Goal: Task Accomplishment & Management: Manage account settings

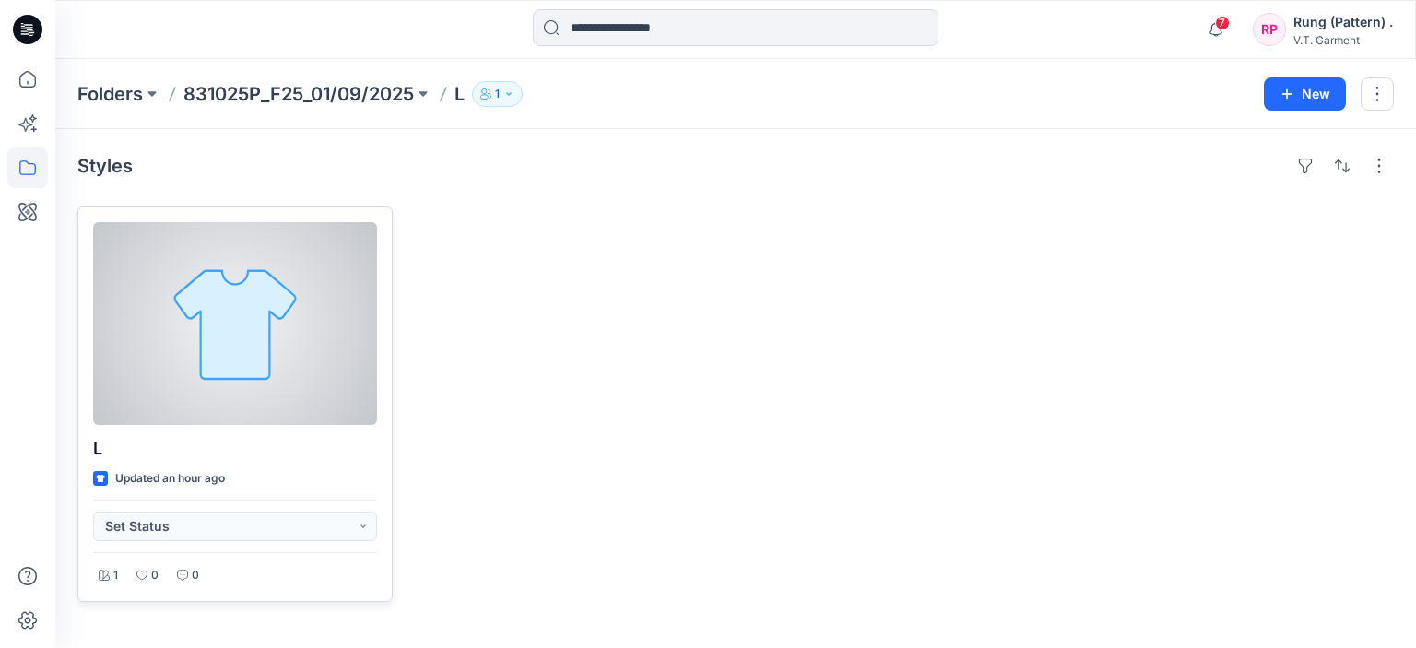
click at [206, 257] on div at bounding box center [235, 323] width 284 height 203
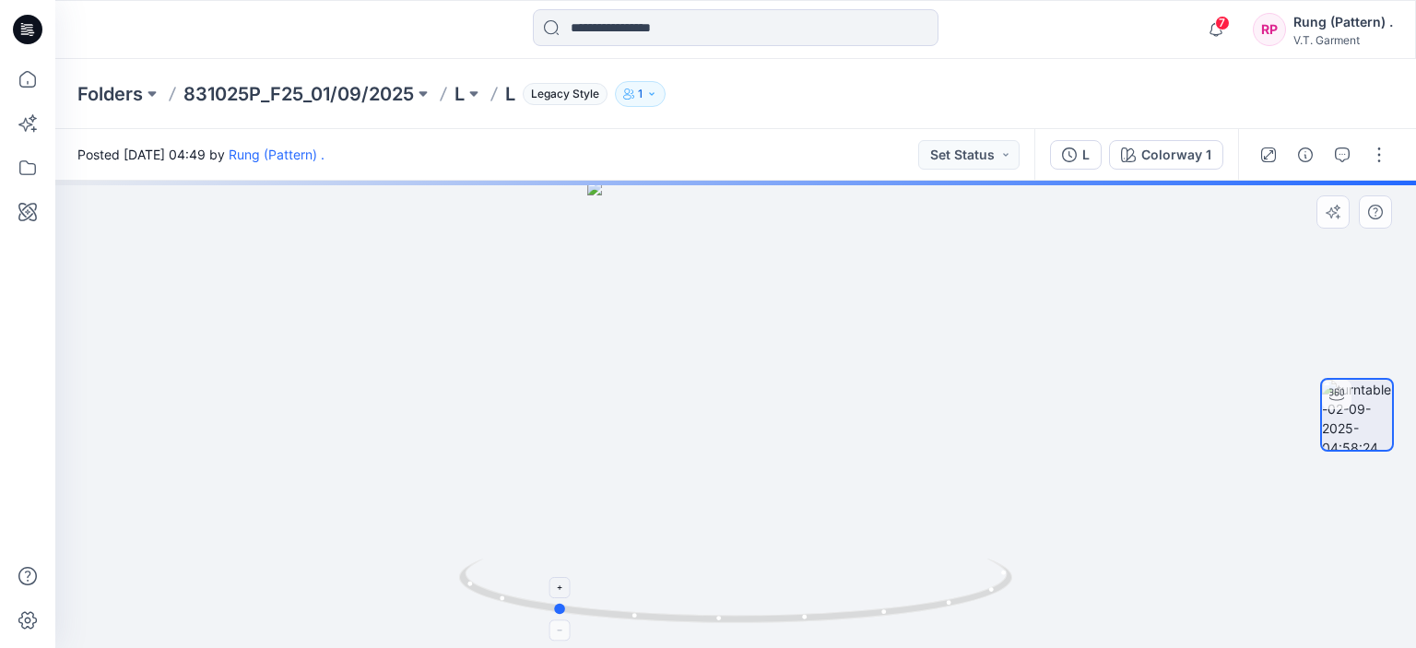
drag, startPoint x: 745, startPoint y: 624, endPoint x: 564, endPoint y: 611, distance: 181.2
click at [564, 611] on icon at bounding box center [738, 593] width 558 height 69
click at [561, 611] on circle at bounding box center [560, 609] width 11 height 11
click at [531, 606] on icon at bounding box center [738, 593] width 558 height 69
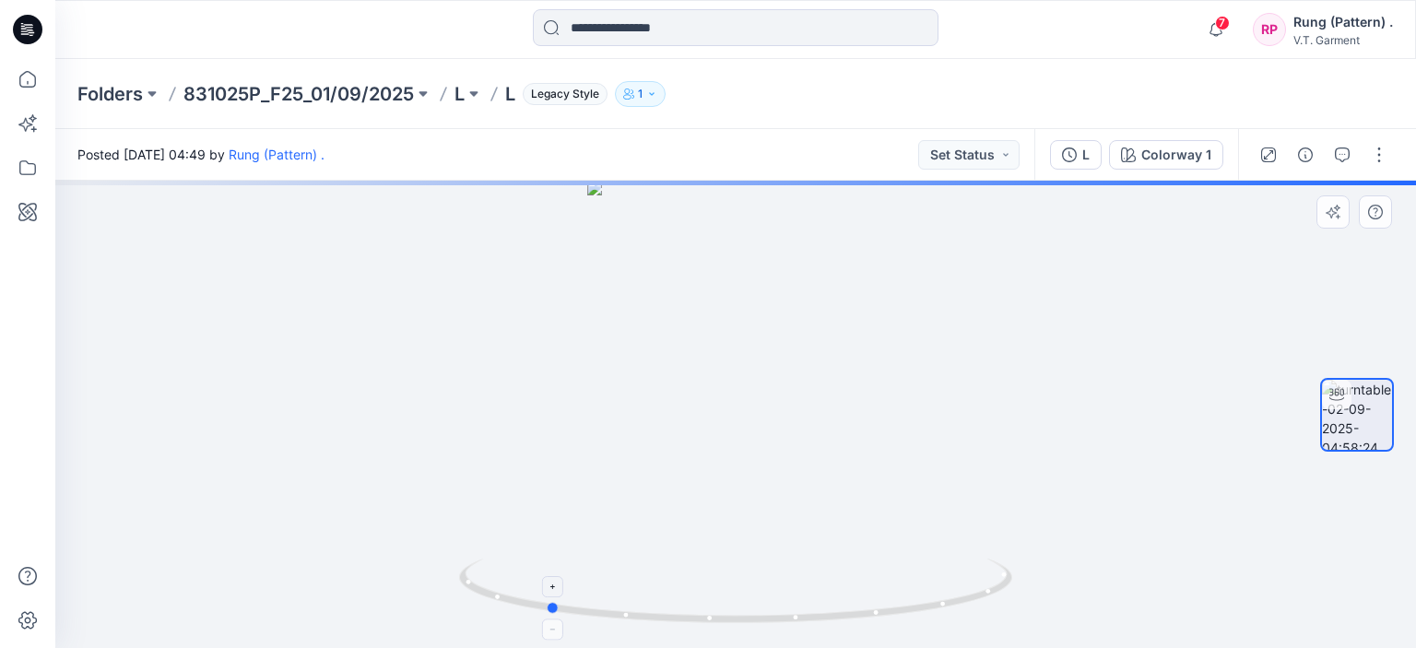
click at [847, 622] on icon at bounding box center [738, 593] width 558 height 69
drag, startPoint x: 856, startPoint y: 621, endPoint x: 881, endPoint y: 621, distance: 25.8
click at [880, 621] on icon at bounding box center [738, 593] width 558 height 69
drag, startPoint x: 881, startPoint y: 621, endPoint x: 895, endPoint y: 621, distance: 13.8
click at [885, 621] on icon at bounding box center [738, 593] width 558 height 69
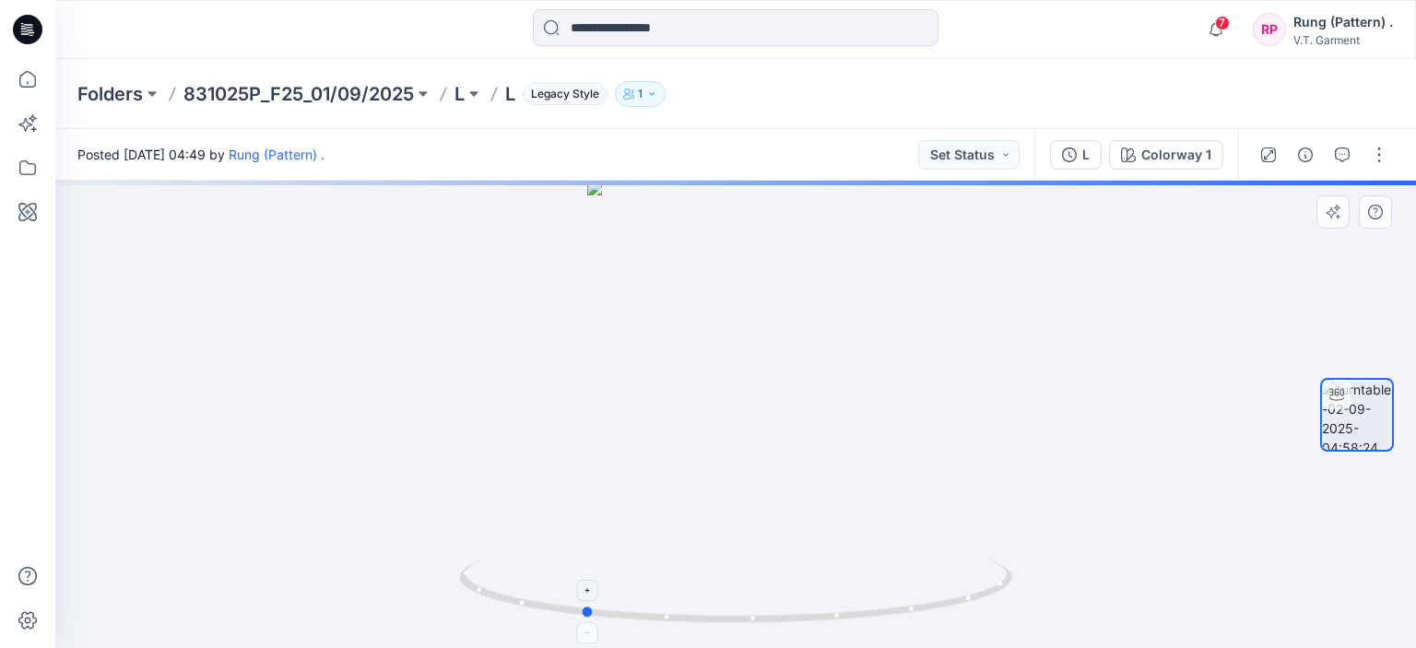
click at [896, 621] on icon at bounding box center [738, 593] width 558 height 69
drag, startPoint x: 918, startPoint y: 622, endPoint x: 1010, endPoint y: 622, distance: 92.2
click at [1010, 622] on icon at bounding box center [738, 593] width 558 height 69
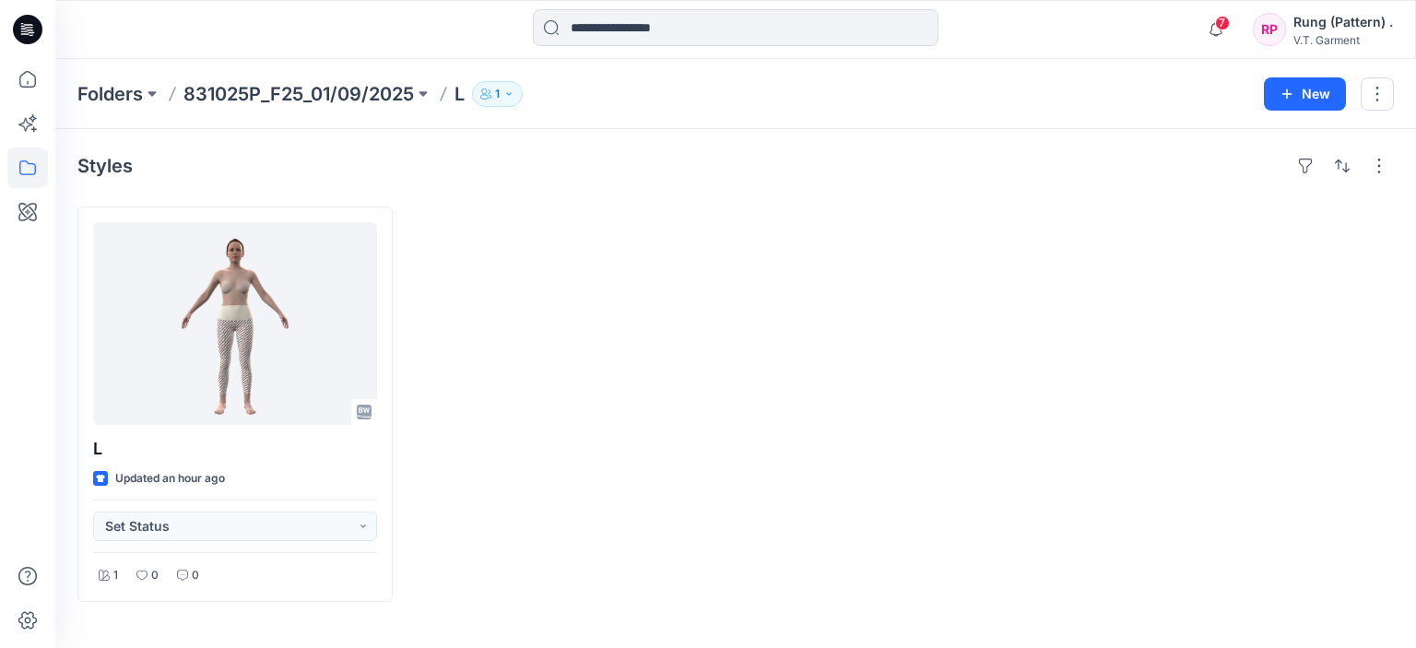
click at [398, 91] on p "831025P_F25_01/09/2025" at bounding box center [298, 94] width 230 height 26
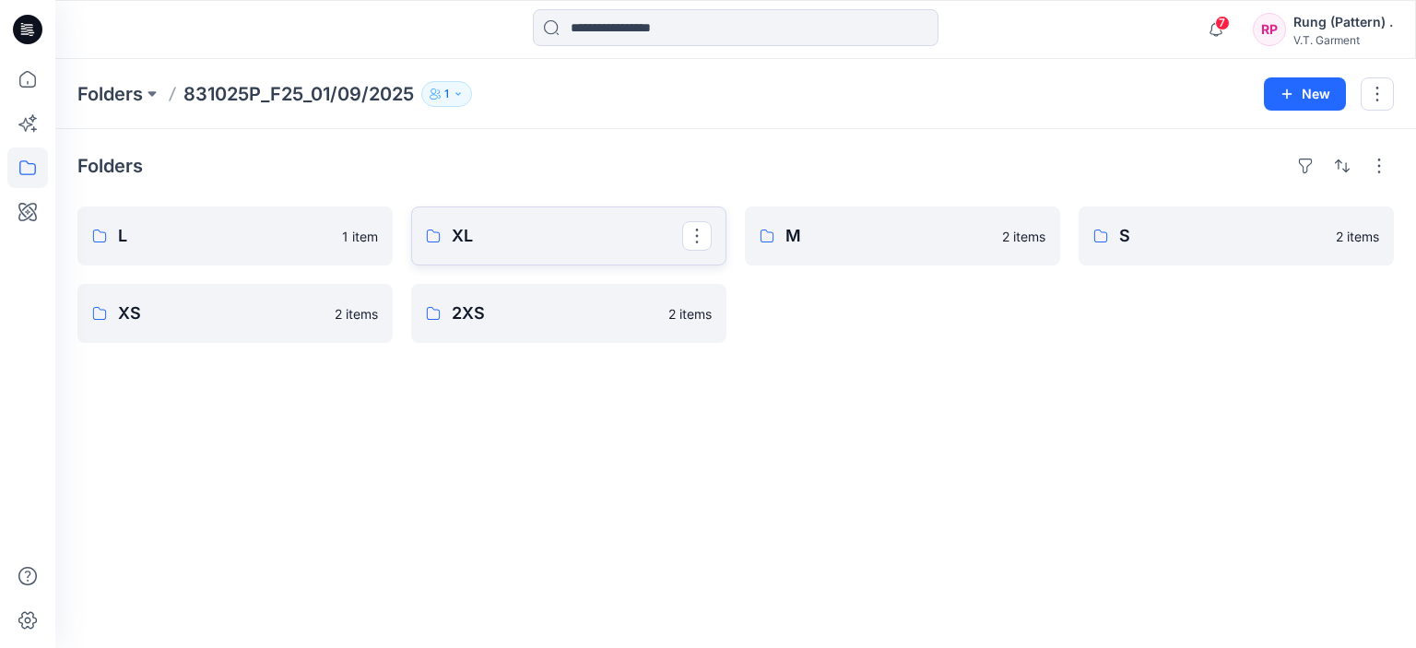
click at [500, 228] on p "XL" at bounding box center [567, 236] width 230 height 26
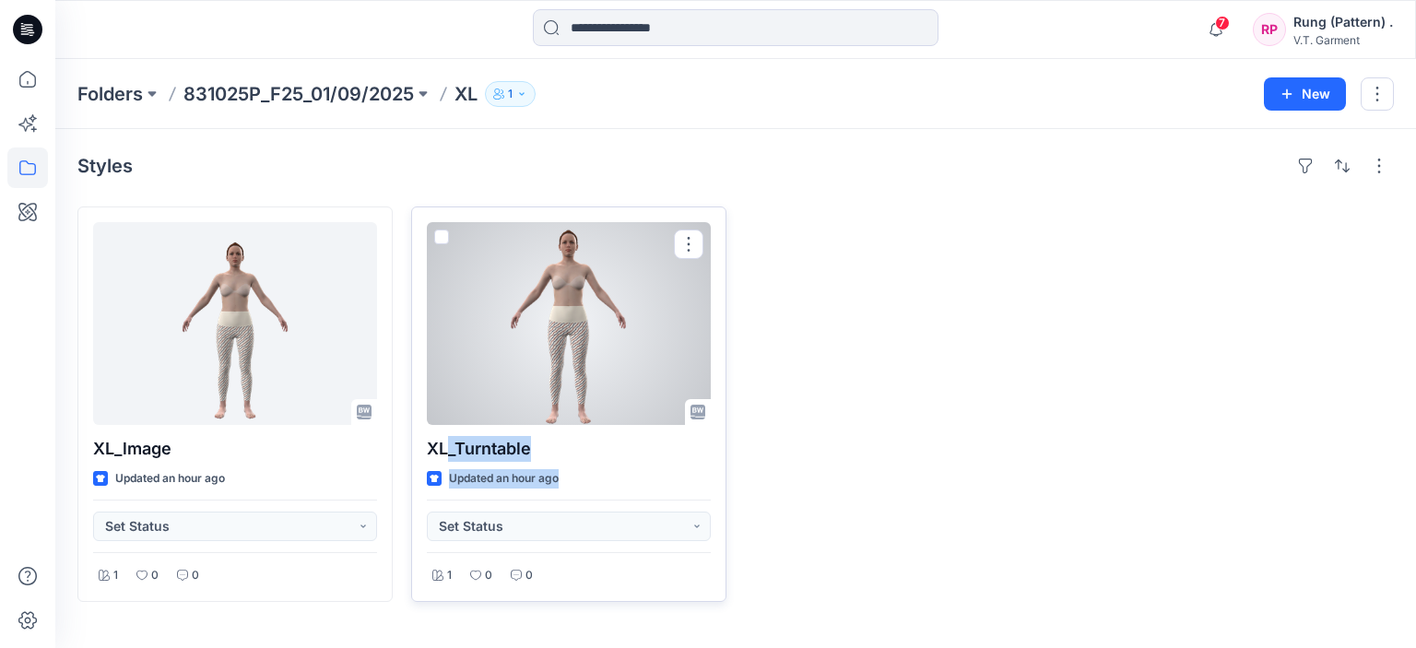
drag, startPoint x: 572, startPoint y: 467, endPoint x: 450, endPoint y: 457, distance: 122.1
click at [450, 457] on div "XL_Turntable Updated an hour ago Set Status 1 0 0" at bounding box center [568, 405] width 315 height 396
copy div "_Turntable Updated an hour ago"
click at [1148, 353] on div at bounding box center [1236, 405] width 315 height 396
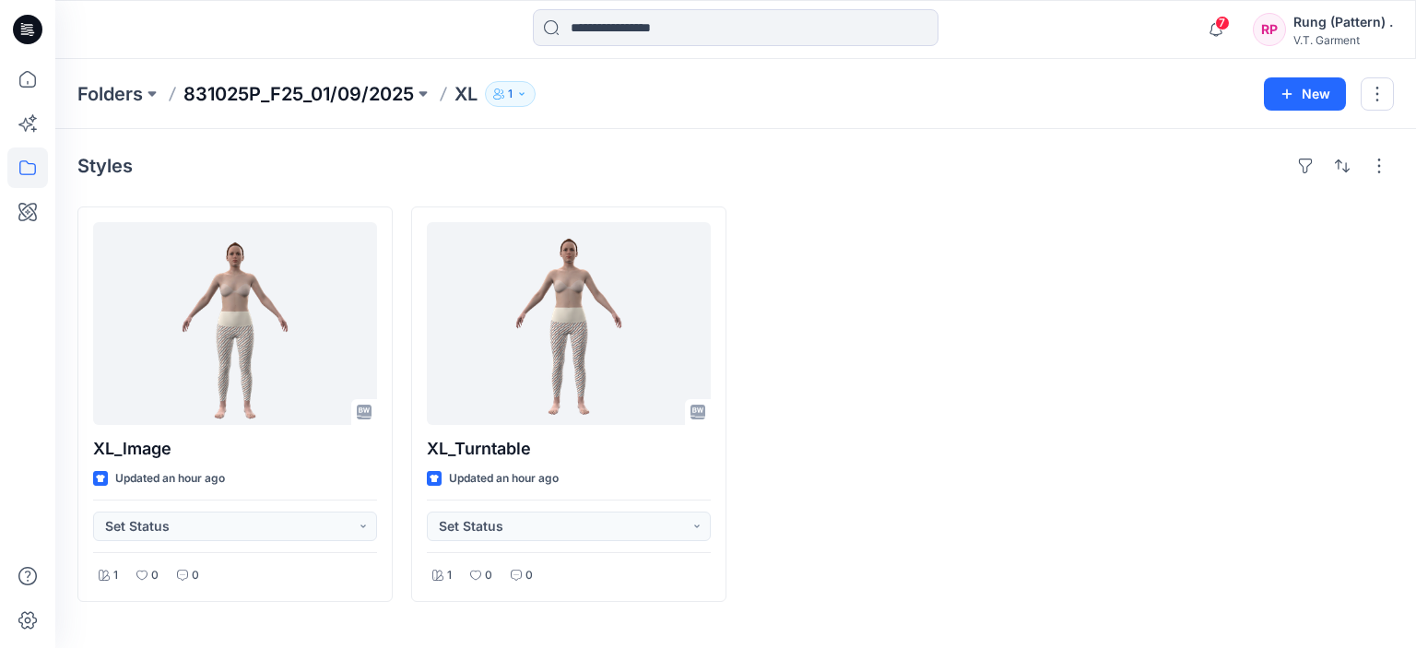
click at [251, 88] on p "831025P_F25_01/09/2025" at bounding box center [298, 94] width 230 height 26
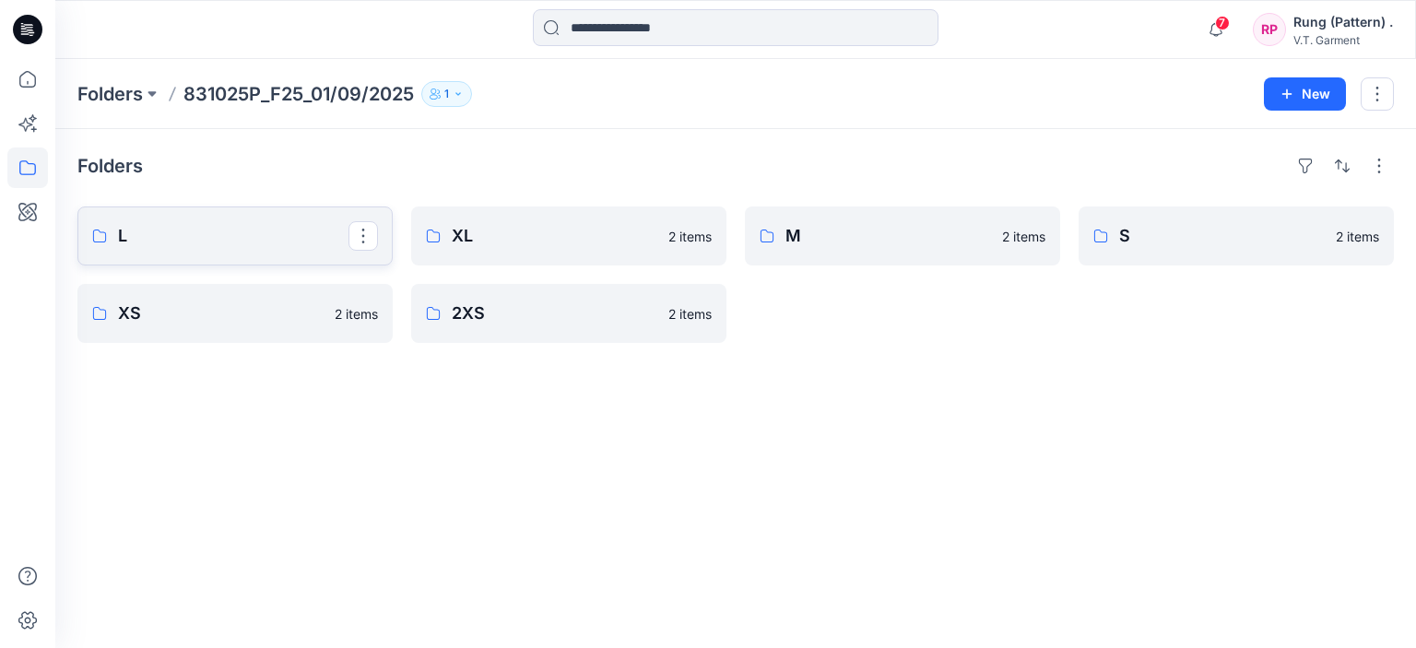
click at [195, 228] on p "L" at bounding box center [233, 236] width 230 height 26
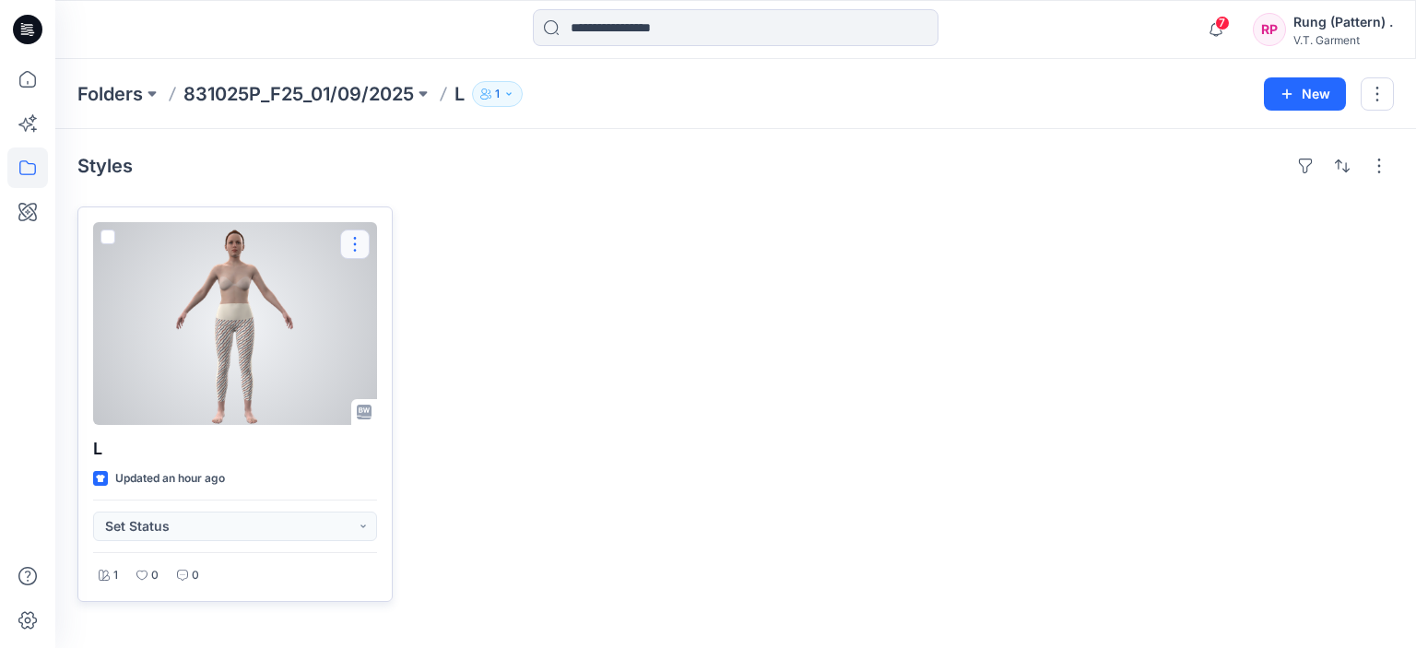
click at [350, 253] on button "button" at bounding box center [355, 245] width 30 height 30
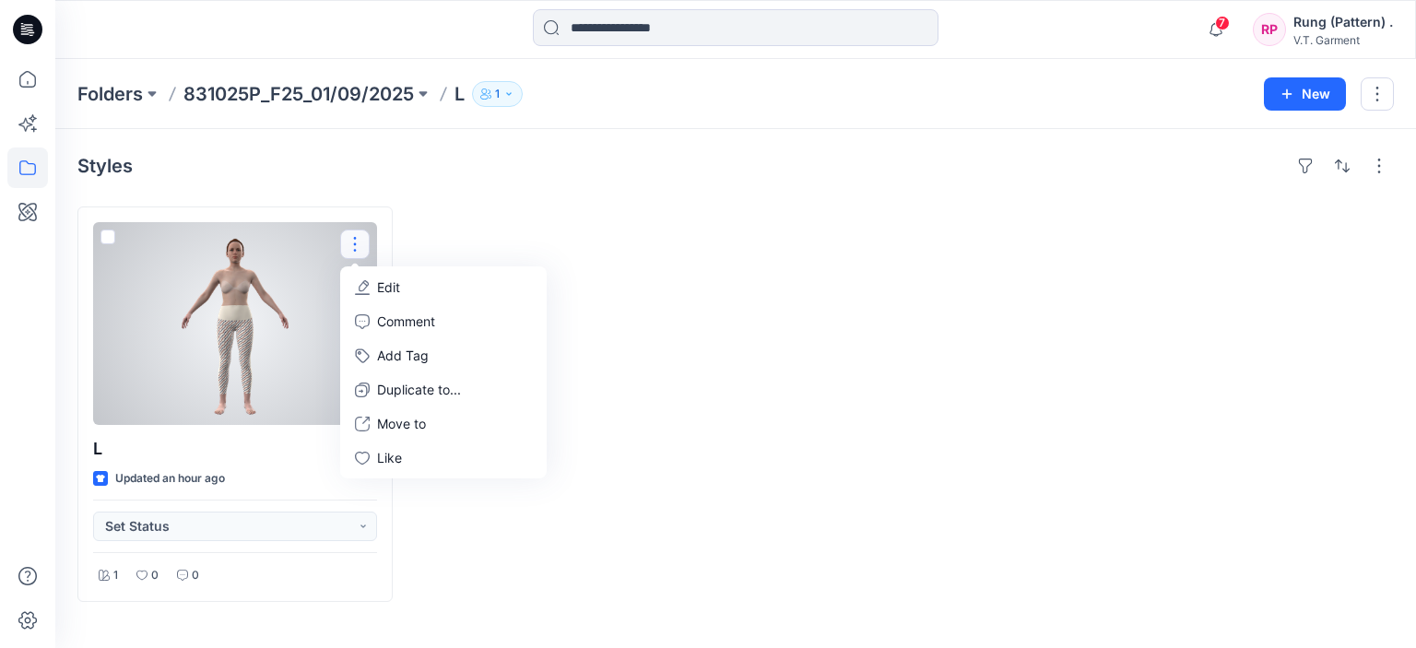
click at [394, 290] on p "Edit" at bounding box center [388, 287] width 23 height 19
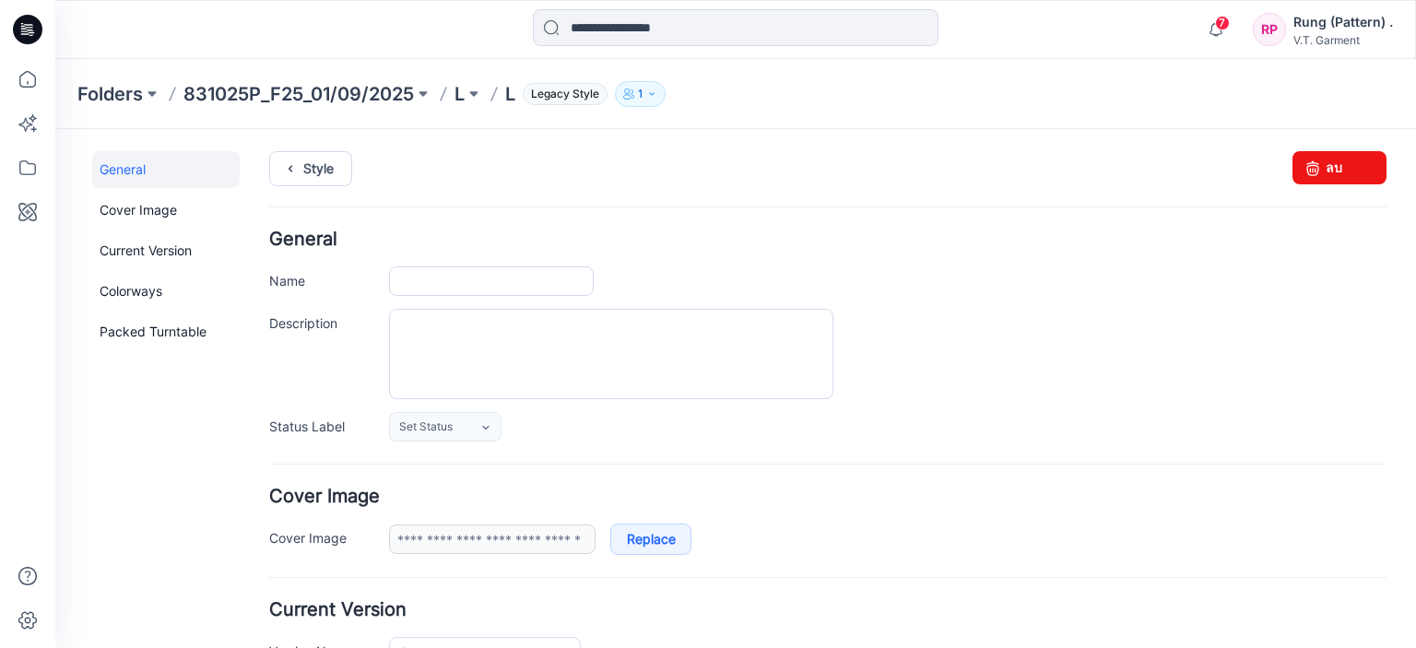
type input "*"
type input "**********"
click at [434, 286] on input "*" at bounding box center [491, 281] width 205 height 30
paste input "**********"
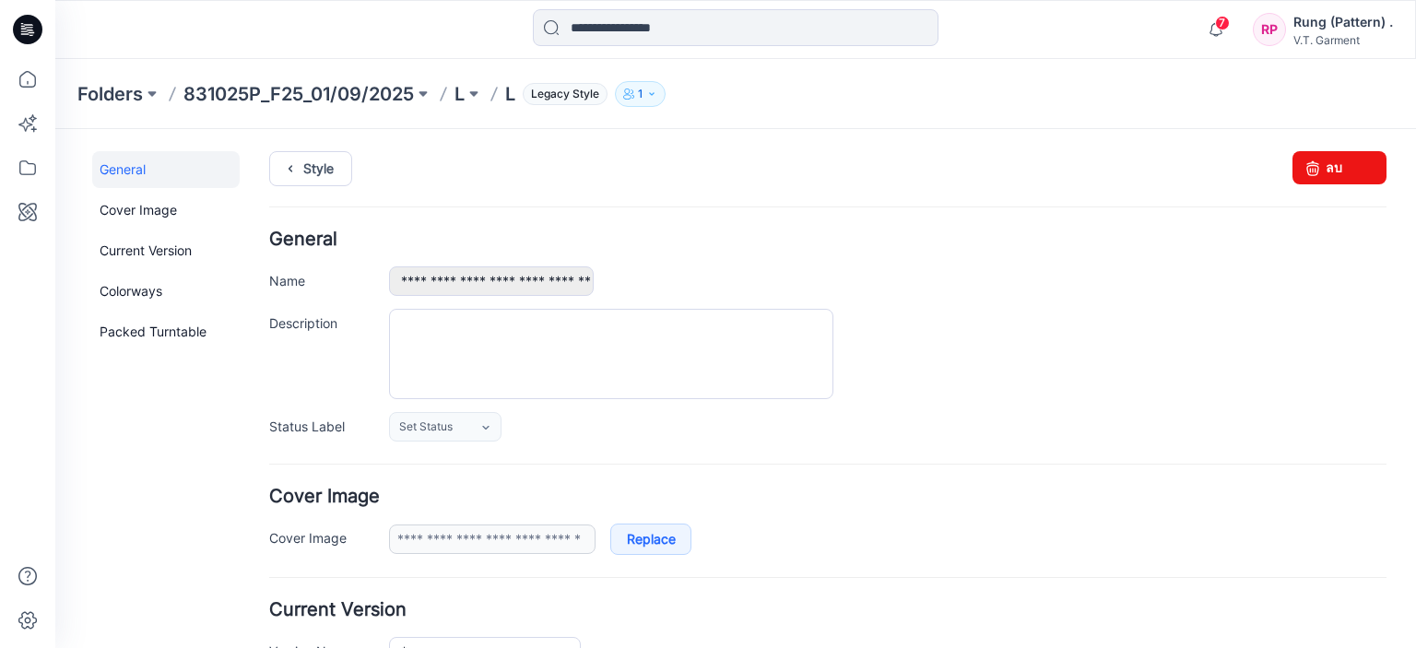
click at [892, 359] on div at bounding box center [888, 354] width 998 height 90
drag, startPoint x: 472, startPoint y: 287, endPoint x: 673, endPoint y: 313, distance: 202.6
click at [673, 313] on div "**********" at bounding box center [827, 335] width 1117 height 211
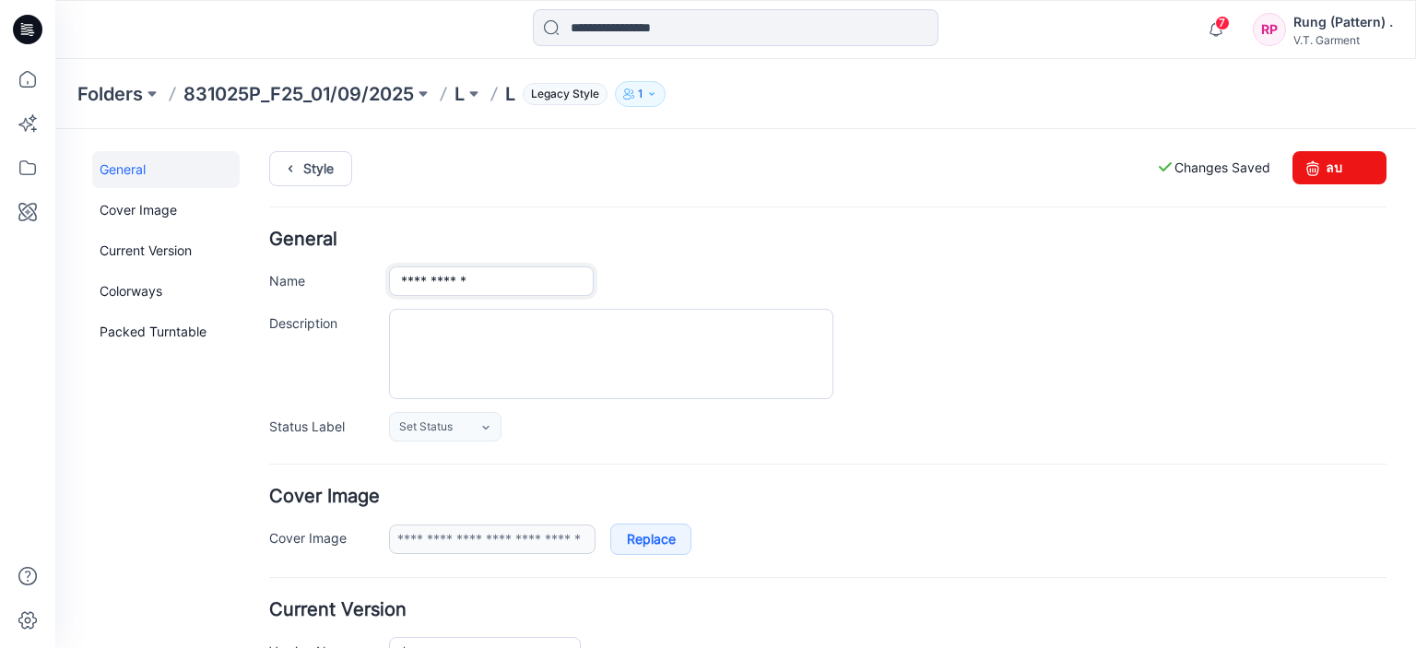
type input "**********"
click at [916, 333] on div at bounding box center [888, 354] width 998 height 90
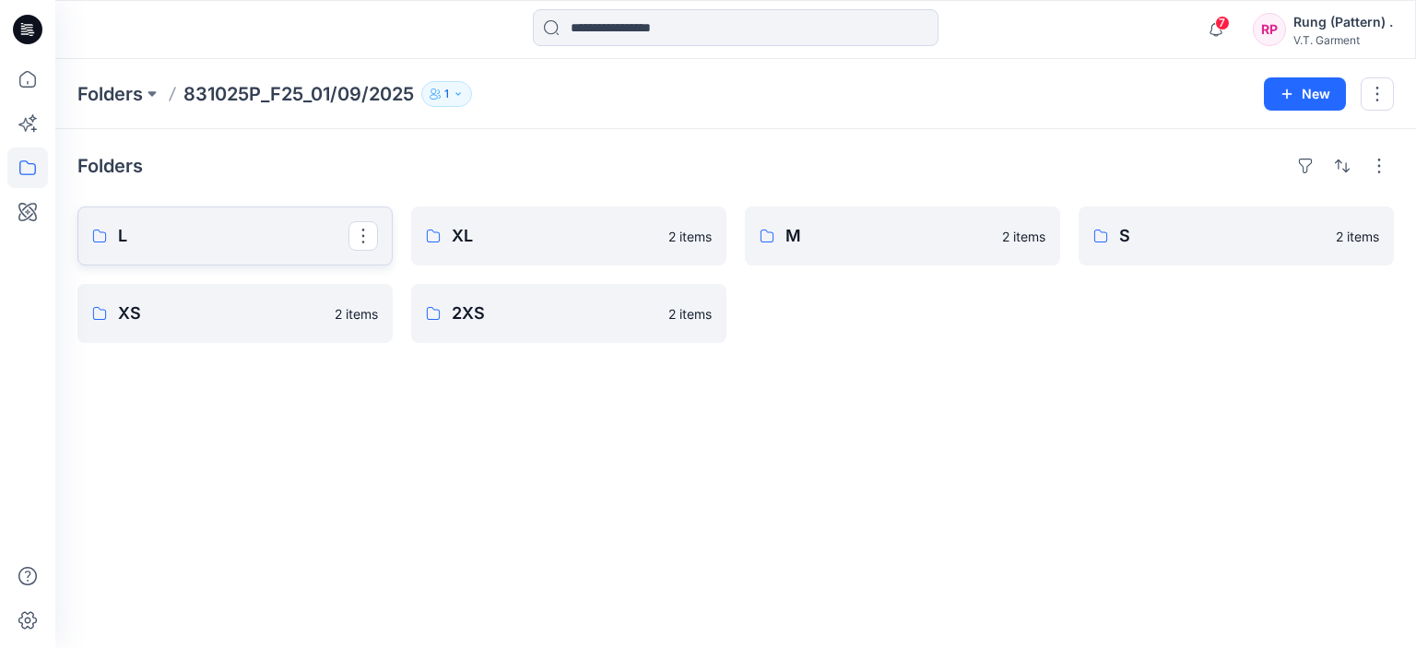
click at [200, 235] on p "L" at bounding box center [233, 236] width 230 height 26
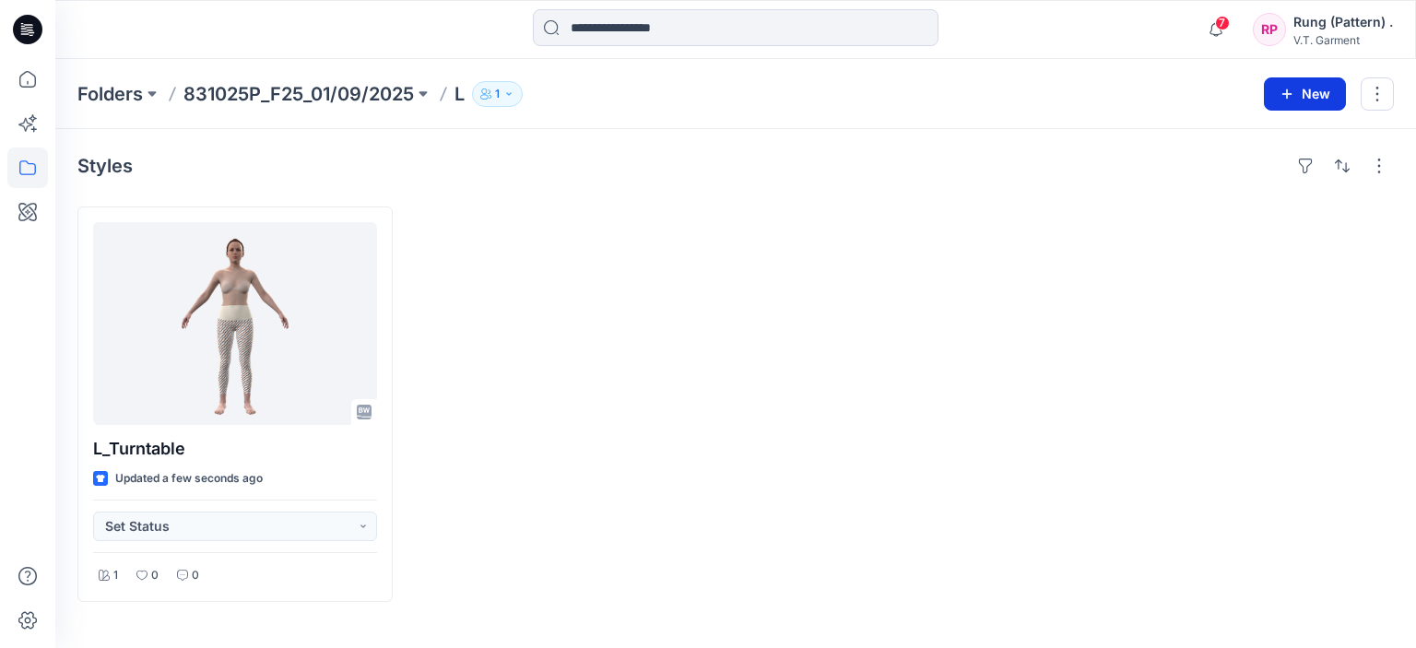
click at [1313, 101] on button "New" at bounding box center [1305, 93] width 82 height 33
click at [1273, 174] on p "New Folder" at bounding box center [1251, 174] width 68 height 19
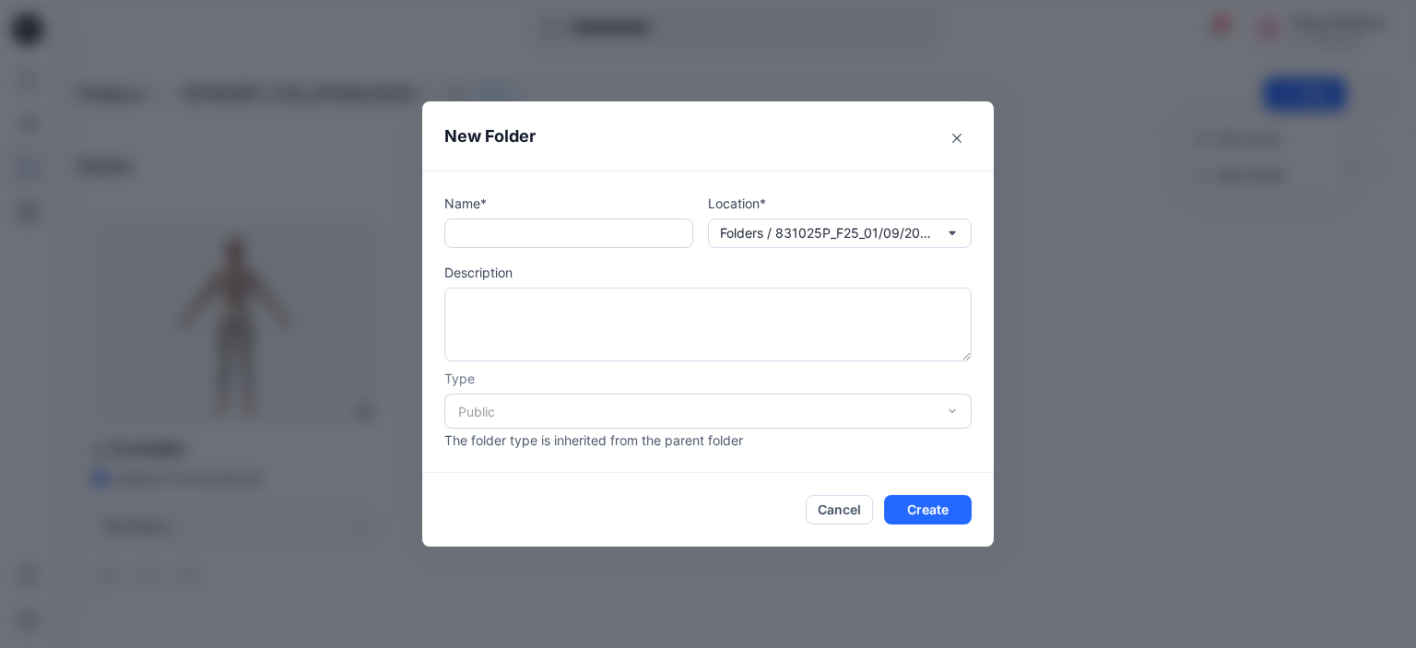
click at [610, 239] on input "text" at bounding box center [568, 233] width 249 height 30
type input "*"
click at [934, 506] on button "Create" at bounding box center [928, 510] width 88 height 30
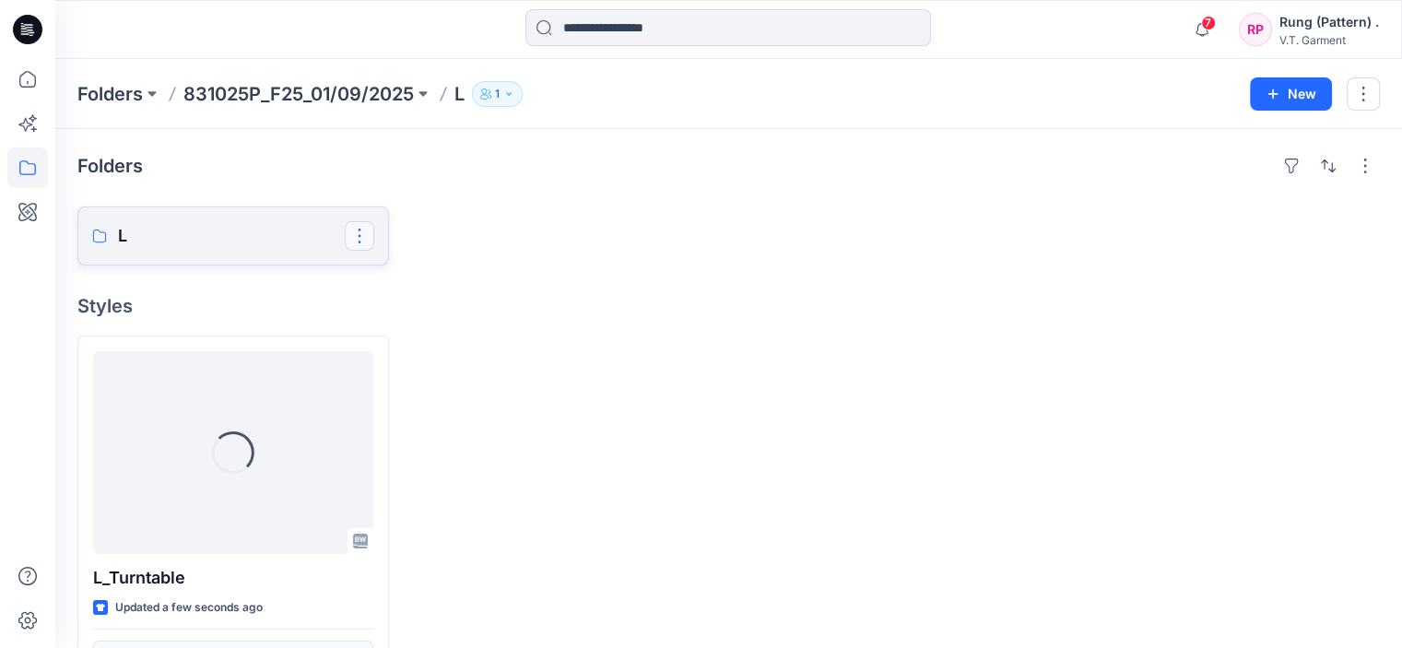
click at [361, 235] on button "button" at bounding box center [360, 236] width 30 height 30
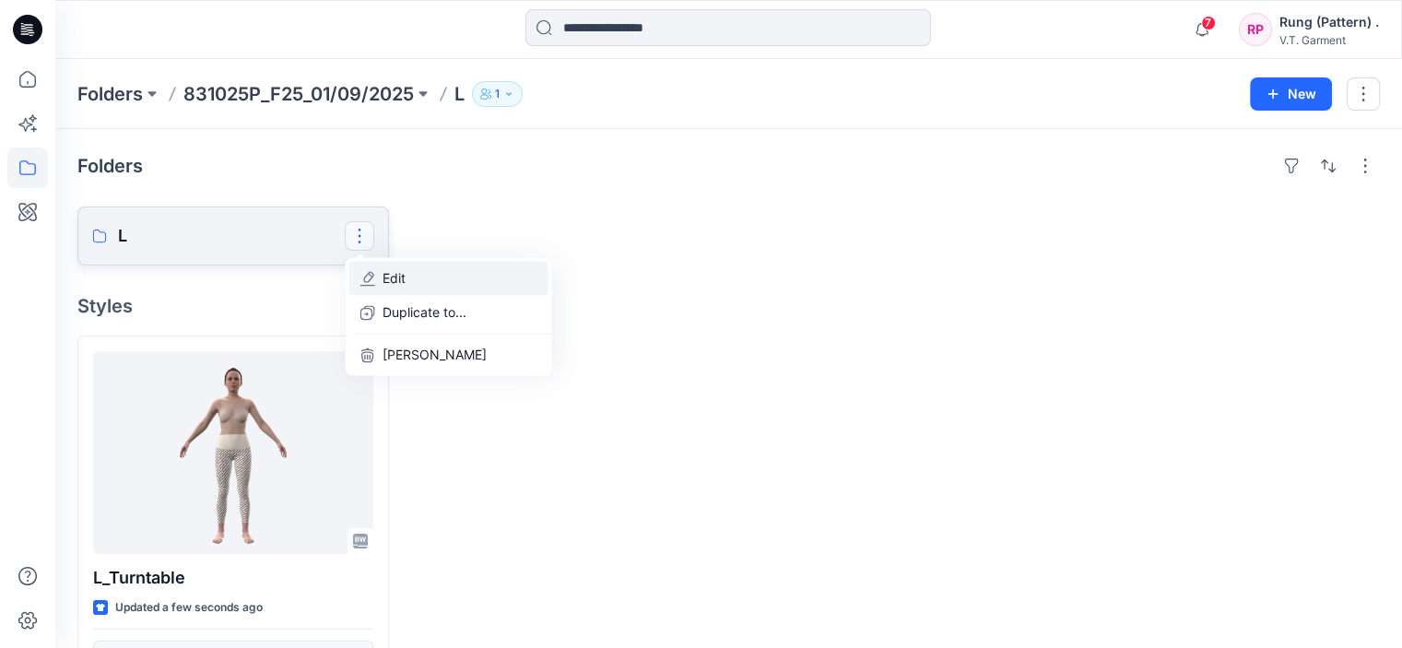
click at [384, 265] on button "Edit" at bounding box center [448, 278] width 199 height 34
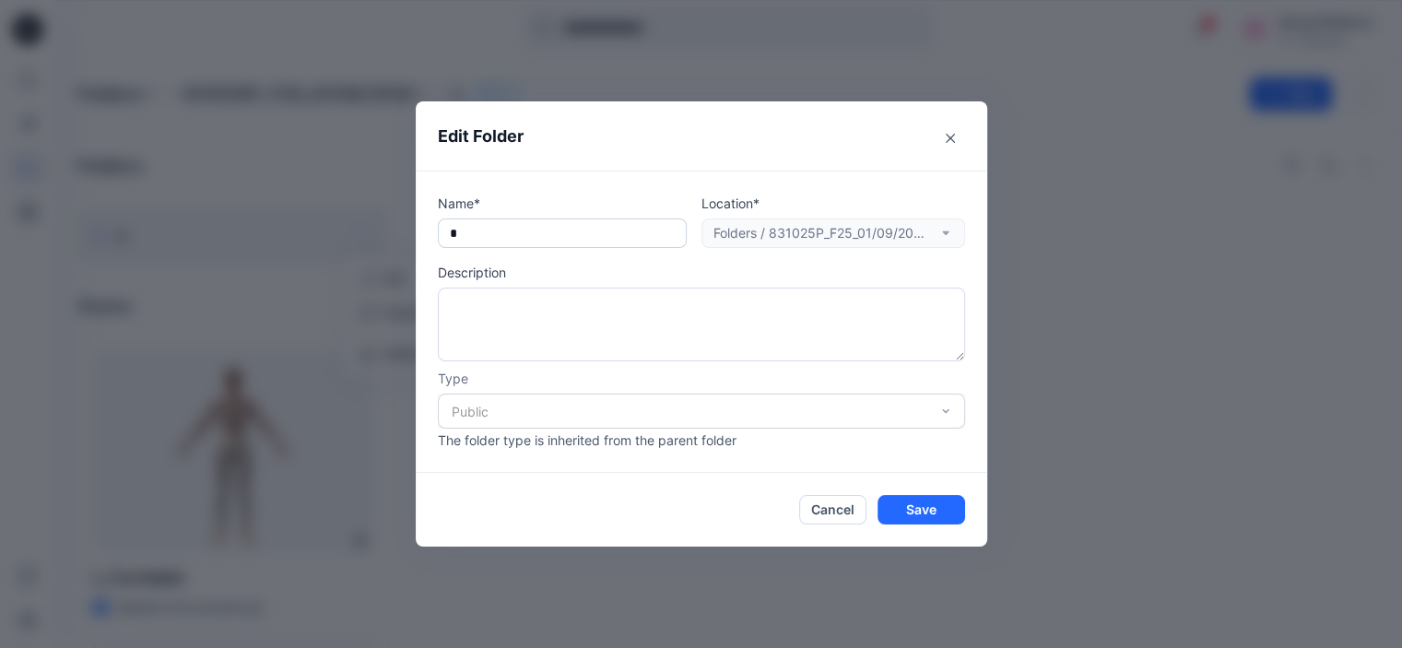
click at [497, 237] on input "text" at bounding box center [562, 233] width 249 height 30
type input "**"
click at [929, 508] on button "Save" at bounding box center [922, 510] width 88 height 30
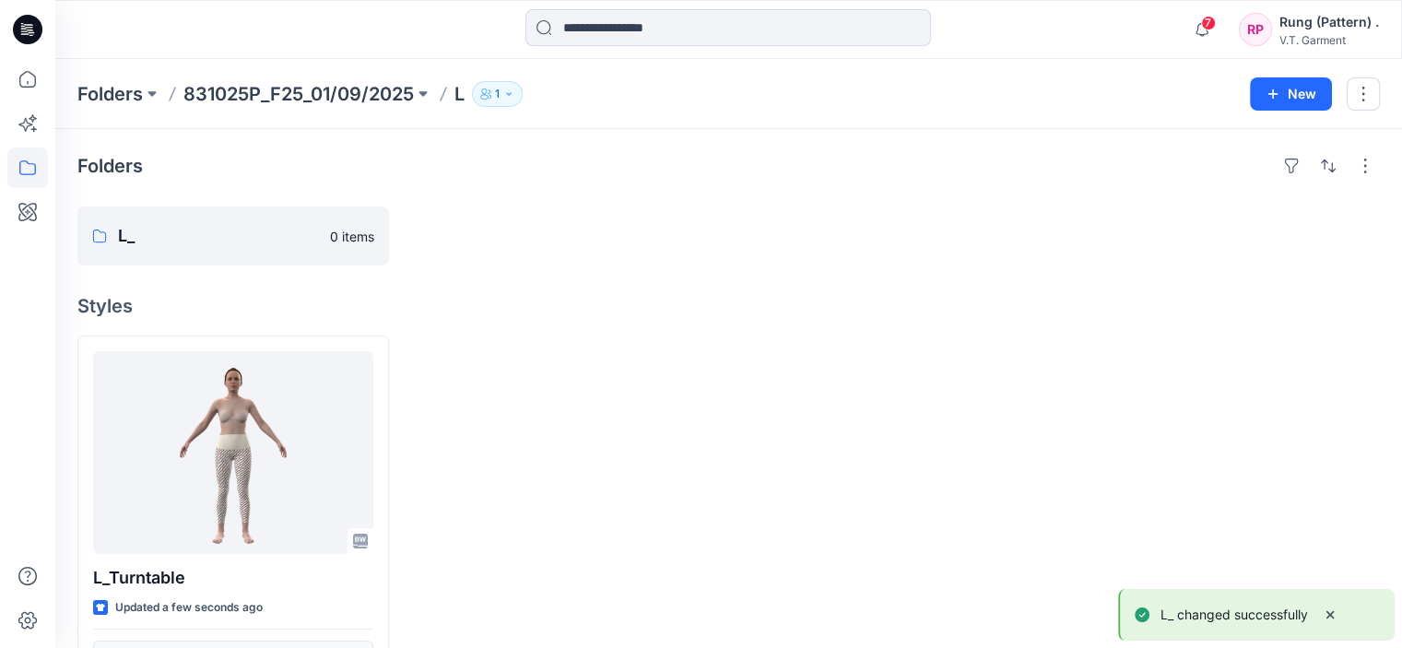
click at [623, 385] on div at bounding box center [563, 534] width 312 height 396
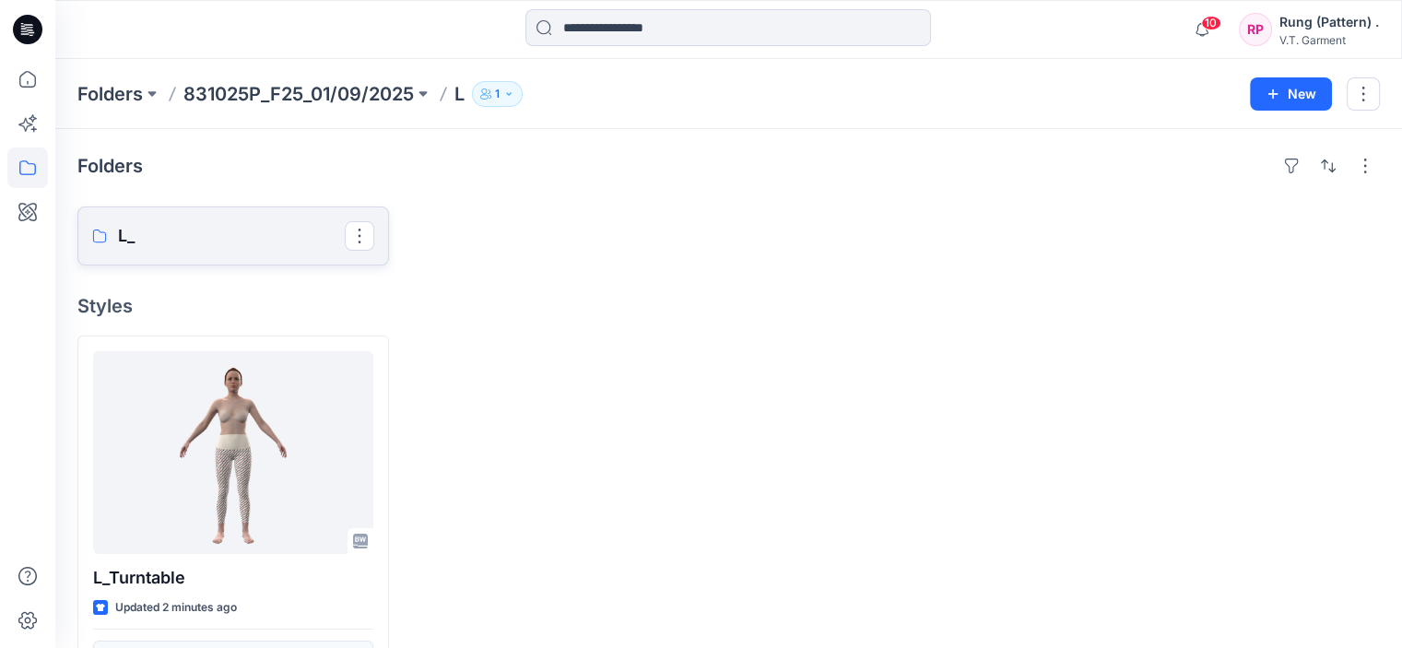
click at [209, 251] on link "L_" at bounding box center [233, 236] width 312 height 59
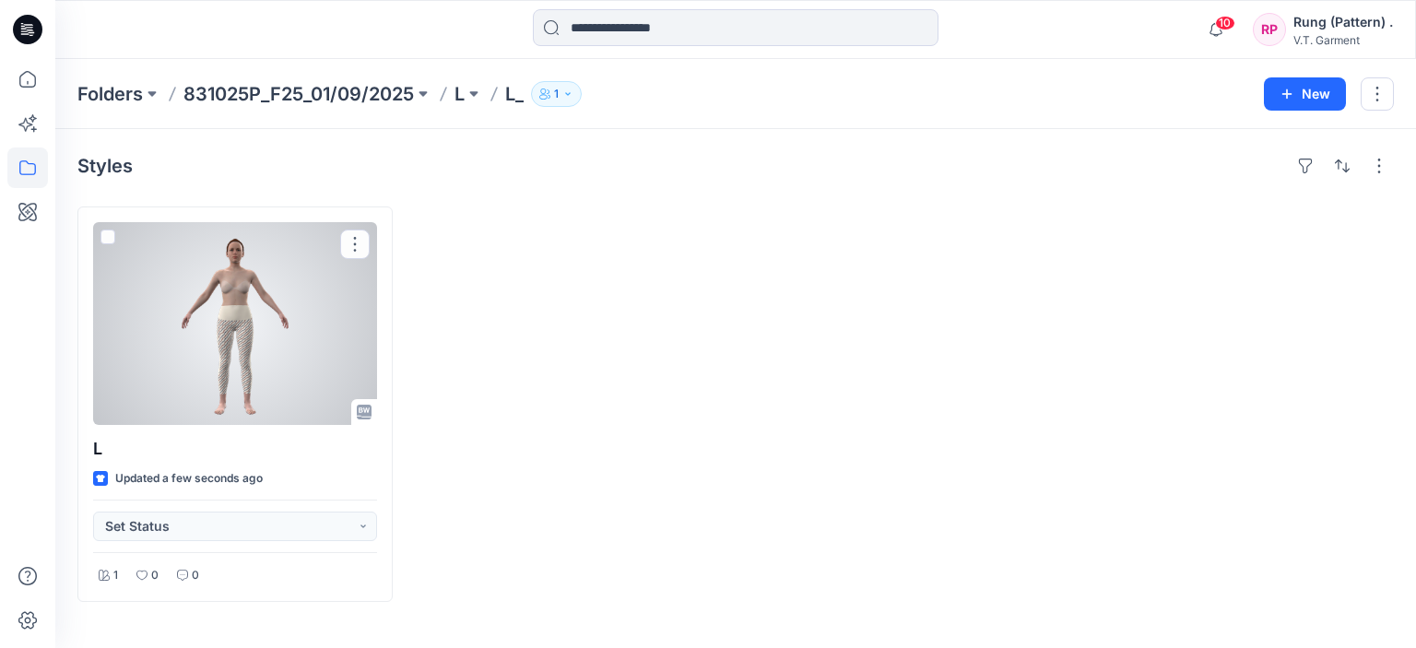
click at [260, 306] on div at bounding box center [235, 323] width 284 height 203
click at [354, 242] on button "button" at bounding box center [355, 245] width 30 height 30
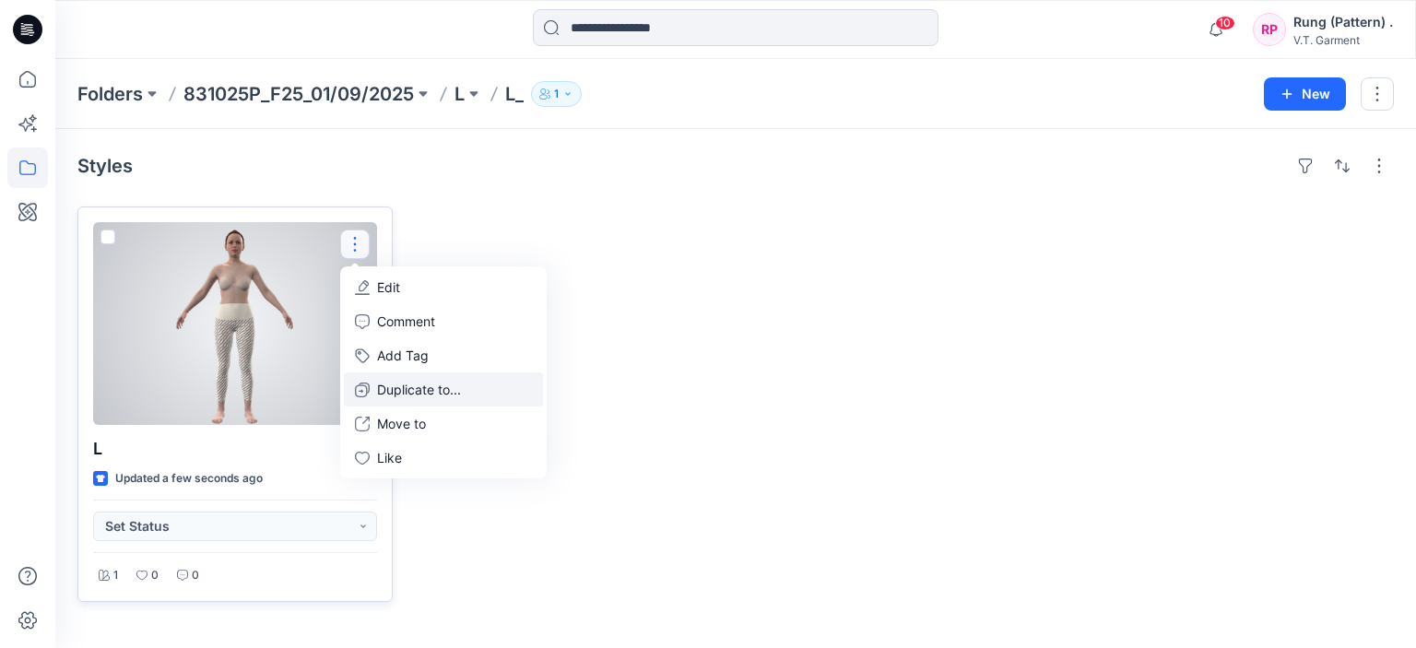
click at [412, 396] on p "Duplicate to..." at bounding box center [419, 389] width 84 height 19
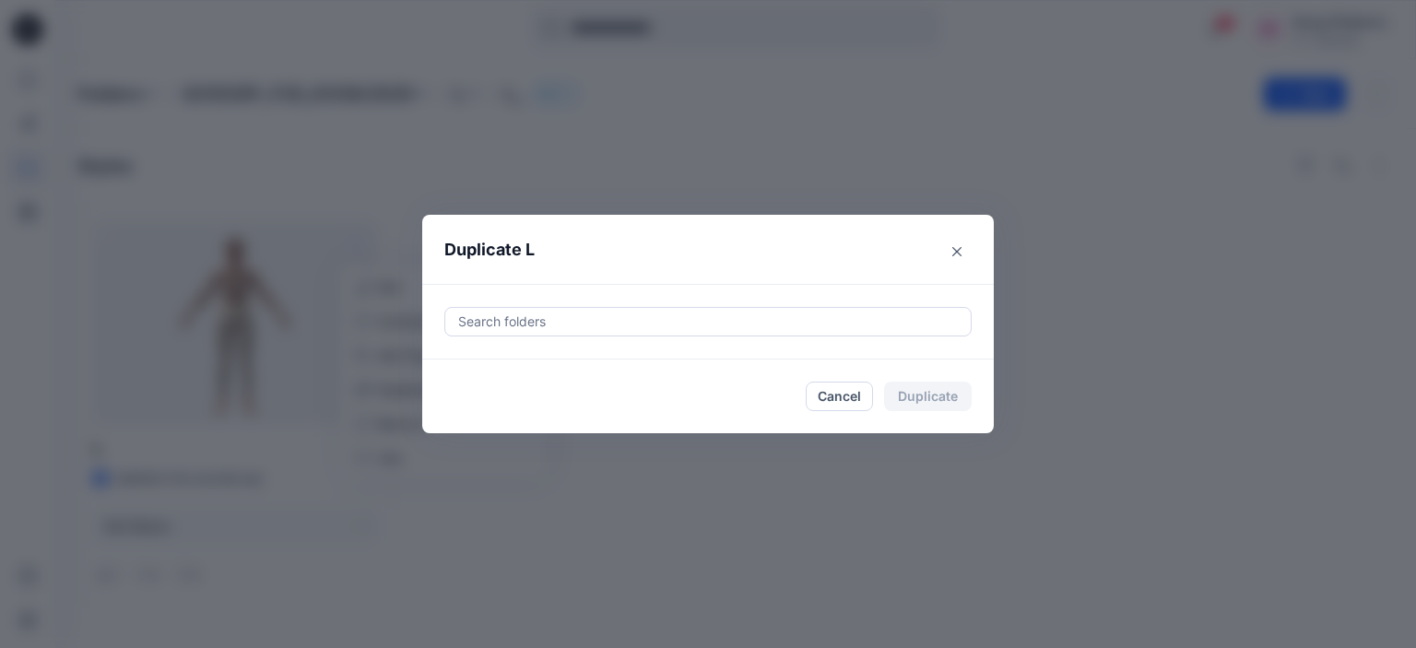
click at [479, 323] on div at bounding box center [707, 322] width 503 height 22
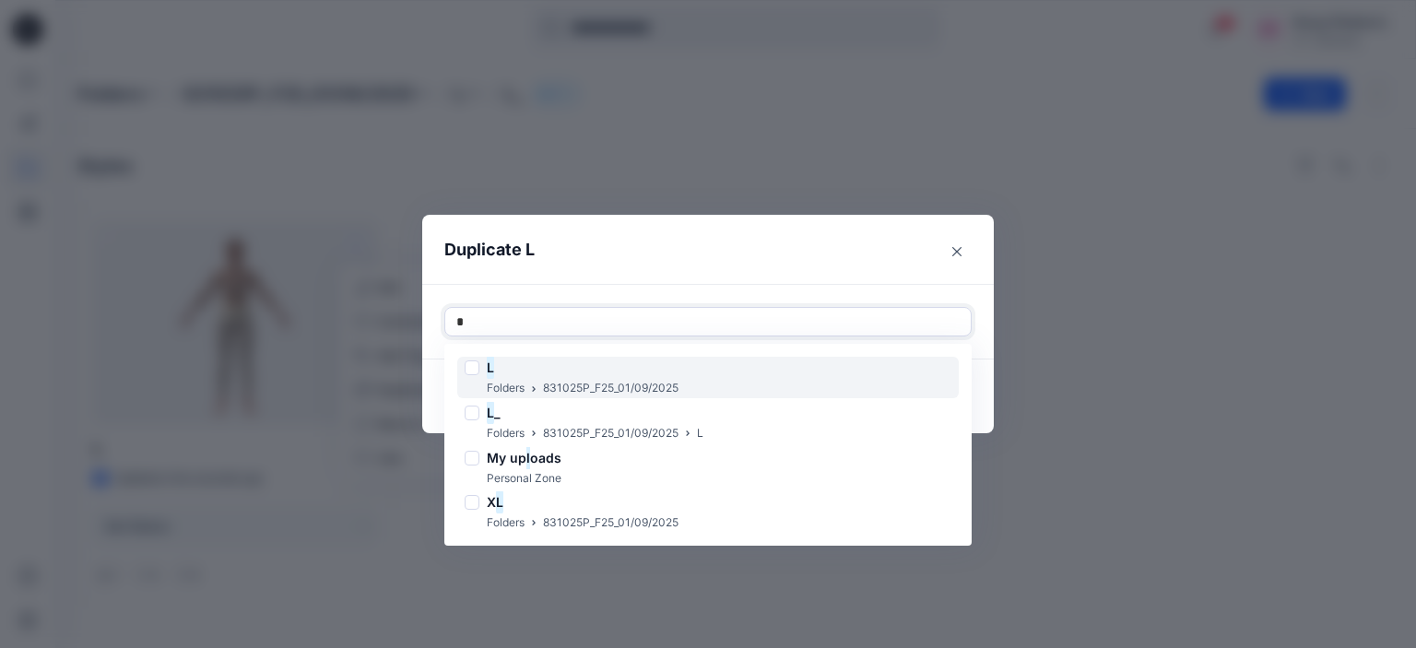
click at [523, 370] on div "L" at bounding box center [572, 368] width 214 height 22
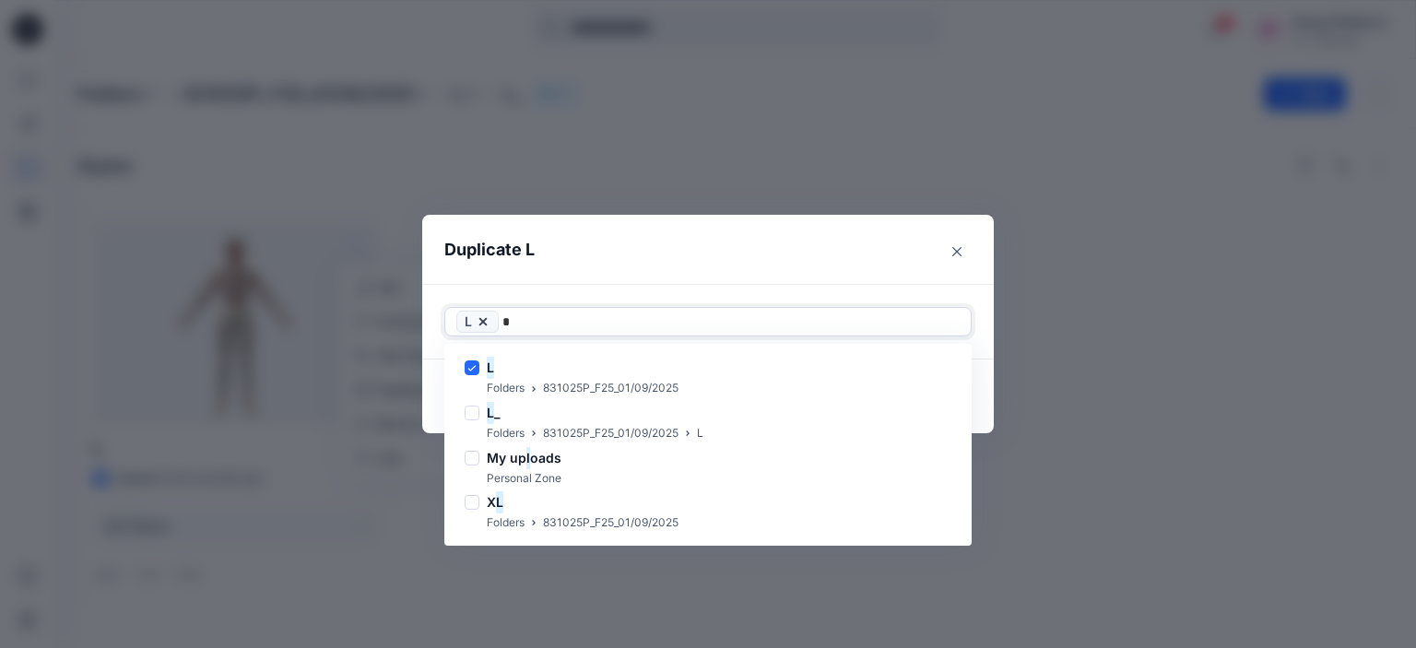
type input "*"
drag, startPoint x: 1219, startPoint y: 358, endPoint x: 1187, endPoint y: 357, distance: 31.4
click at [1206, 358] on div "Duplicate L Use Up and Down to choose options, press Enter to select the curren…" at bounding box center [708, 324] width 1416 height 648
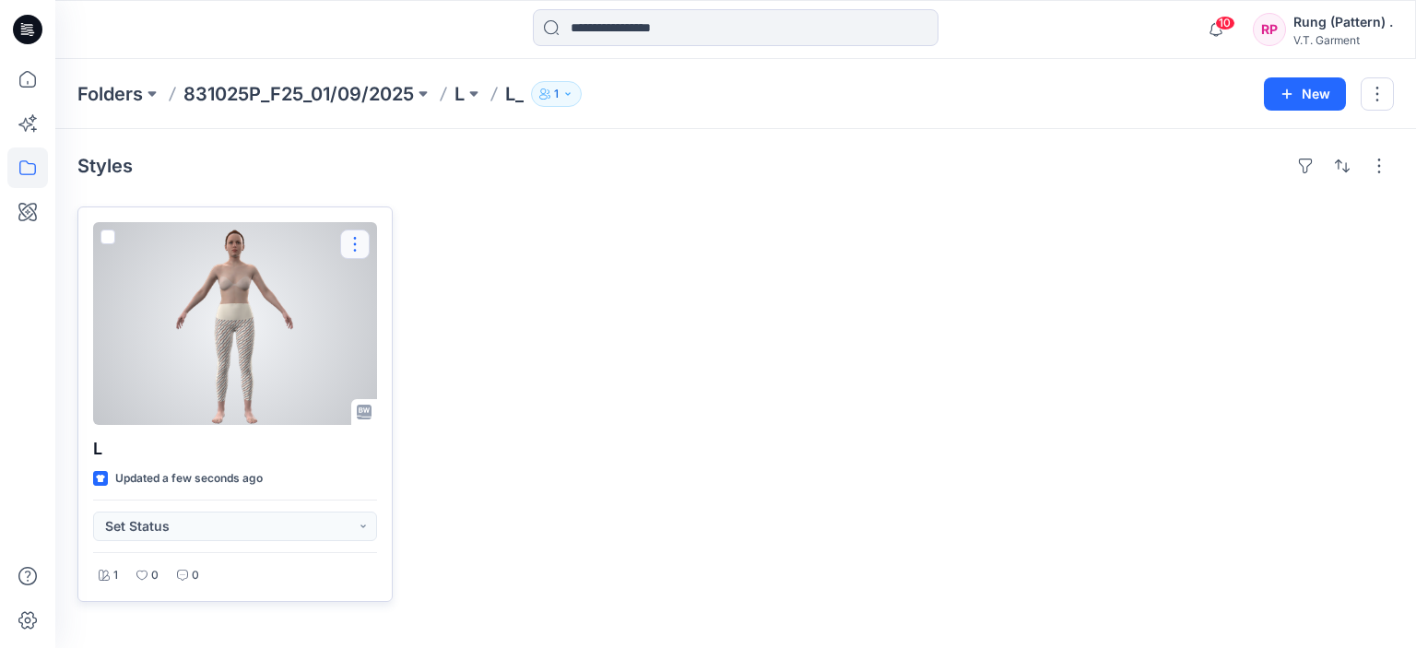
click at [358, 240] on button "button" at bounding box center [355, 245] width 30 height 30
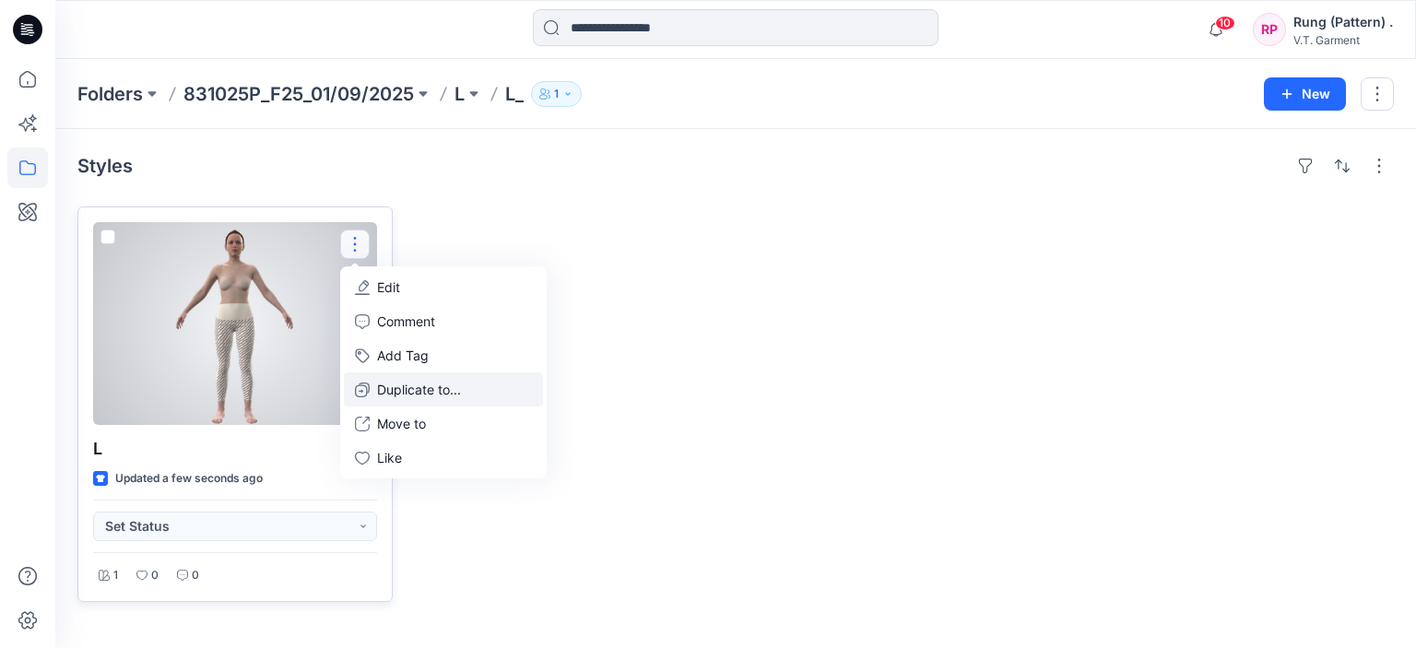
click at [433, 400] on button "Duplicate to..." at bounding box center [443, 389] width 199 height 34
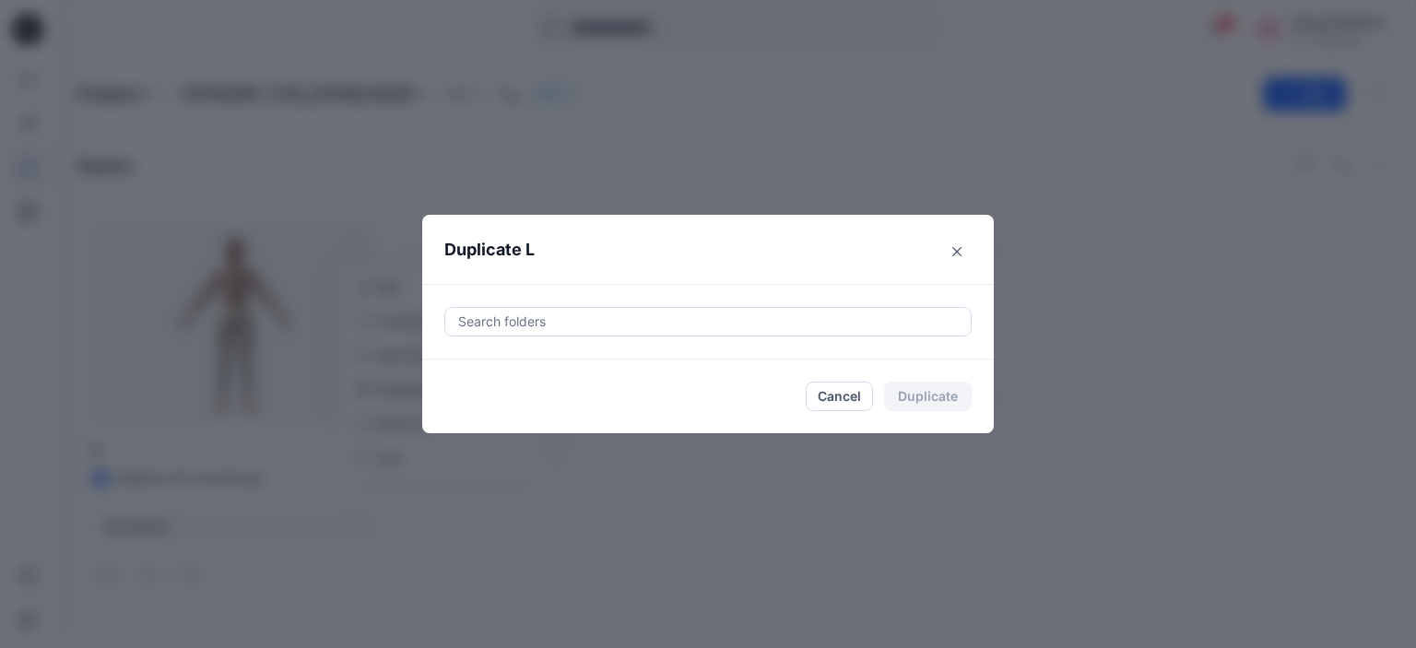
click at [714, 313] on div at bounding box center [707, 322] width 503 height 22
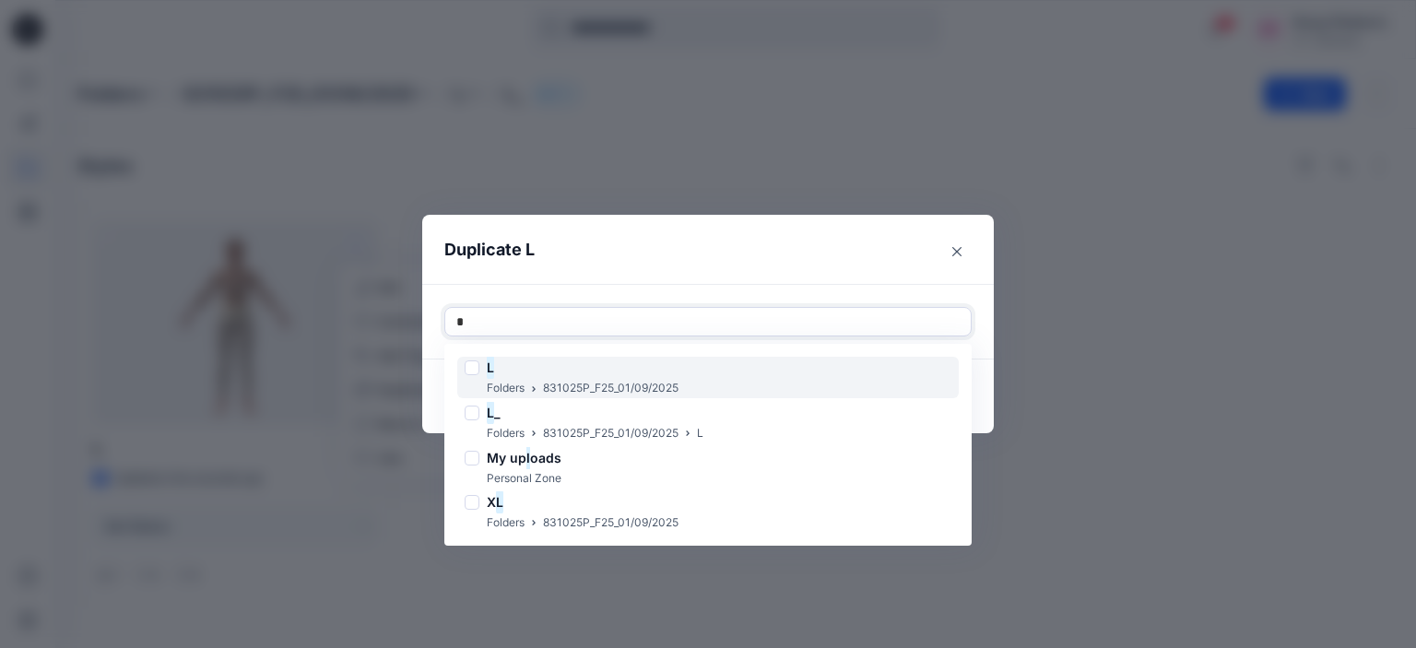
click at [641, 368] on div "L" at bounding box center [572, 368] width 214 height 22
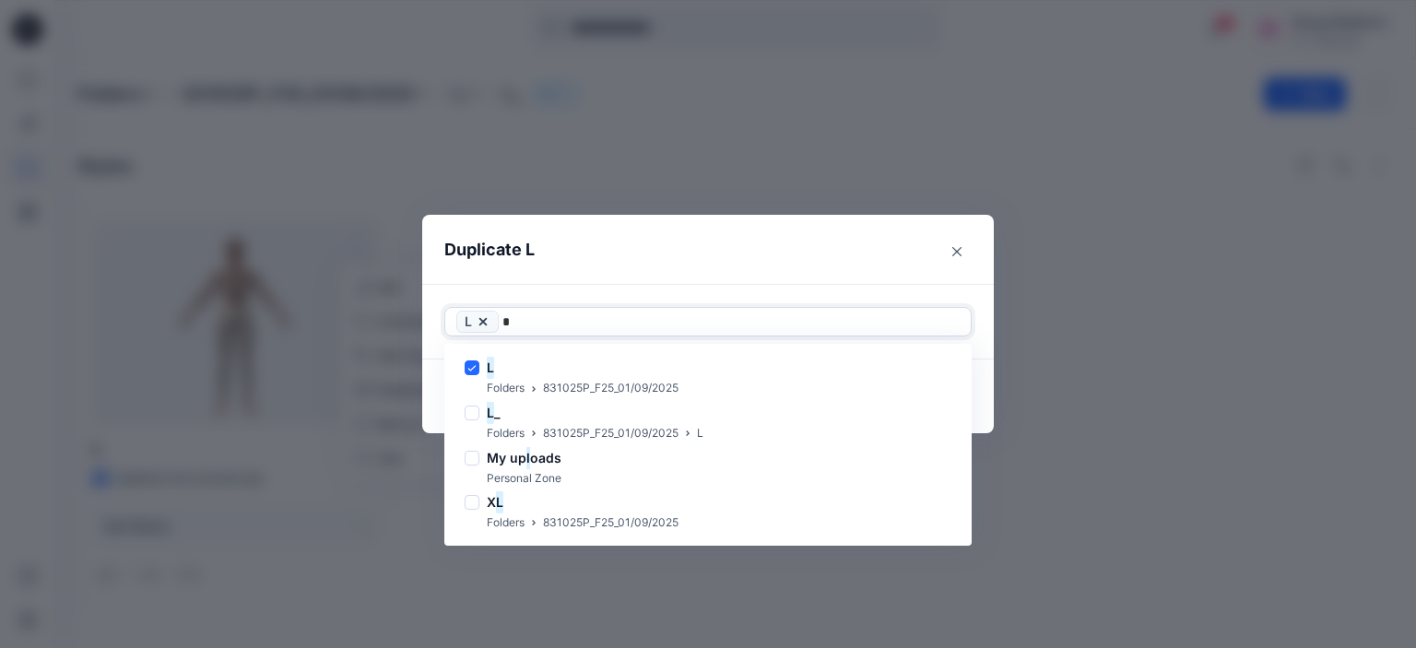
type input "*"
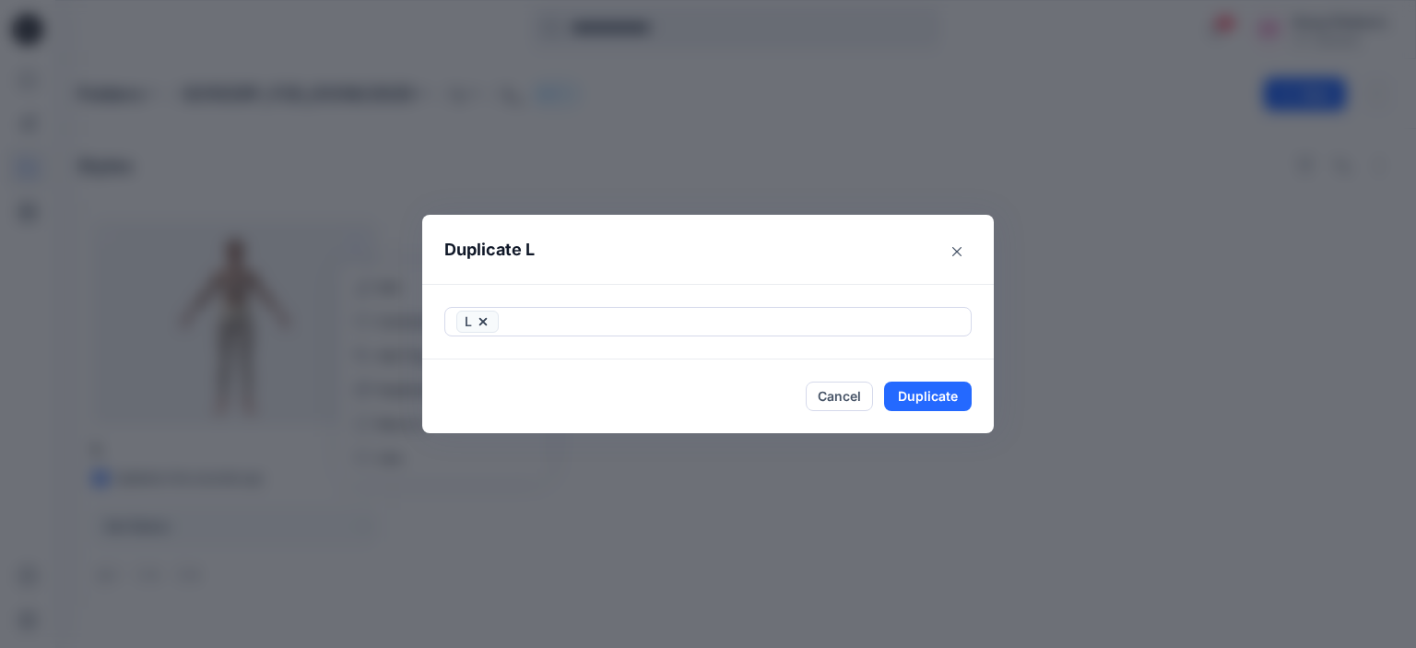
click at [977, 360] on footer "Cancel Duplicate" at bounding box center [708, 397] width 572 height 74
click at [915, 397] on button "Duplicate" at bounding box center [928, 397] width 88 height 30
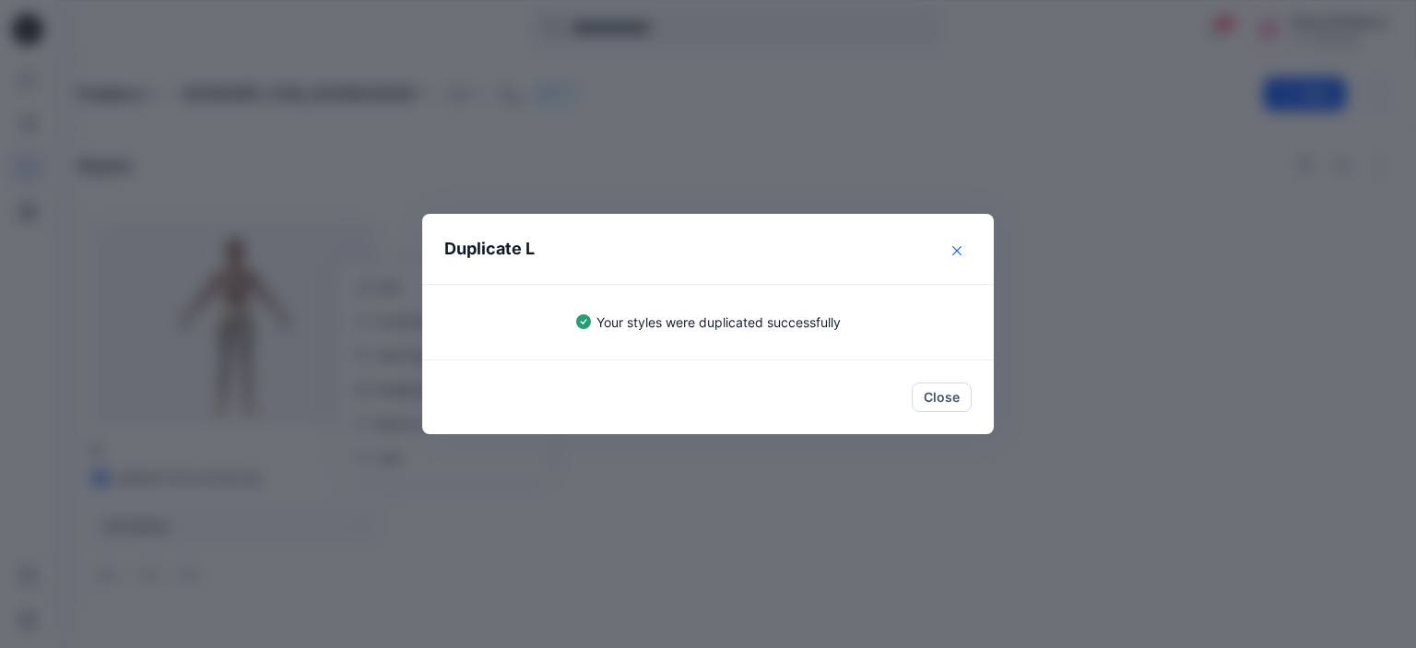
drag, startPoint x: 950, startPoint y: 243, endPoint x: 280, endPoint y: 246, distance: 669.3
click at [949, 243] on button "Close" at bounding box center [957, 251] width 30 height 30
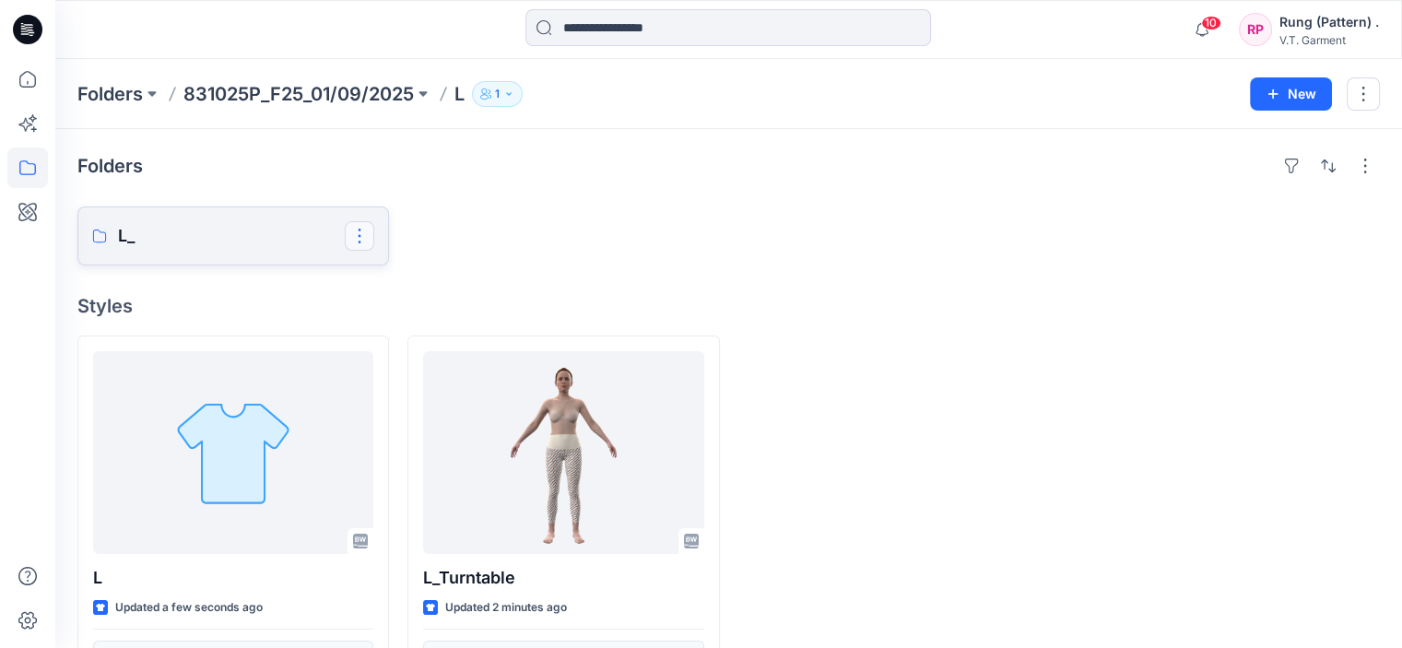
click at [359, 230] on button "button" at bounding box center [360, 236] width 30 height 30
click at [384, 349] on p "Delete Folder" at bounding box center [435, 354] width 104 height 19
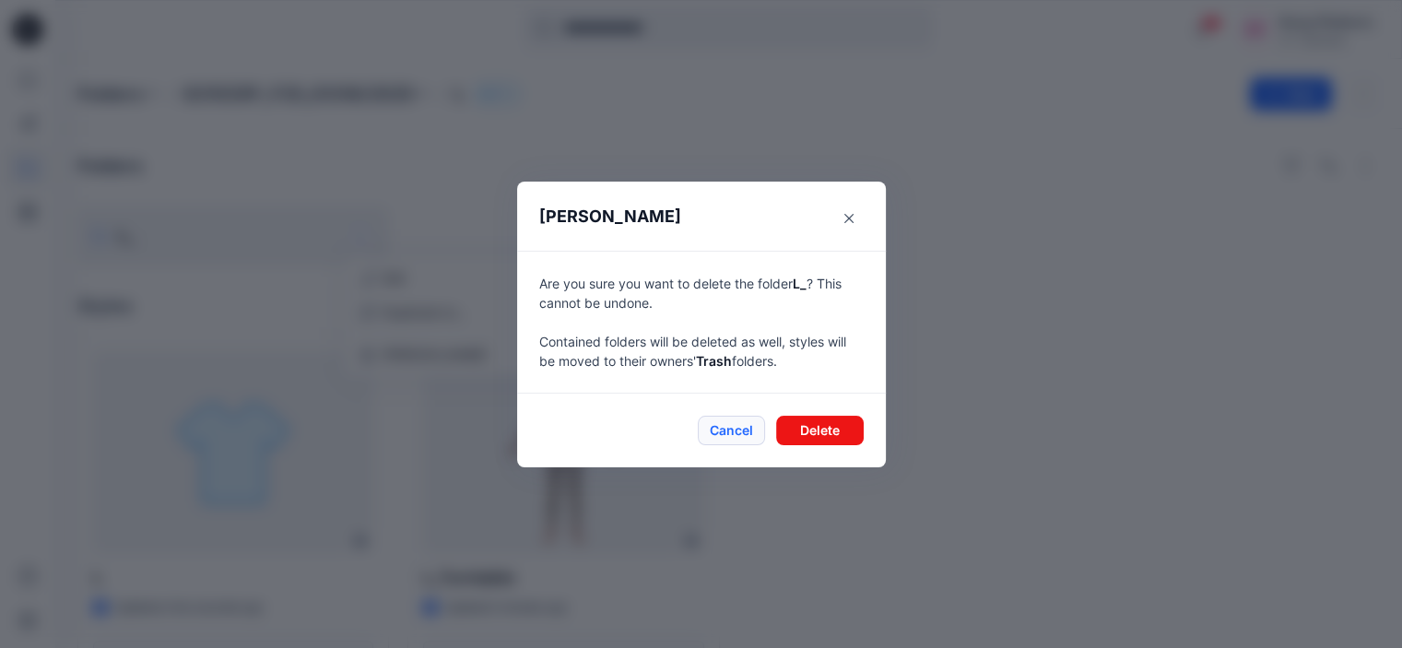
click at [741, 436] on button "Cancel" at bounding box center [731, 431] width 67 height 30
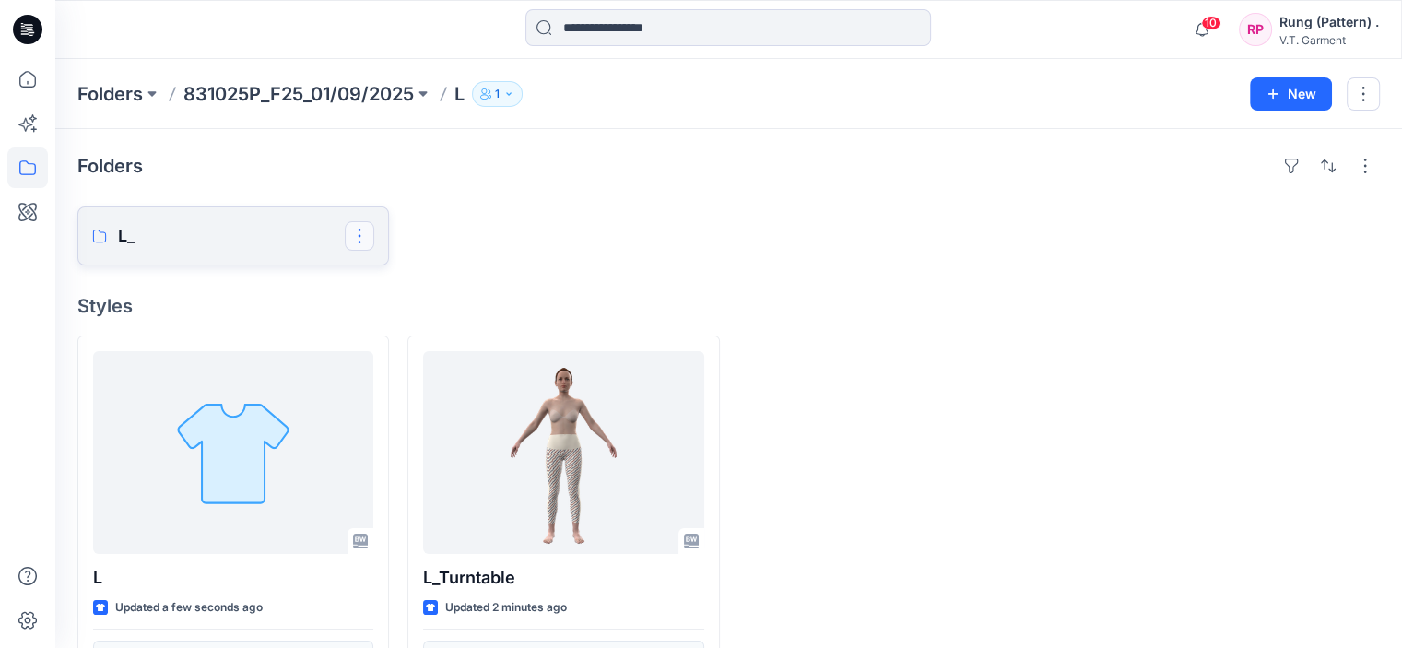
click at [362, 234] on button "button" at bounding box center [360, 236] width 30 height 30
click at [457, 352] on p "Delete Folder" at bounding box center [435, 354] width 104 height 19
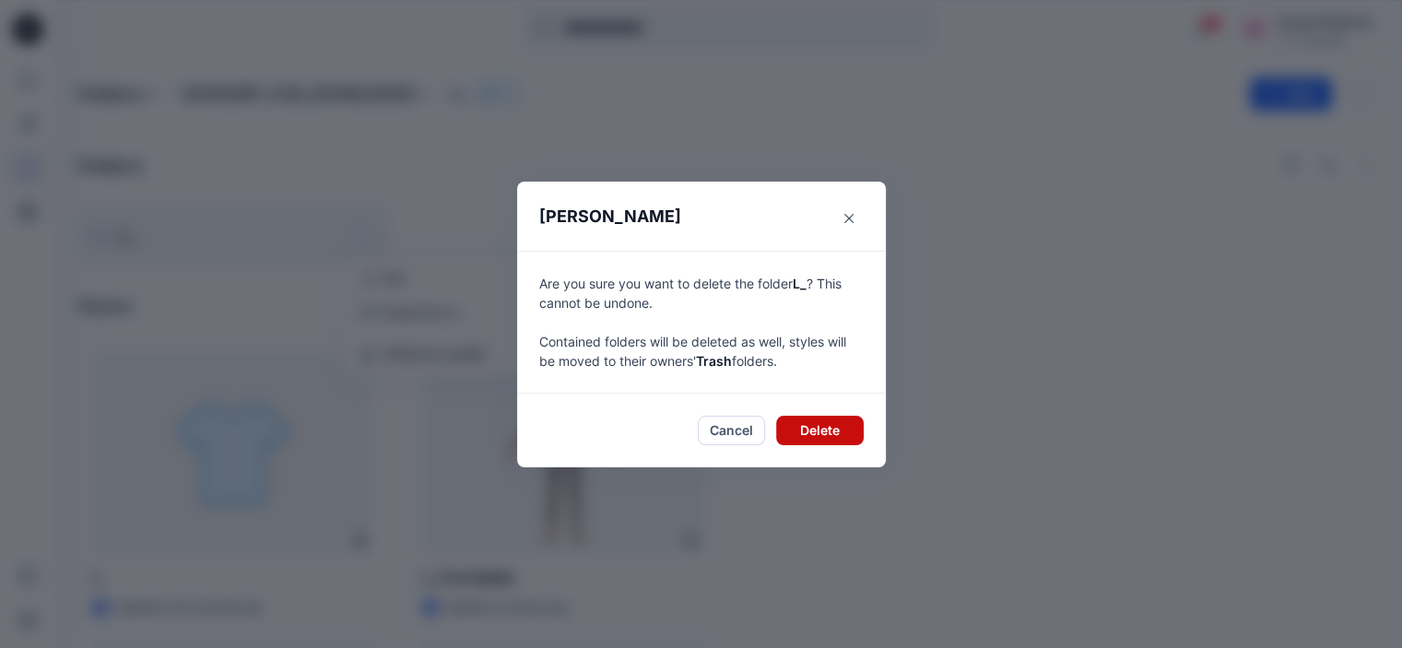
click at [813, 422] on button "Delete" at bounding box center [820, 431] width 88 height 30
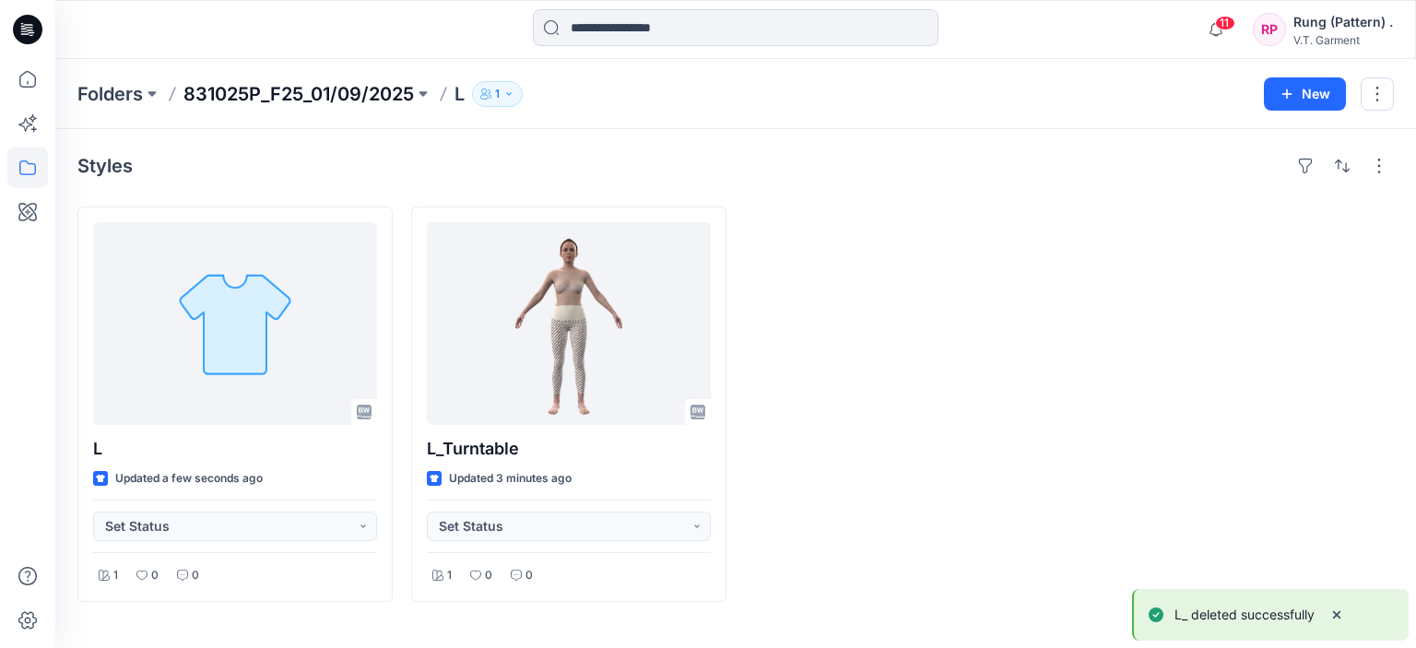
click at [379, 96] on p "831025P_F25_01/09/2025" at bounding box center [298, 94] width 230 height 26
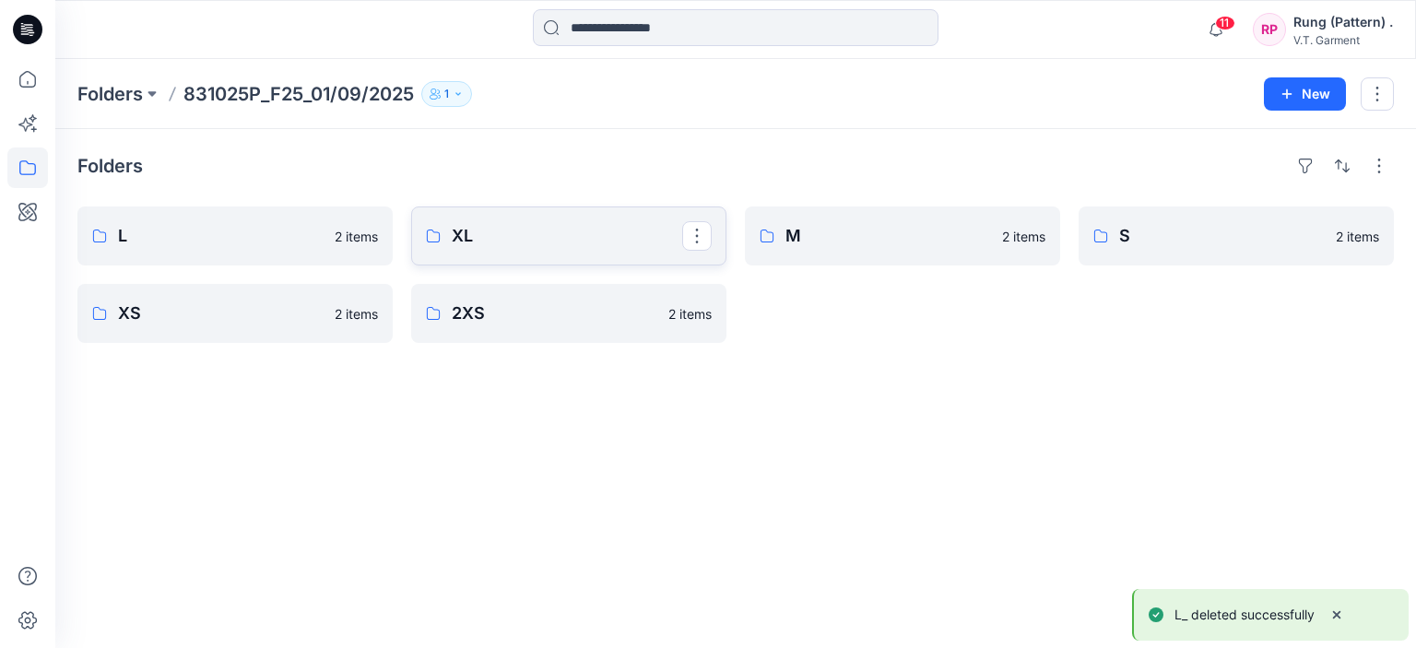
click at [543, 218] on link "XL" at bounding box center [568, 236] width 315 height 59
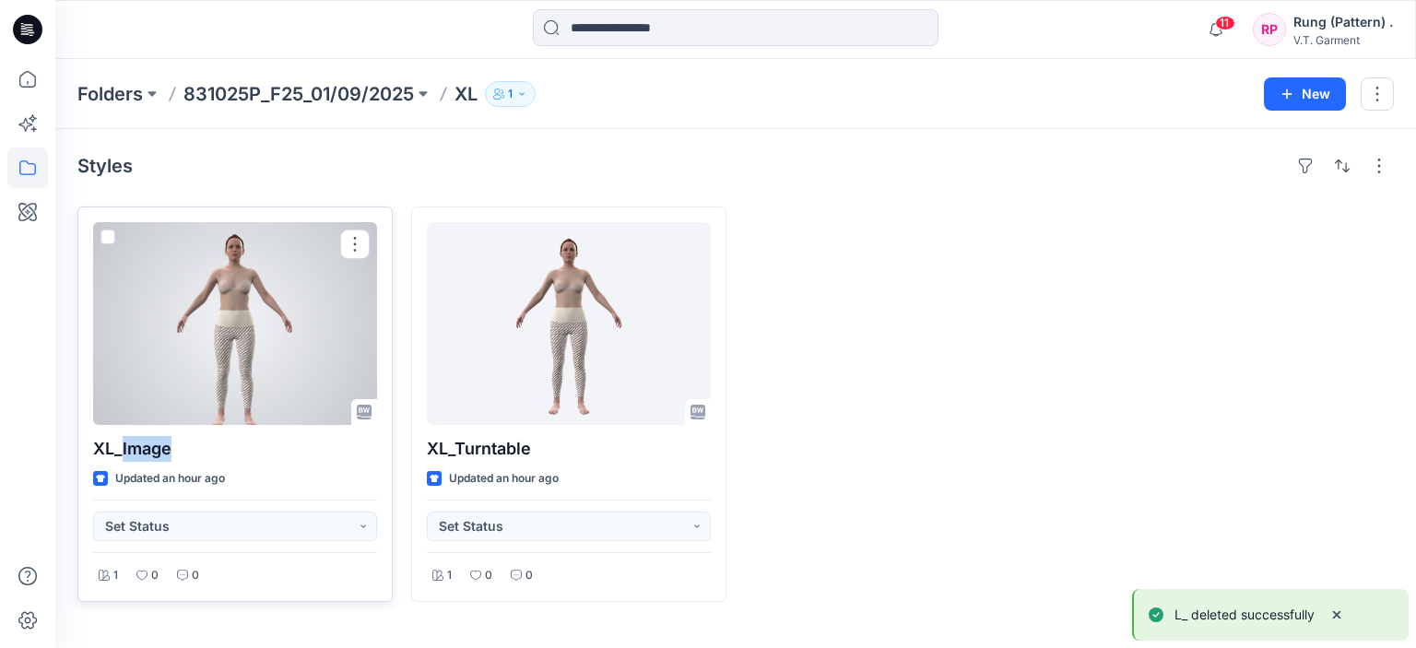
drag, startPoint x: 181, startPoint y: 447, endPoint x: 123, endPoint y: 455, distance: 58.7
click at [123, 455] on p "XL_lmage" at bounding box center [235, 449] width 284 height 26
copy p "lmage"
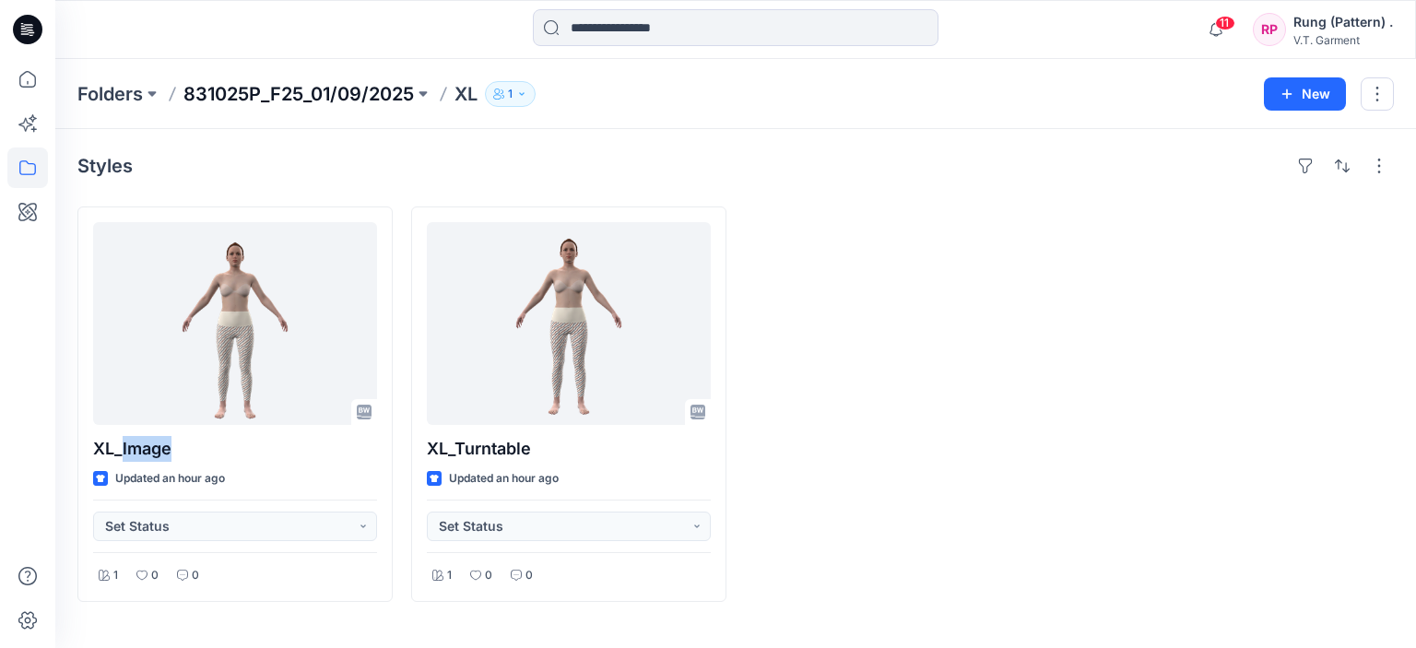
click at [233, 92] on p "831025P_F25_01/09/2025" at bounding box center [298, 94] width 230 height 26
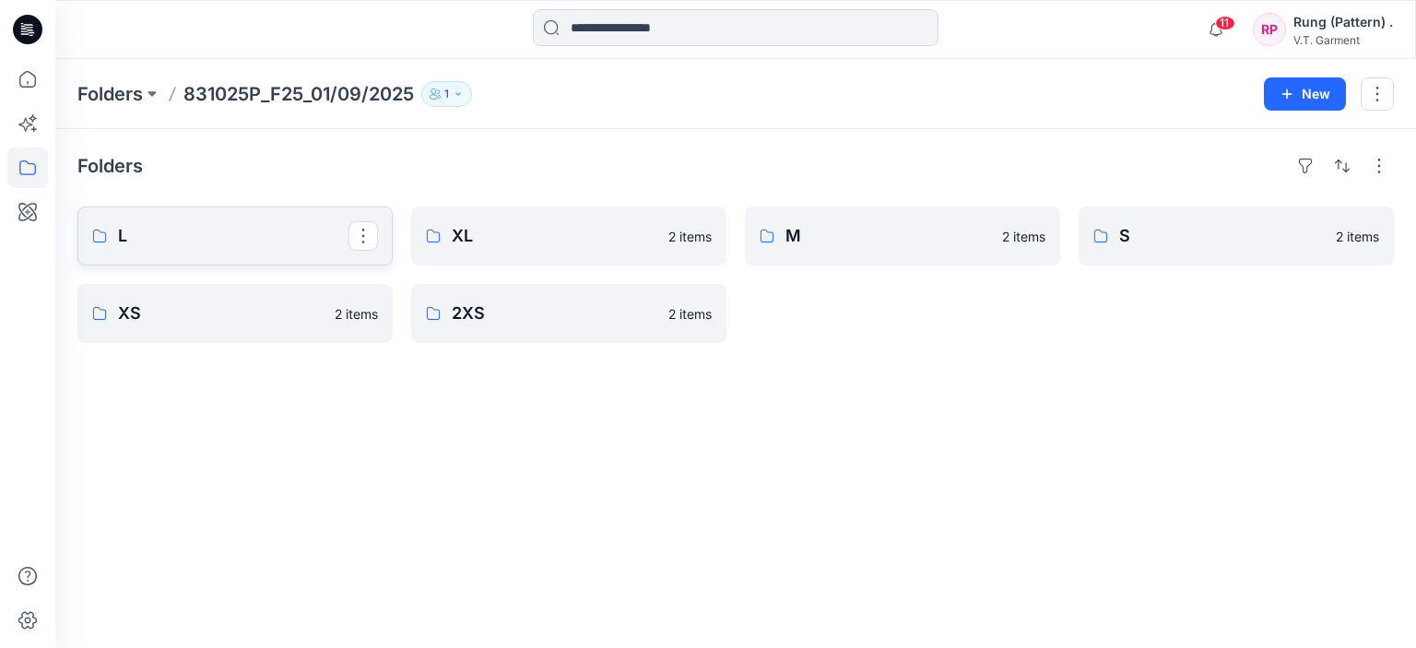
click at [183, 235] on p "L" at bounding box center [233, 236] width 230 height 26
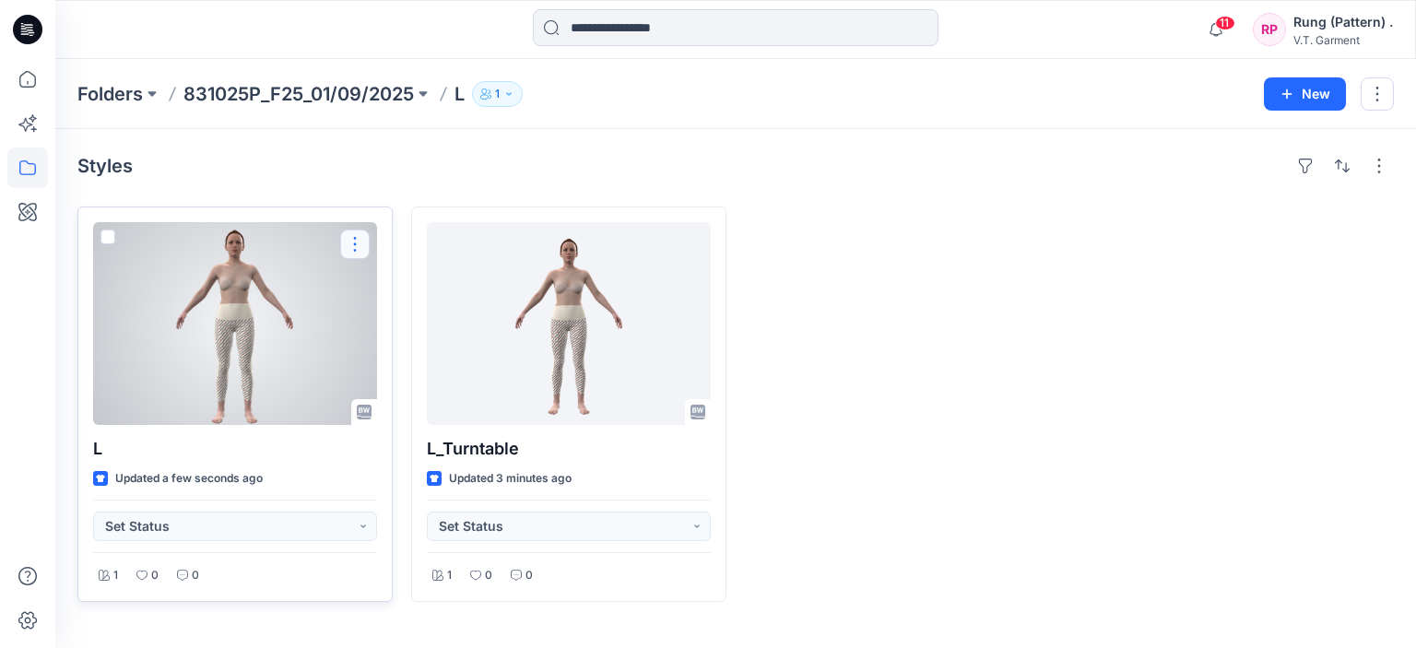
click at [354, 238] on button "button" at bounding box center [355, 245] width 30 height 30
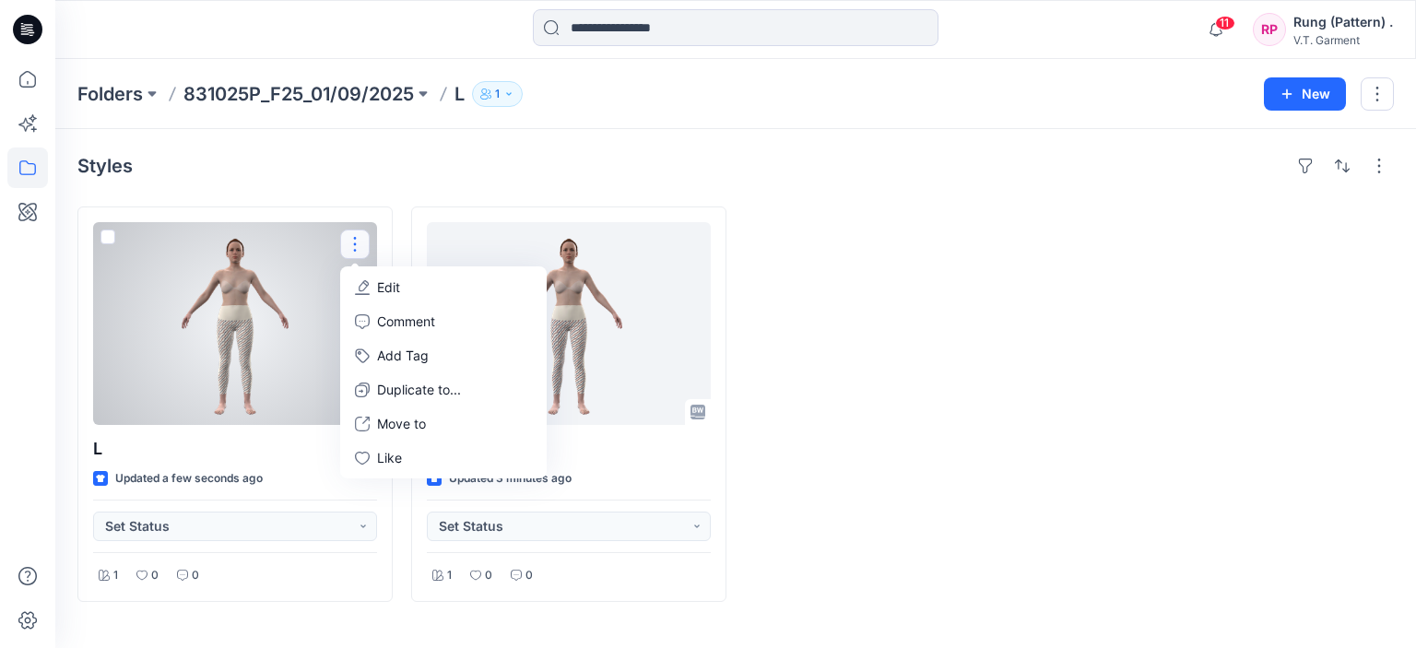
click at [389, 289] on p "Edit" at bounding box center [388, 287] width 23 height 19
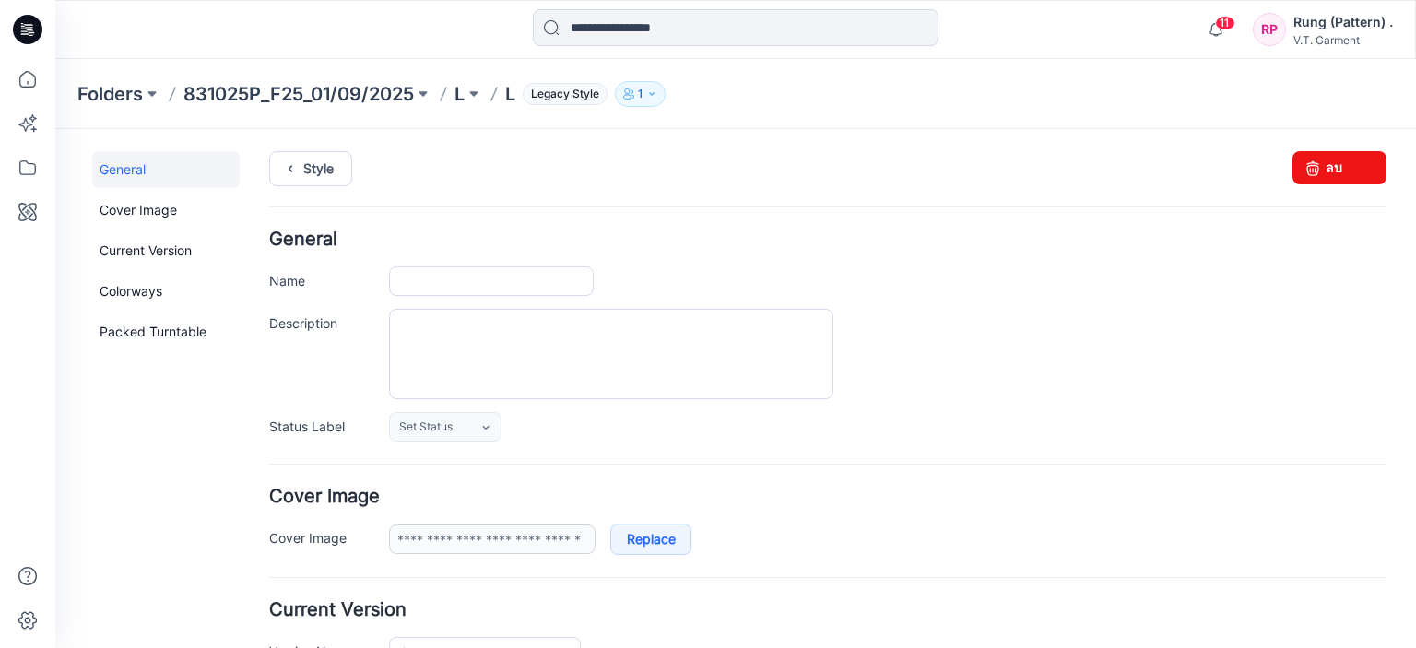
type input "*"
type input "**********"
click at [415, 278] on input "*" at bounding box center [491, 281] width 205 height 30
paste input "*****"
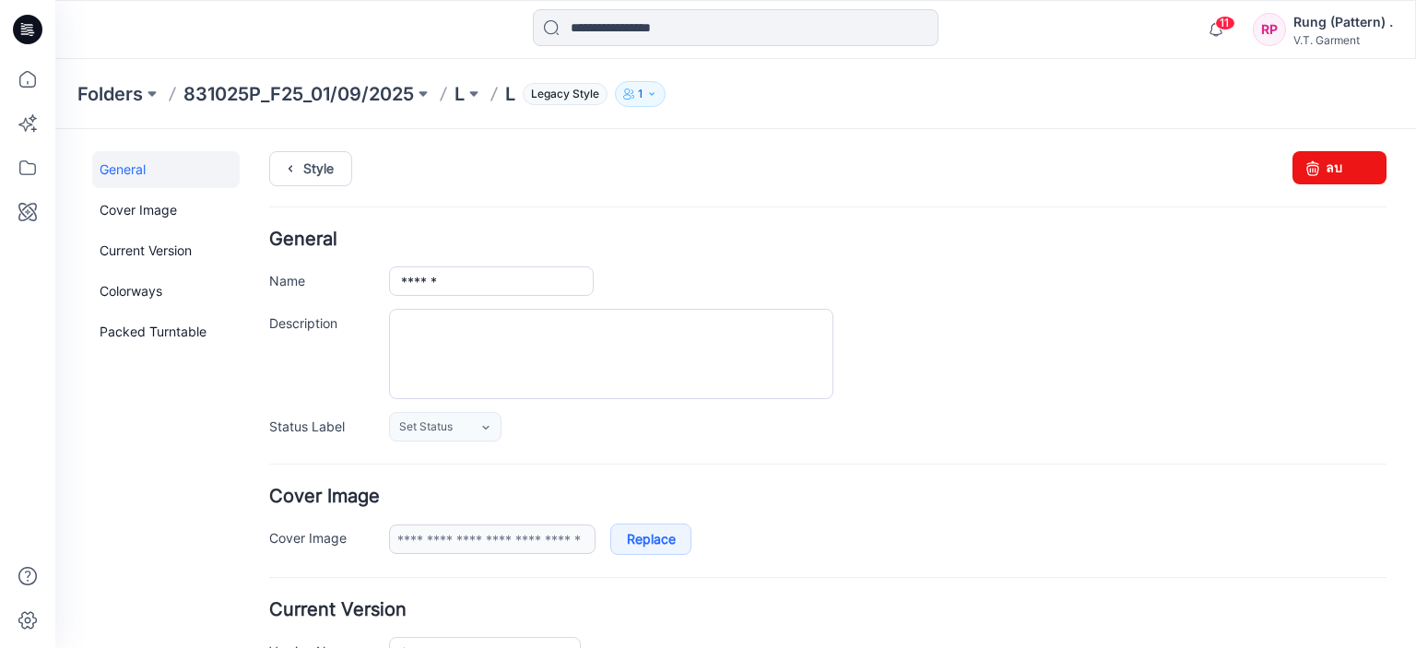
click at [830, 288] on div "******" at bounding box center [888, 281] width 998 height 30
click at [408, 276] on input "******" at bounding box center [491, 281] width 205 height 30
type input "*******"
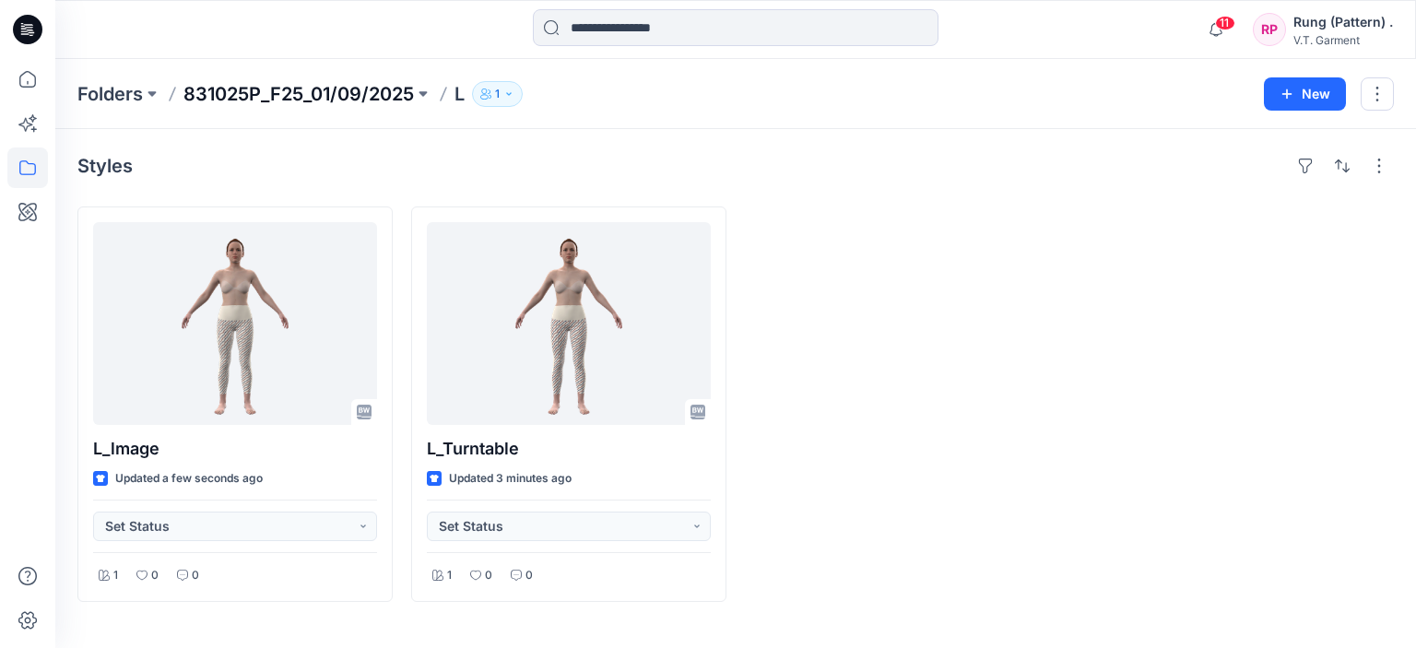
click at [372, 89] on p "831025P_F25_01/09/2025" at bounding box center [298, 94] width 230 height 26
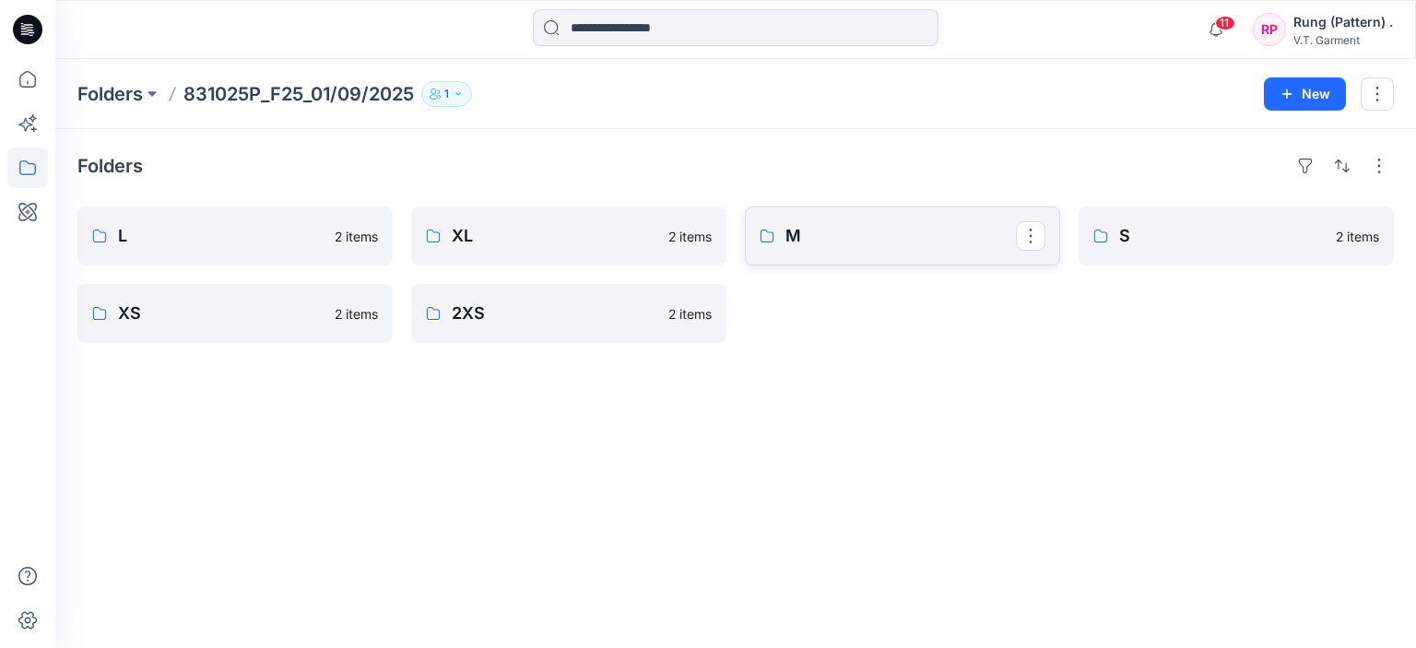
click at [814, 235] on p "M" at bounding box center [900, 236] width 230 height 26
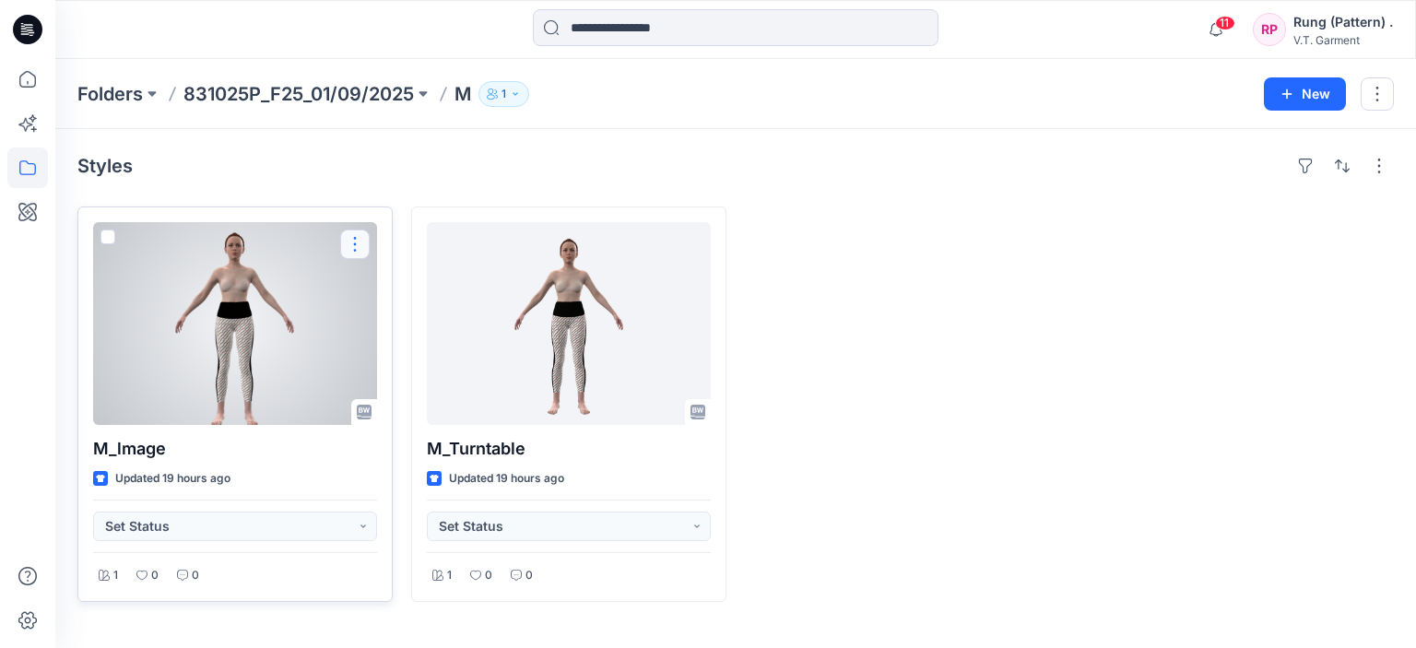
click at [352, 233] on button "button" at bounding box center [355, 245] width 30 height 30
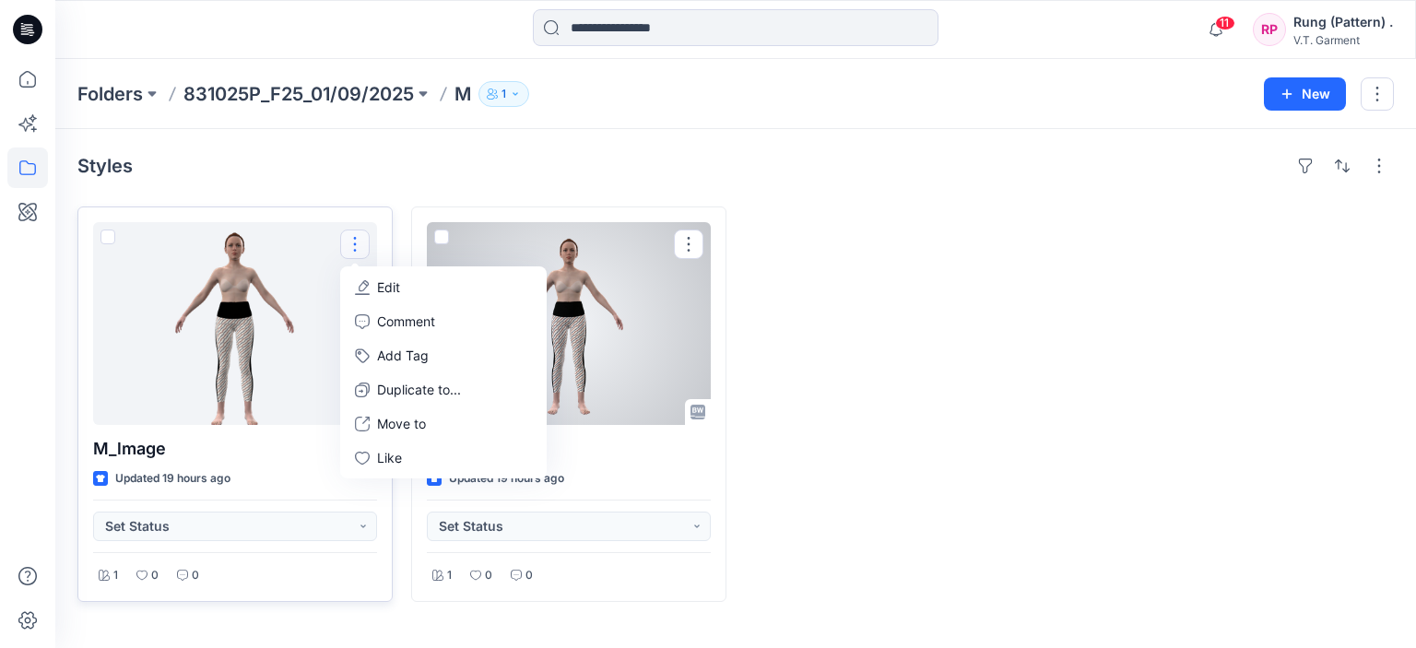
click at [439, 271] on button "Edit" at bounding box center [443, 287] width 199 height 34
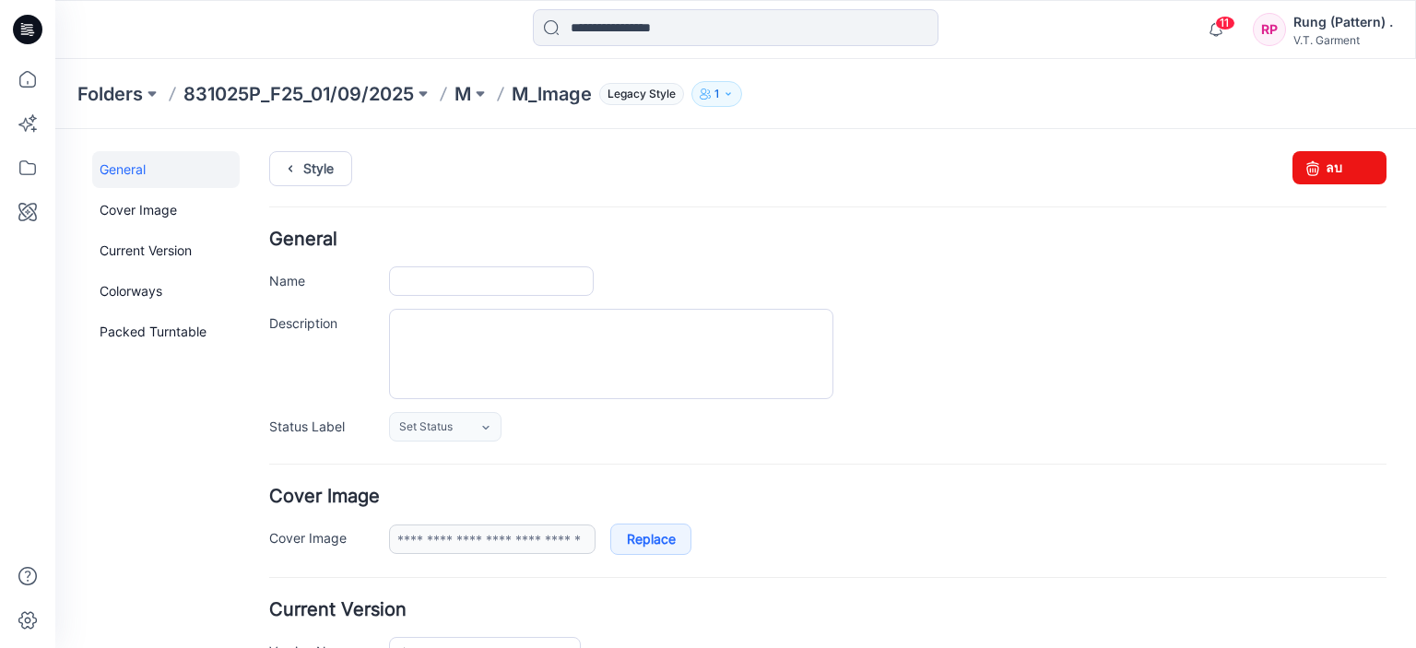
type input "*******"
type input "**********"
click at [1305, 169] on icon at bounding box center [1313, 167] width 26 height 33
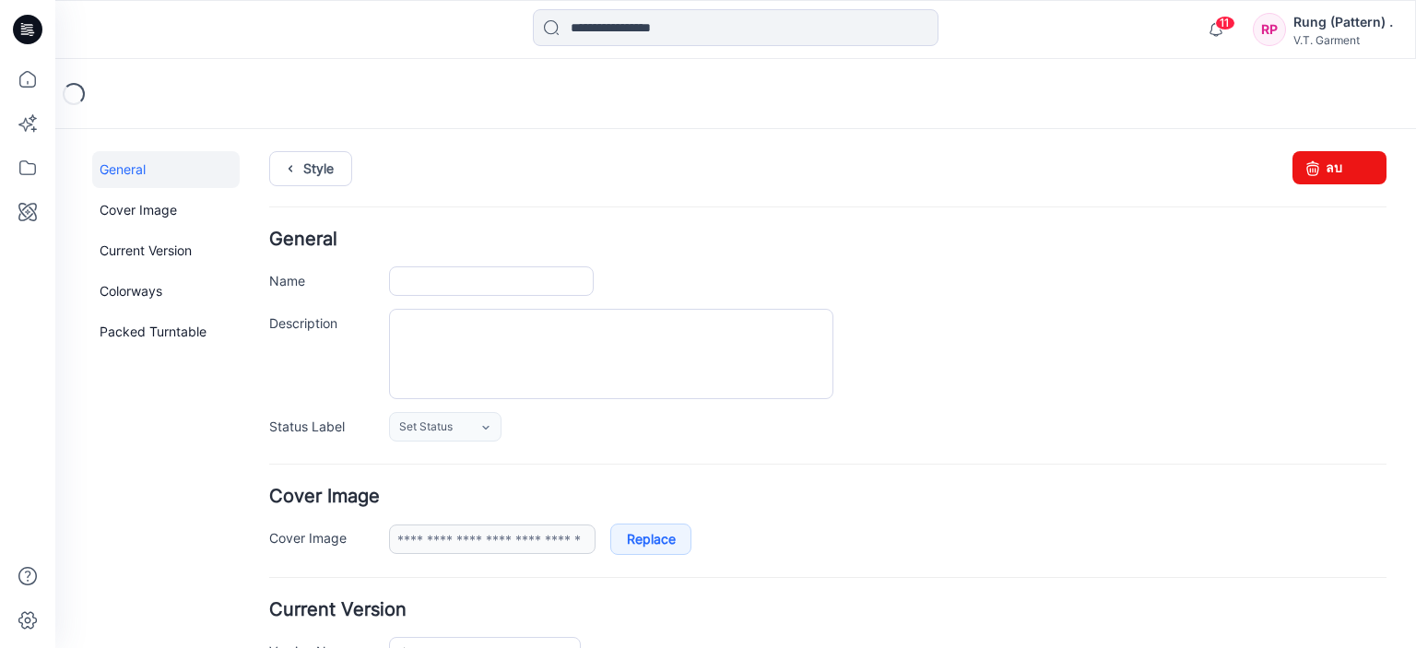
type input "*******"
type input "**********"
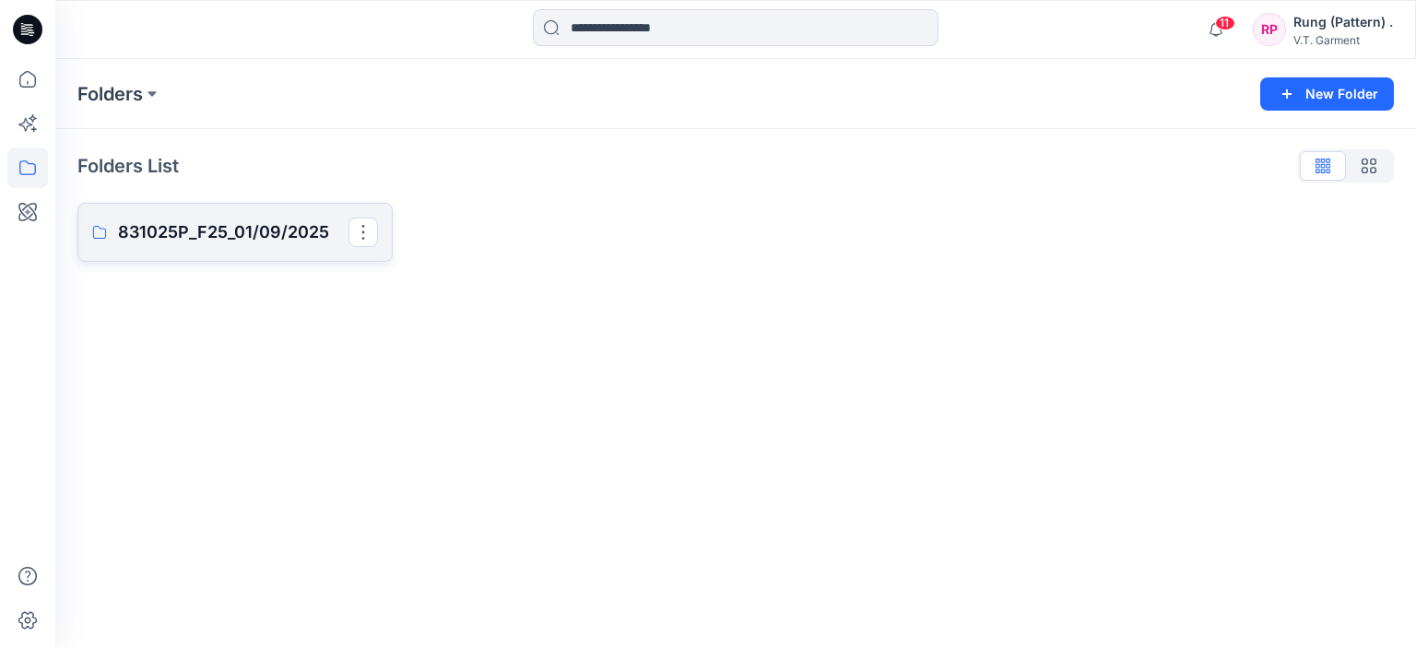
click at [258, 239] on p "831025P_F25_01/09/2025" at bounding box center [233, 232] width 230 height 26
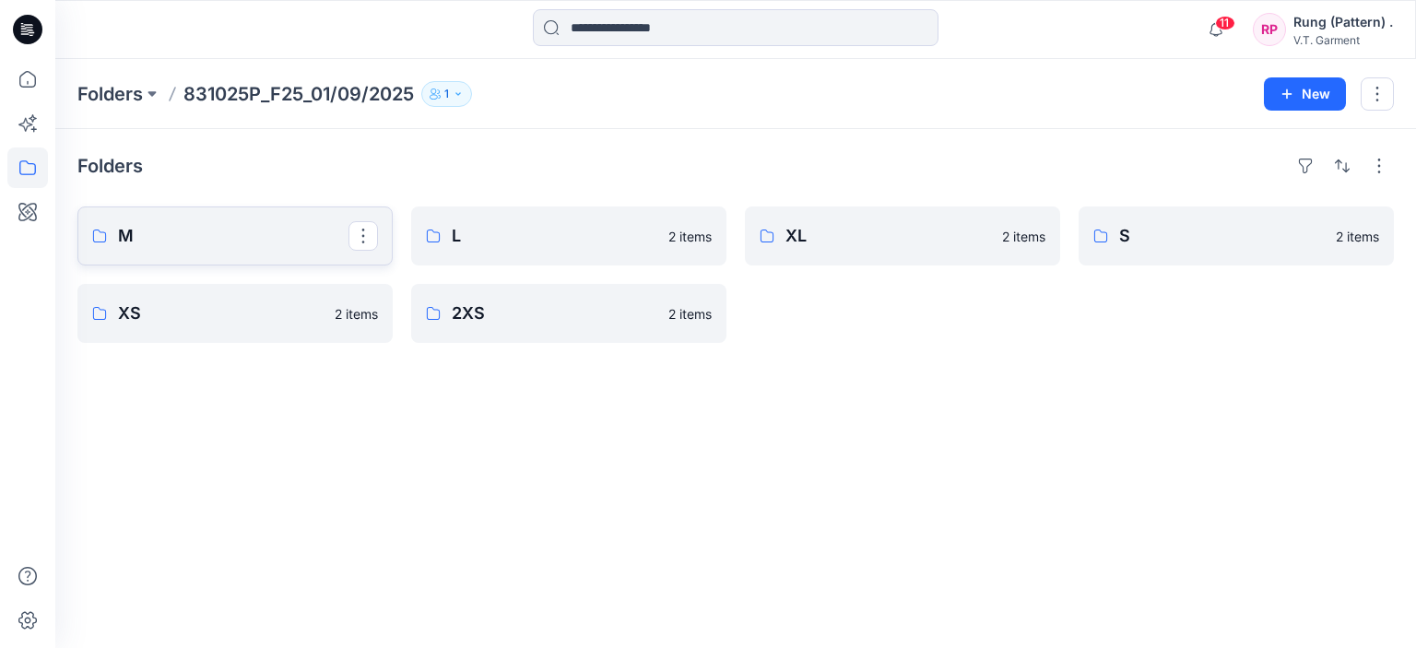
click at [236, 223] on p "M" at bounding box center [233, 236] width 230 height 26
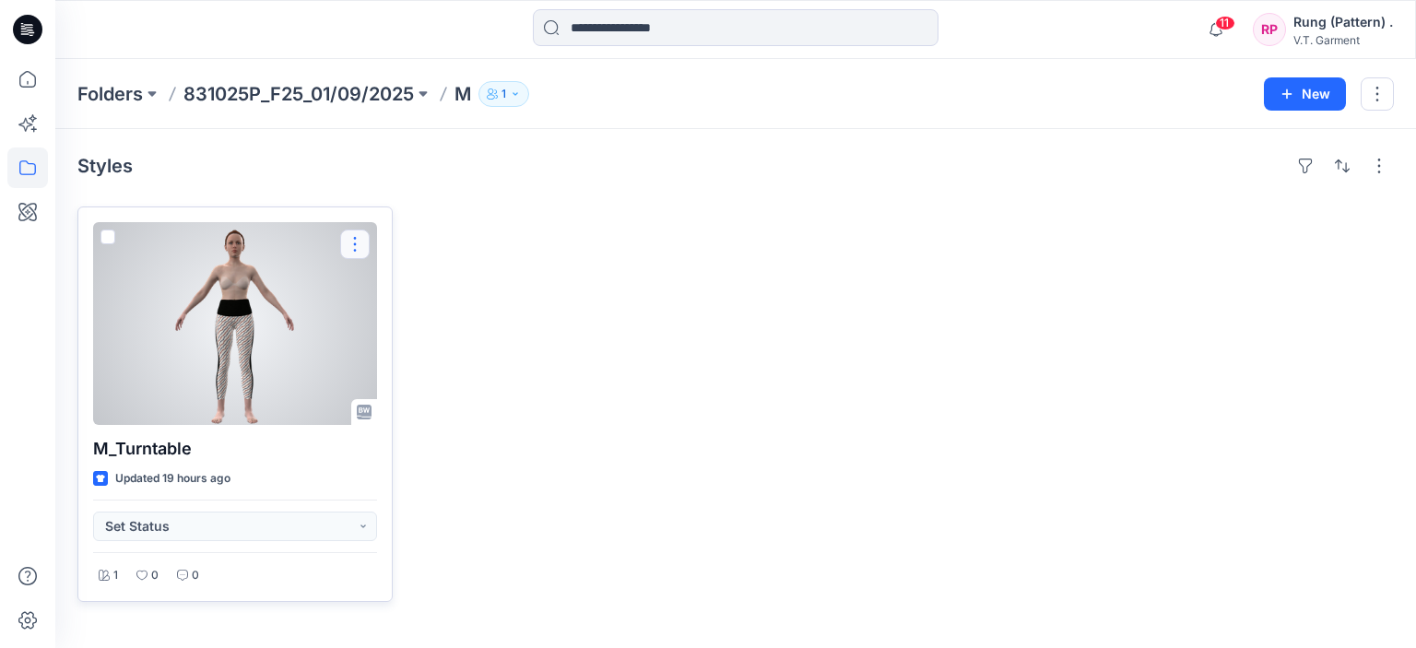
click at [347, 246] on button "button" at bounding box center [355, 245] width 30 height 30
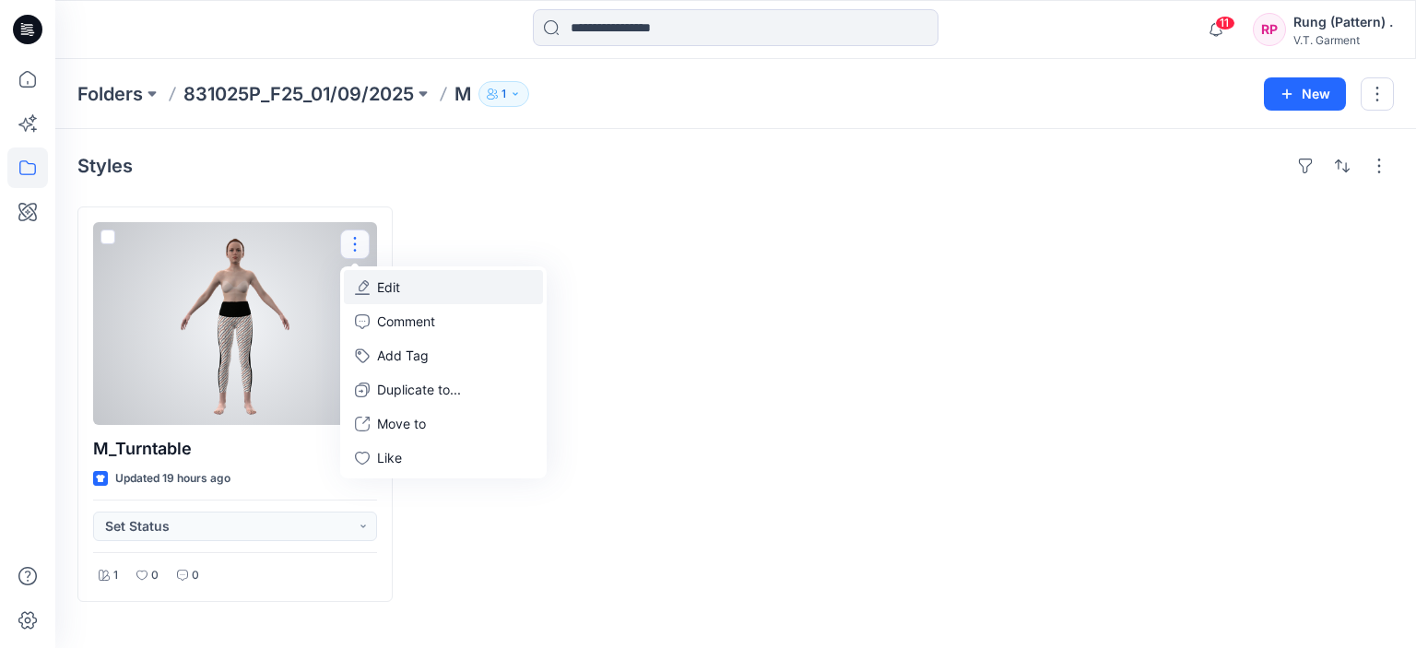
click at [391, 289] on p "Edit" at bounding box center [388, 287] width 23 height 19
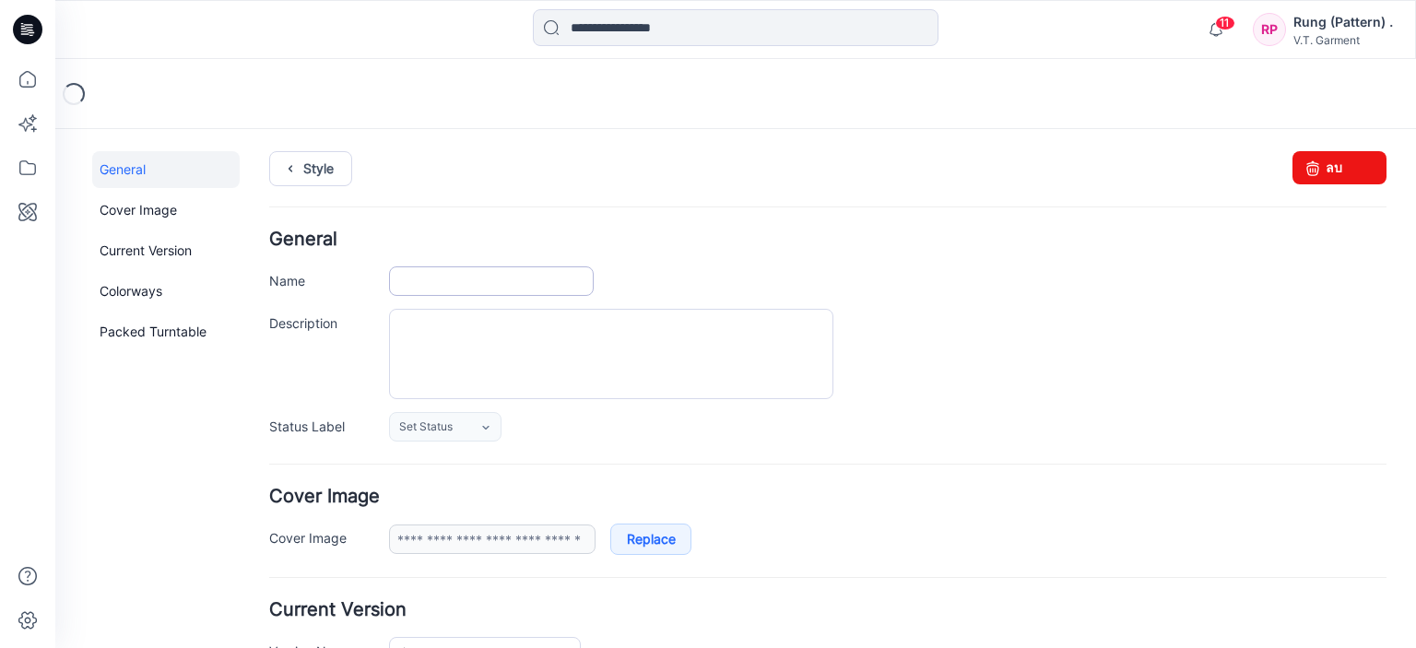
type input "**********"
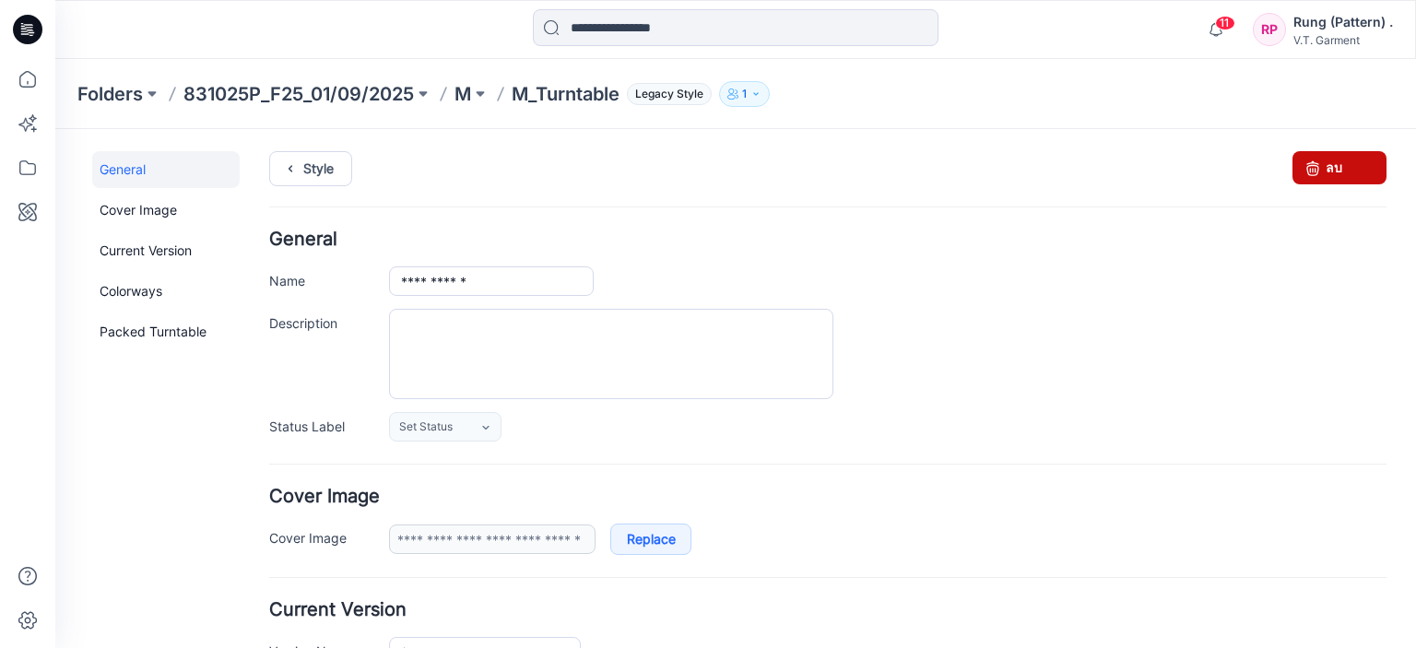
click at [1306, 163] on icon at bounding box center [1313, 167] width 26 height 33
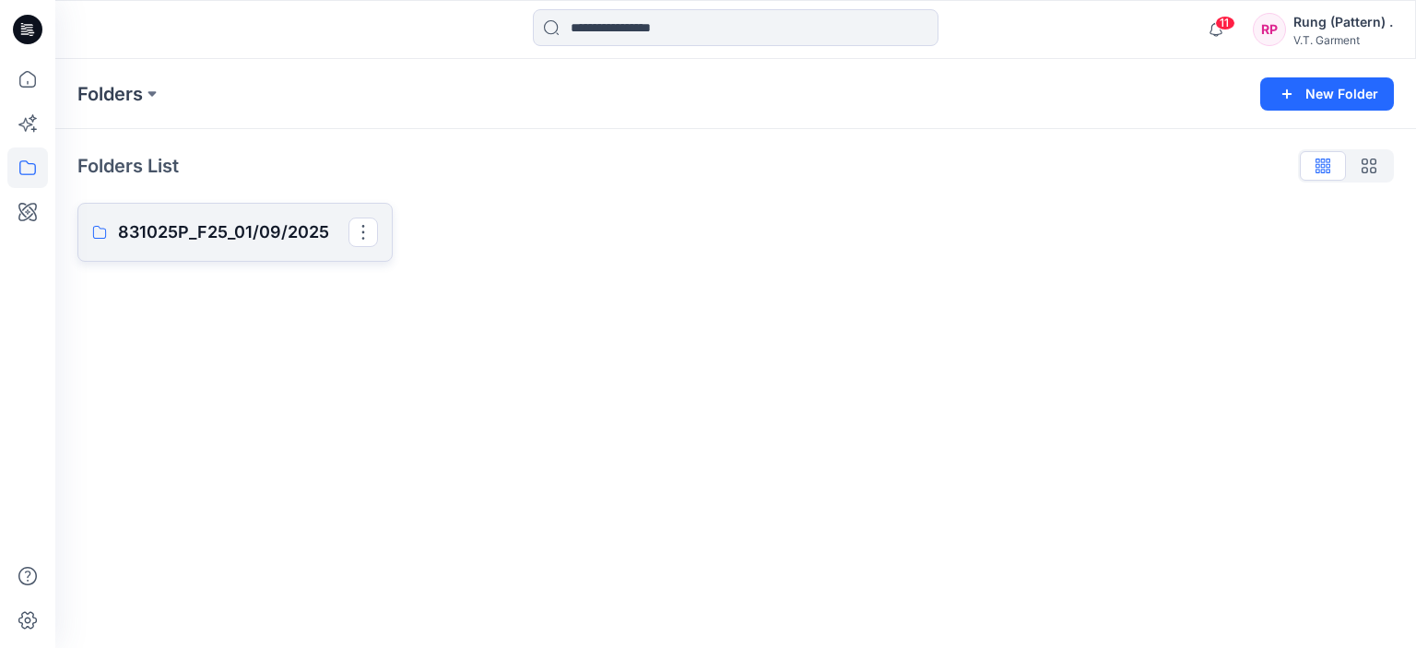
click at [240, 228] on p "831025P_F25_01/09/2025" at bounding box center [233, 232] width 230 height 26
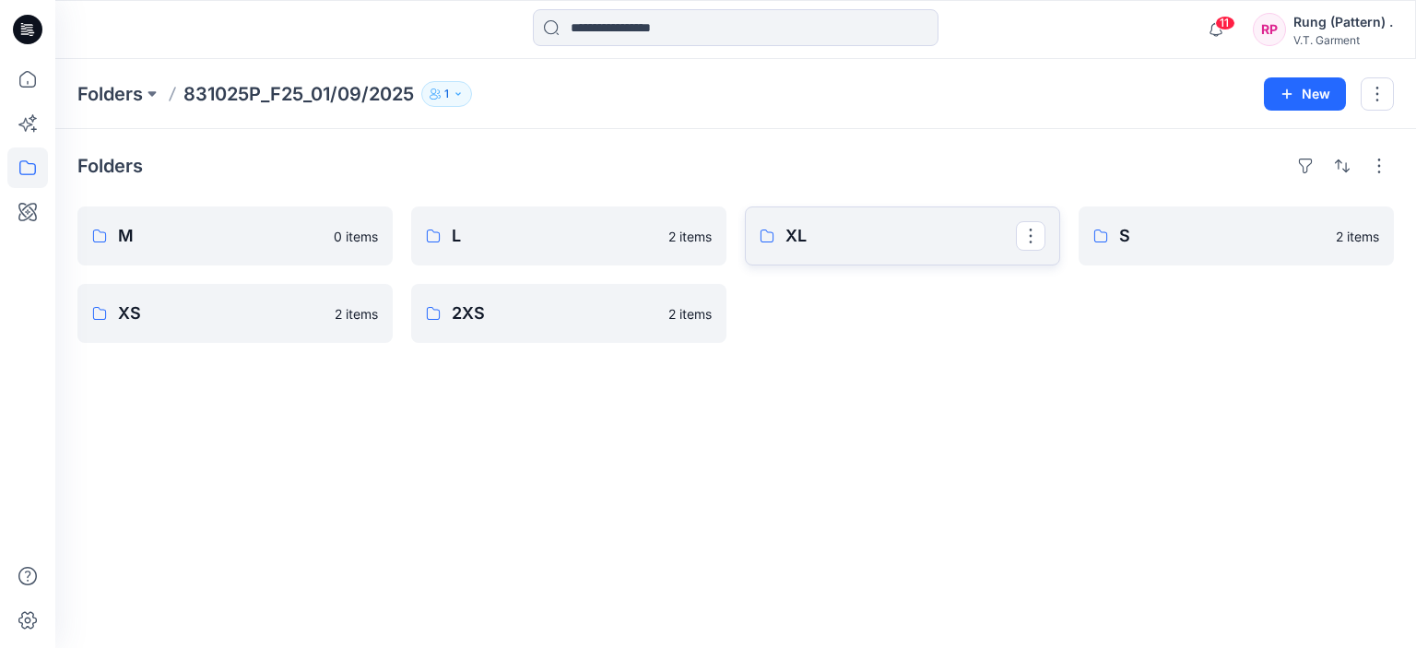
click at [891, 248] on p "XL" at bounding box center [900, 236] width 230 height 26
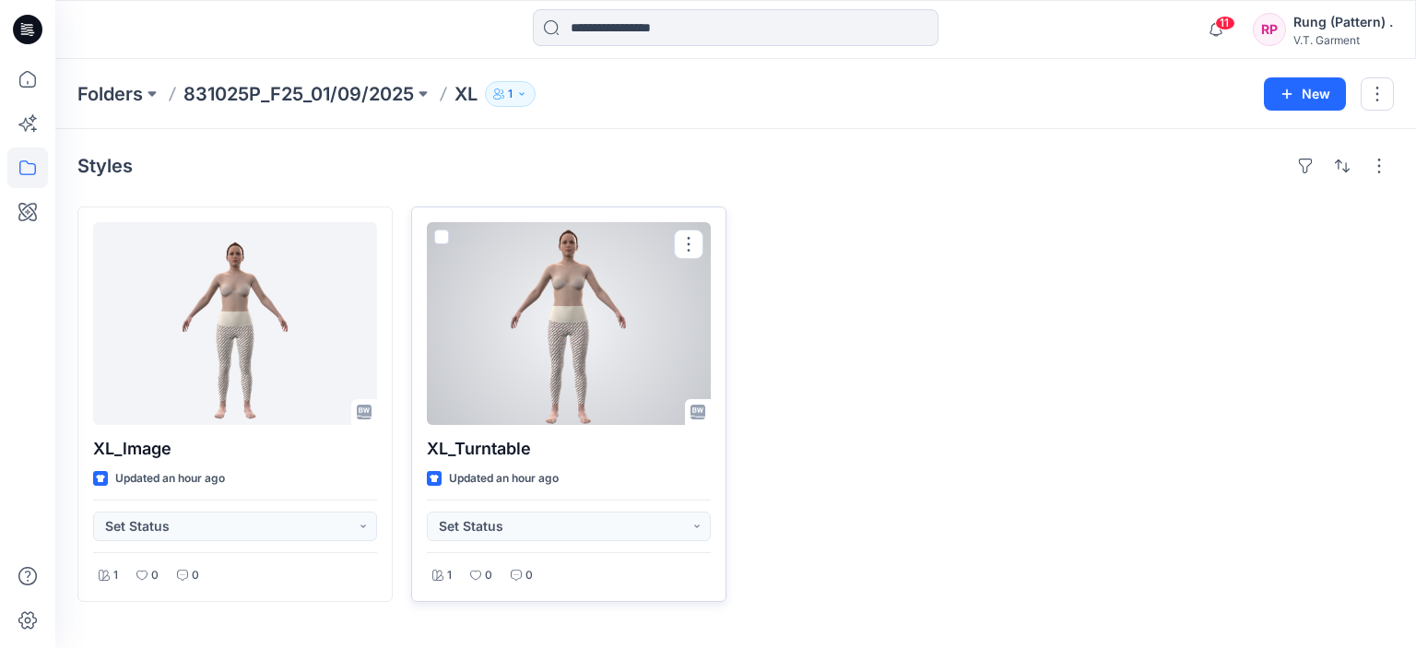
click at [490, 353] on div at bounding box center [569, 323] width 284 height 203
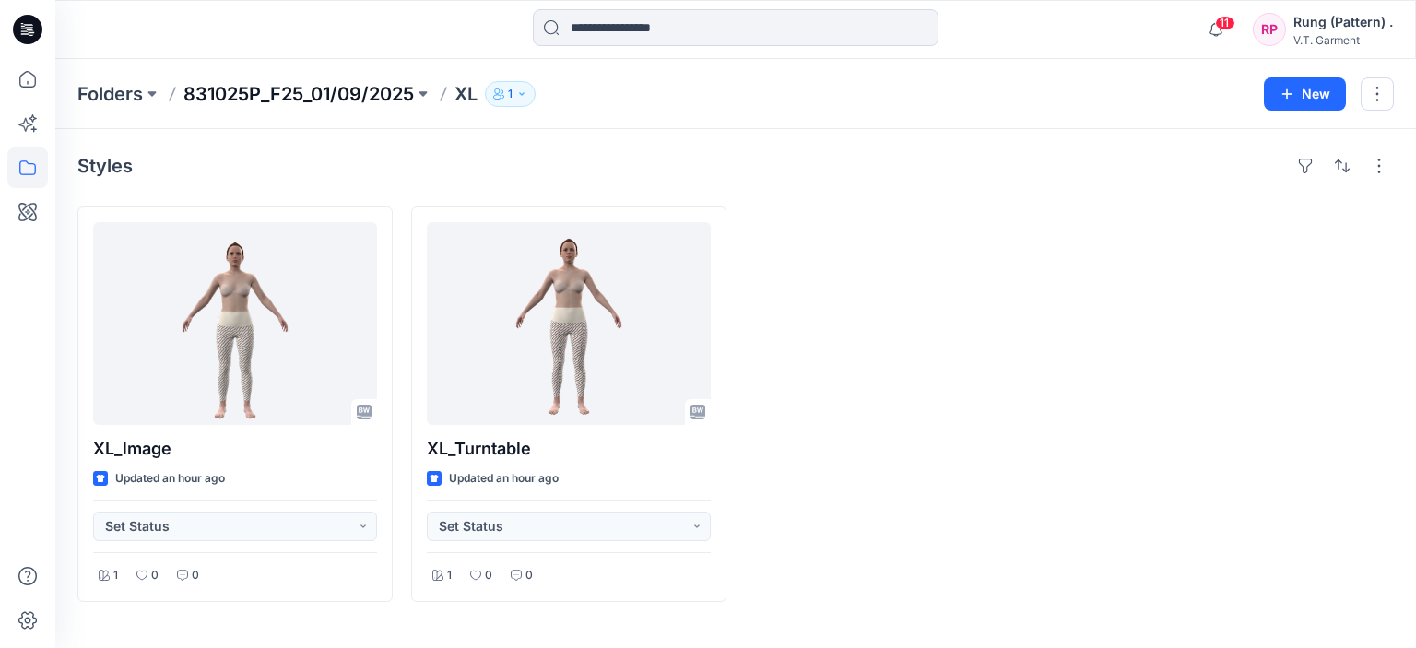
click at [368, 88] on p "831025P_F25_01/09/2025" at bounding box center [298, 94] width 230 height 26
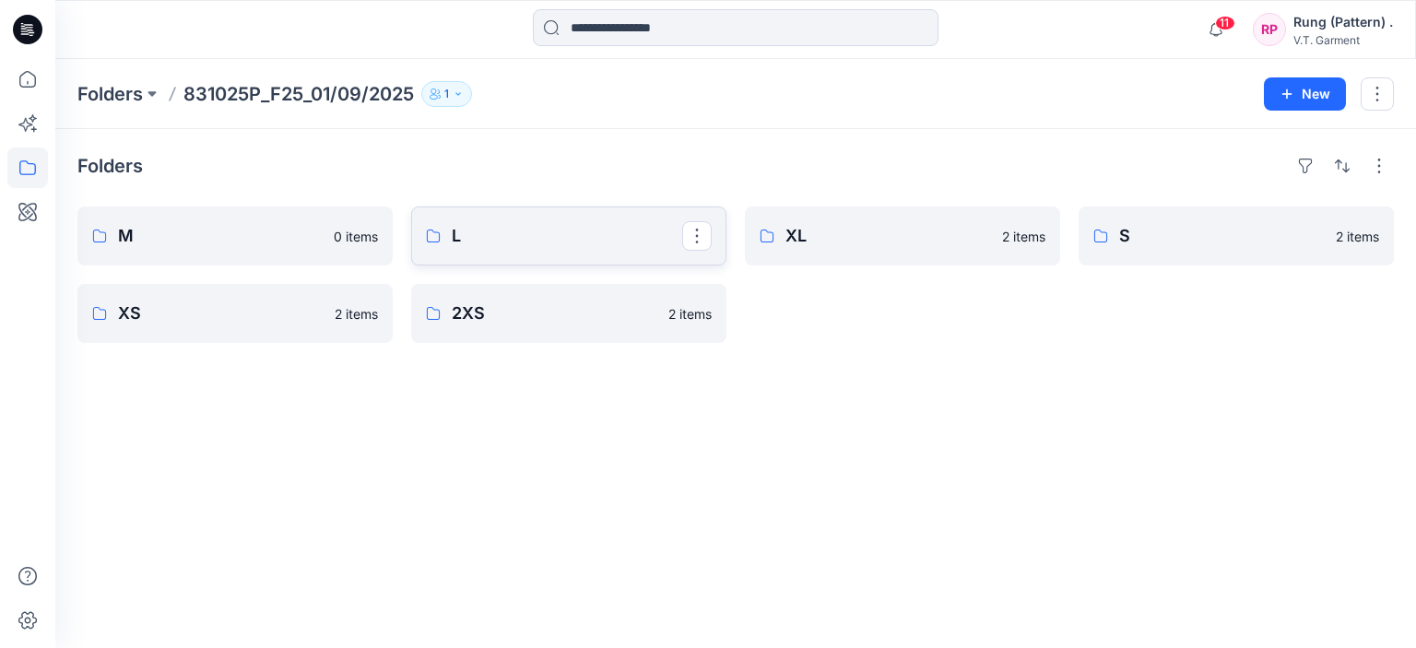
click at [502, 252] on link "L" at bounding box center [568, 236] width 315 height 59
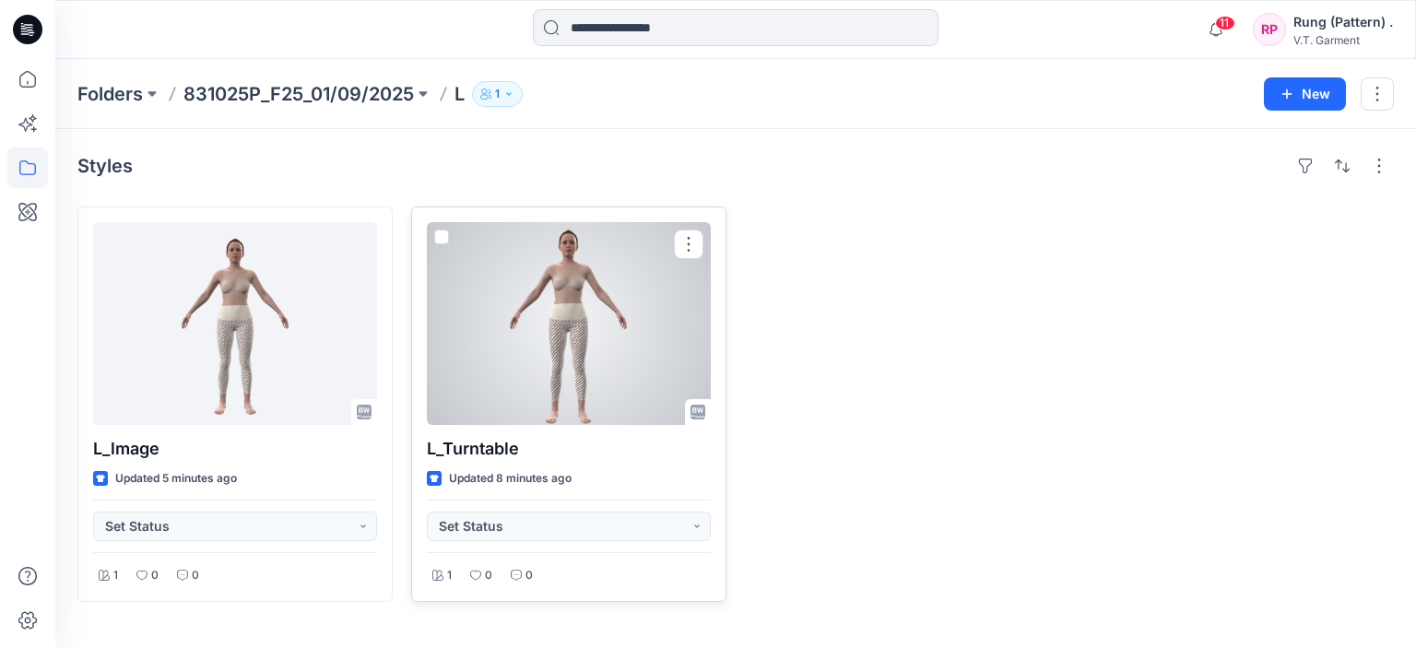
click at [496, 343] on div at bounding box center [569, 323] width 284 height 203
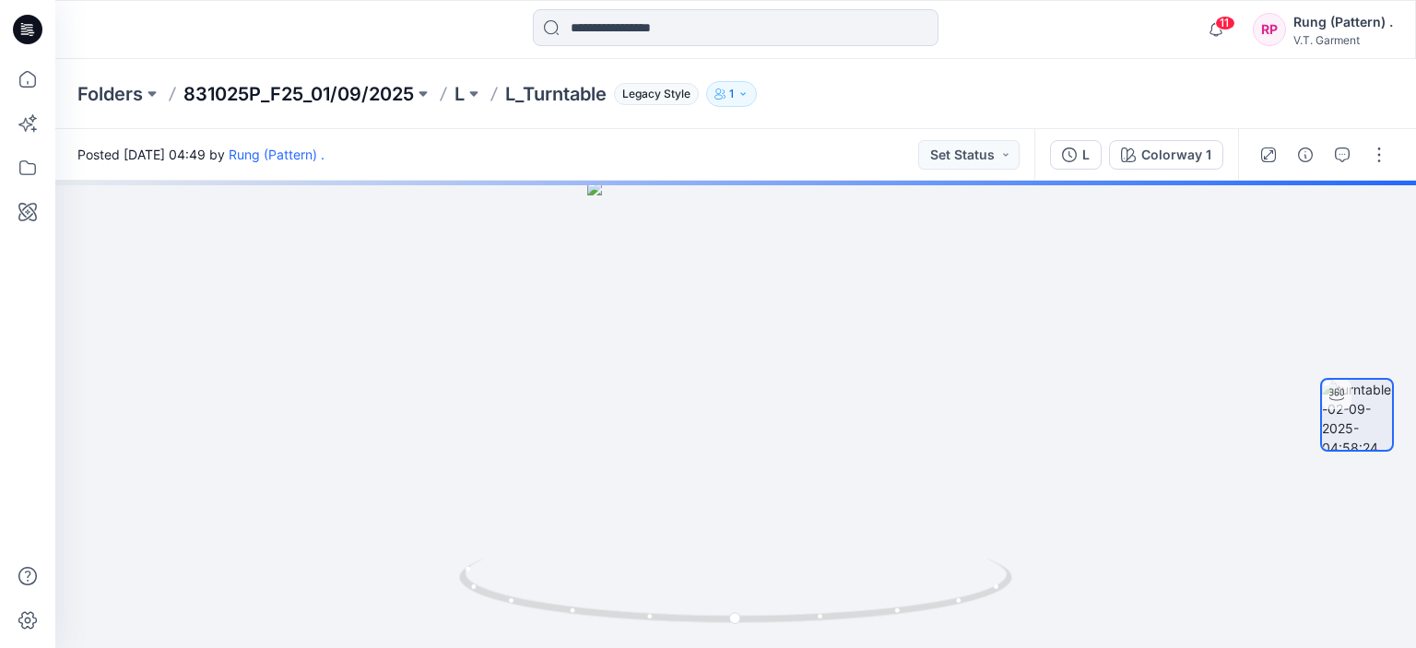
click at [303, 91] on p "831025P_F25_01/09/2025" at bounding box center [298, 94] width 230 height 26
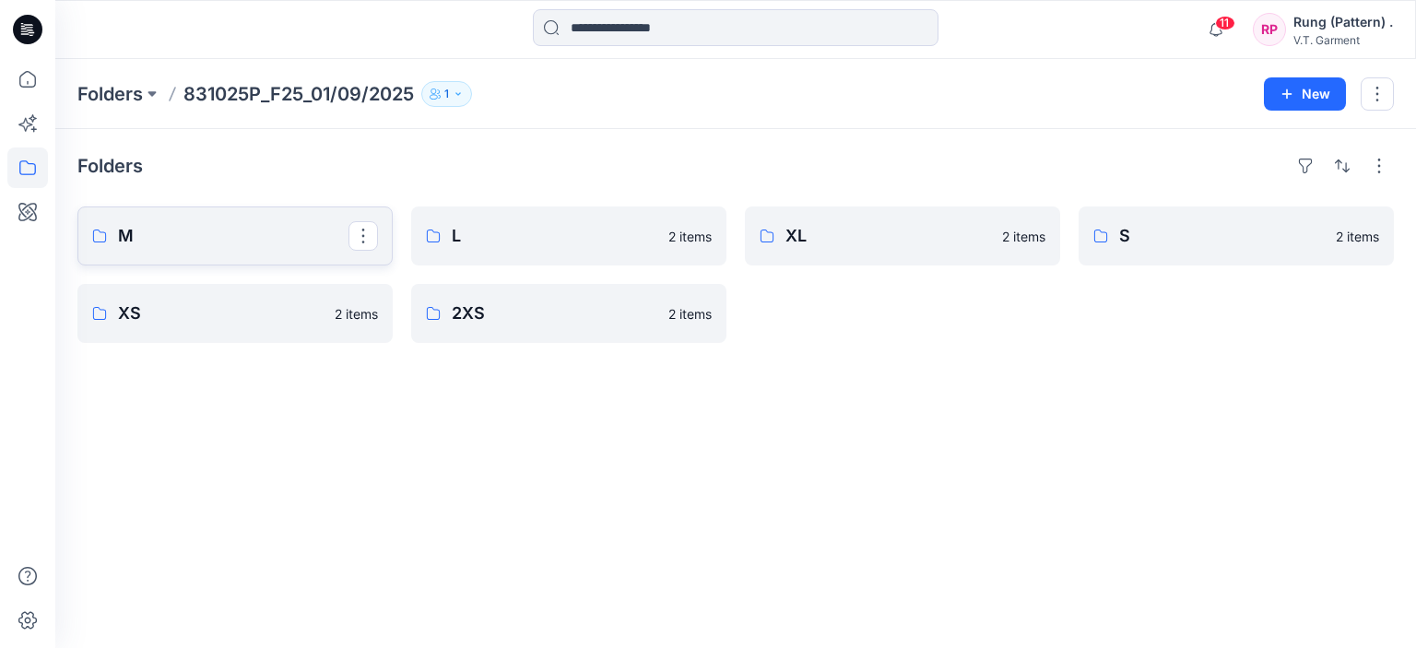
click at [236, 246] on p "M" at bounding box center [233, 236] width 230 height 26
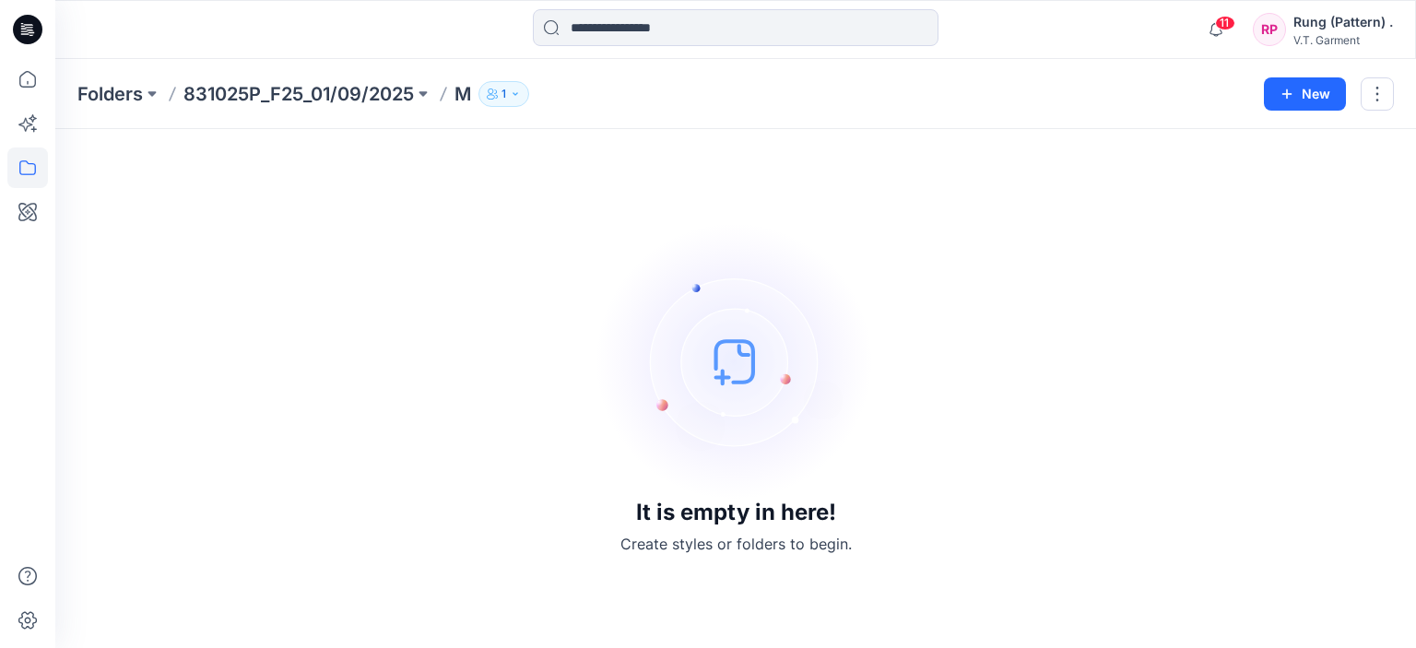
click at [363, 78] on div "Folders 831025P_F25_01/09/2025 M 1 New" at bounding box center [735, 94] width 1361 height 70
click at [357, 95] on p "831025P_F25_01/09/2025" at bounding box center [298, 94] width 230 height 26
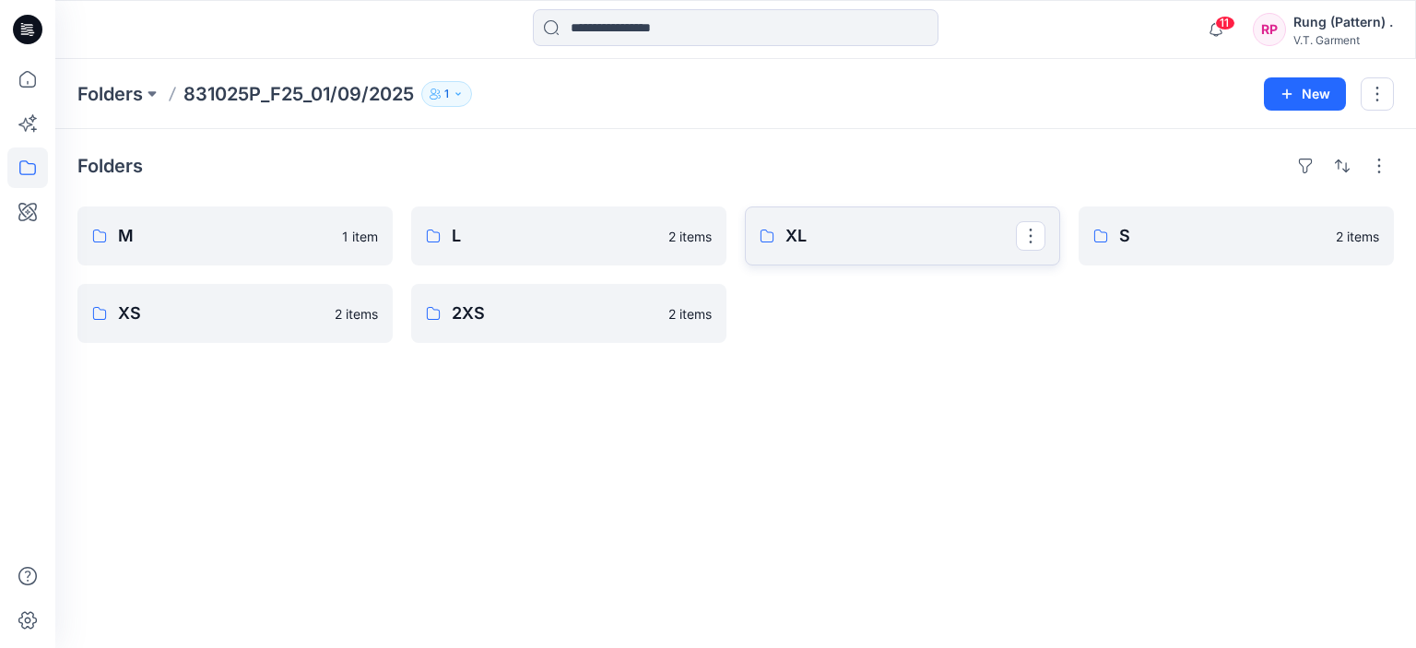
click at [898, 232] on p "XL" at bounding box center [900, 236] width 230 height 26
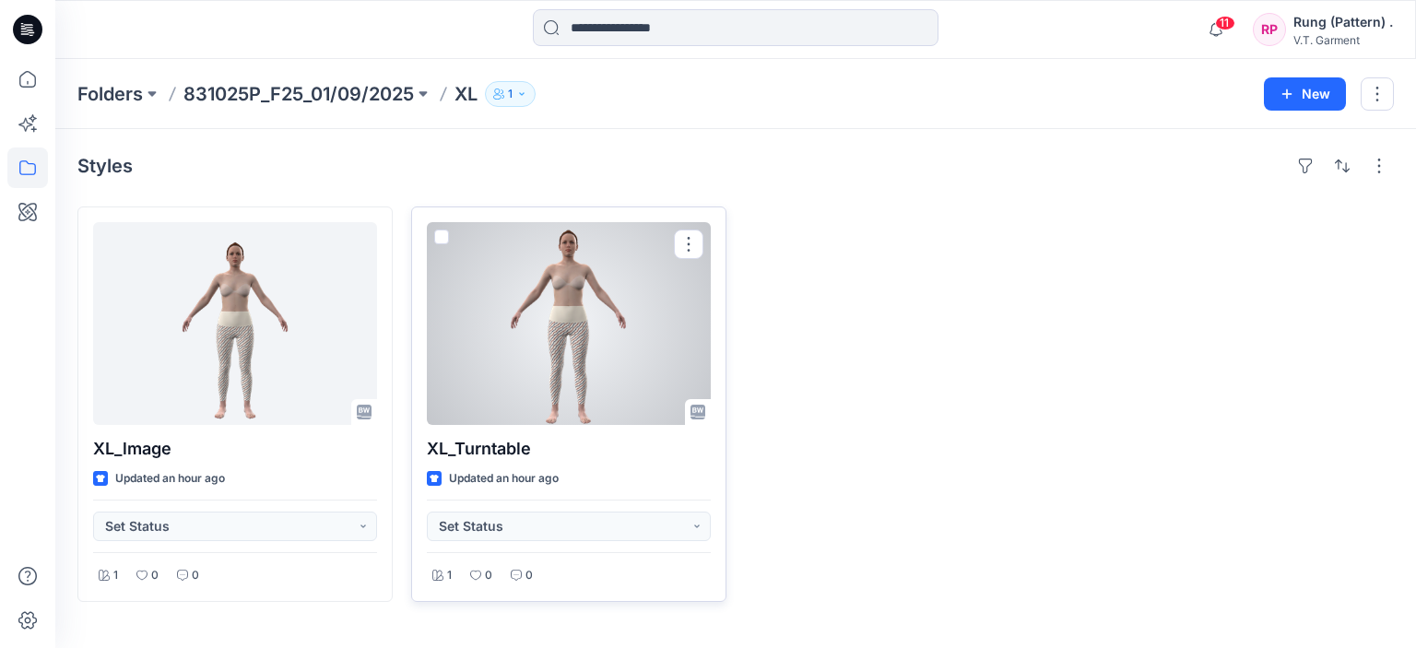
click at [547, 312] on div at bounding box center [569, 323] width 284 height 203
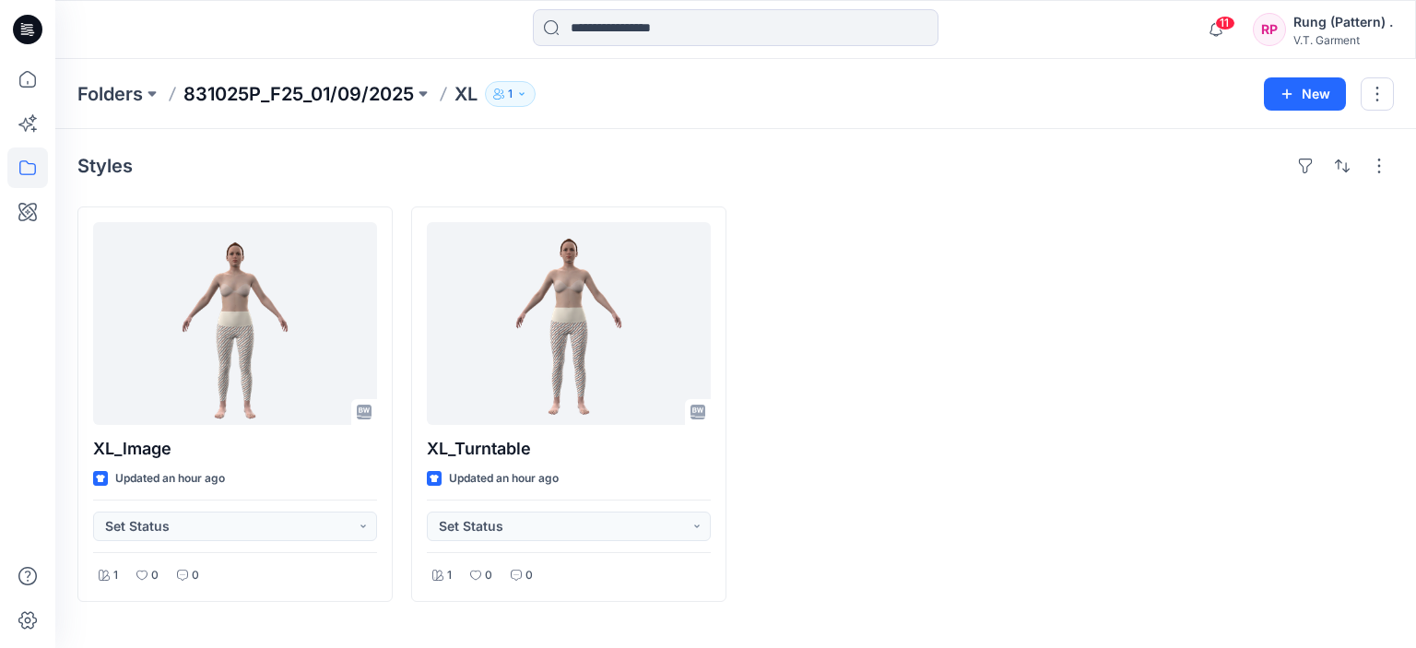
click at [396, 106] on div "Folders 831025P_F25_01/09/2025 XL 1 New" at bounding box center [735, 94] width 1361 height 70
click at [403, 88] on p "831025P_F25_01/09/2025" at bounding box center [298, 94] width 230 height 26
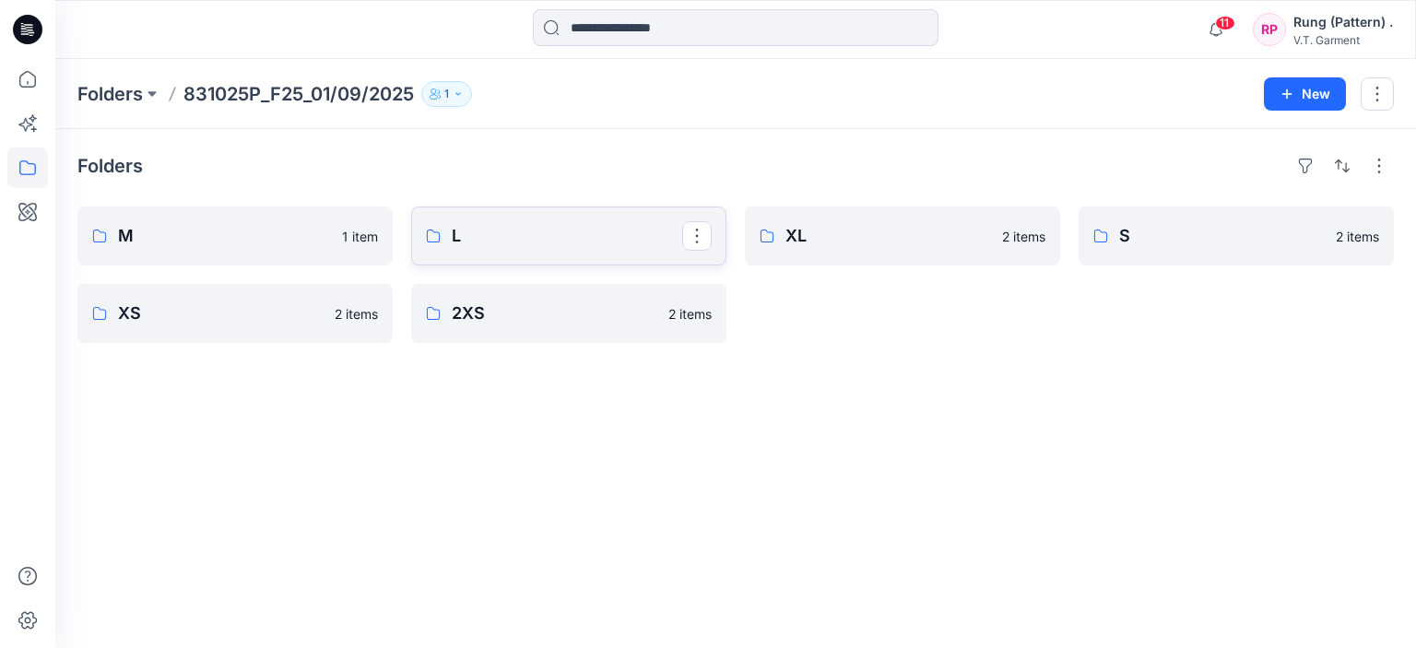
click at [605, 250] on link "L" at bounding box center [568, 236] width 315 height 59
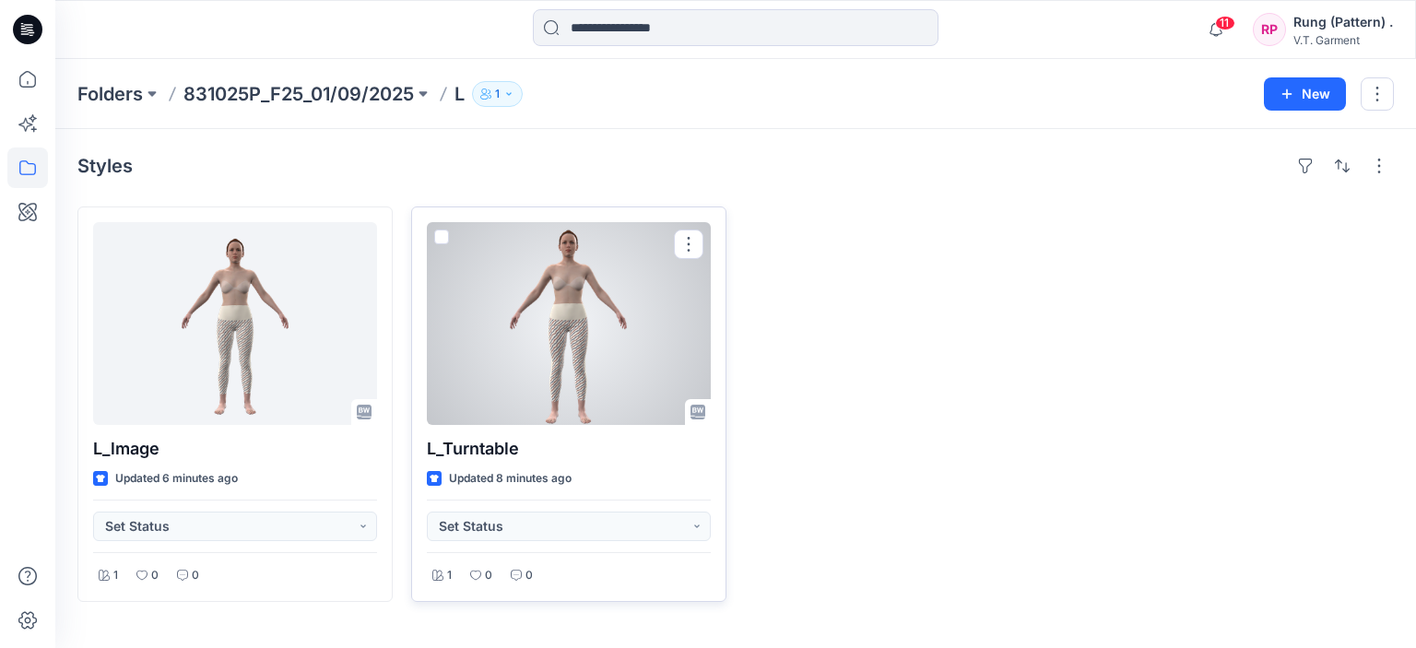
click at [561, 334] on div at bounding box center [569, 323] width 284 height 203
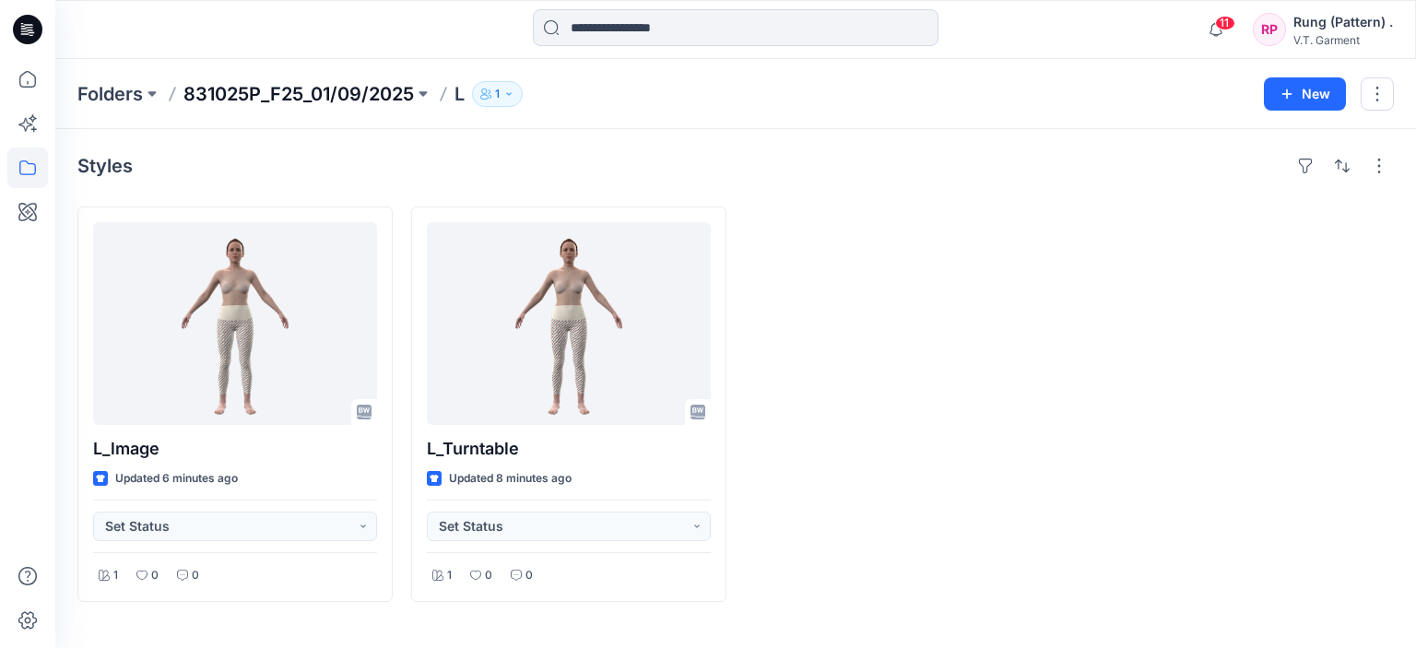
click at [328, 100] on p "831025P_F25_01/09/2025" at bounding box center [298, 94] width 230 height 26
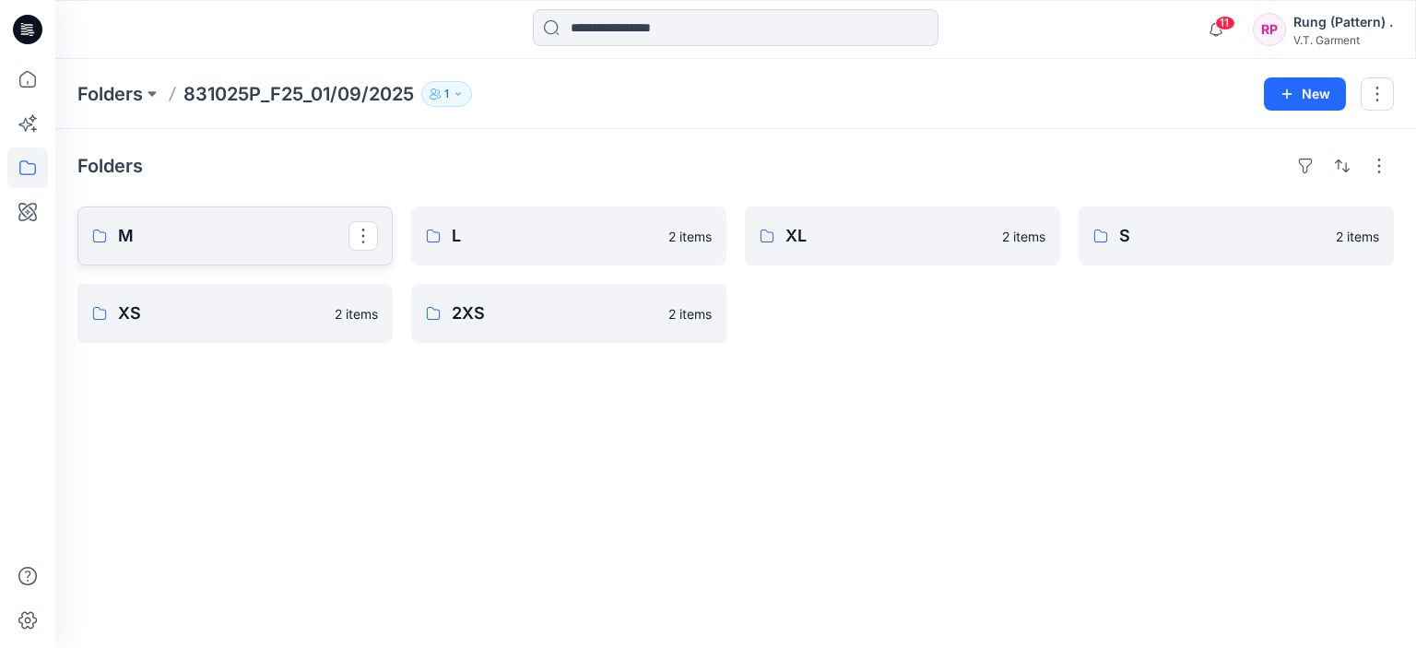
click at [216, 239] on p "M" at bounding box center [233, 236] width 230 height 26
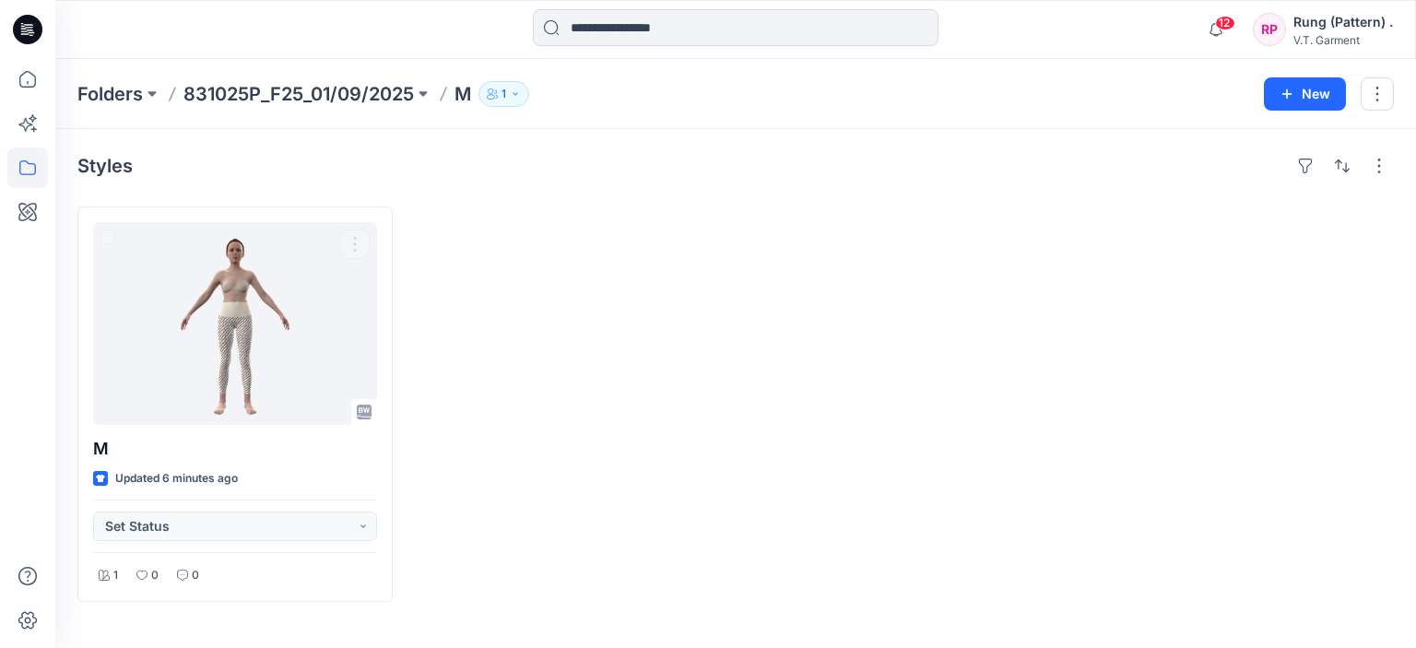
click at [498, 393] on div at bounding box center [568, 405] width 315 height 396
click at [314, 92] on p "831025P_F25_01/09/2025" at bounding box center [298, 94] width 230 height 26
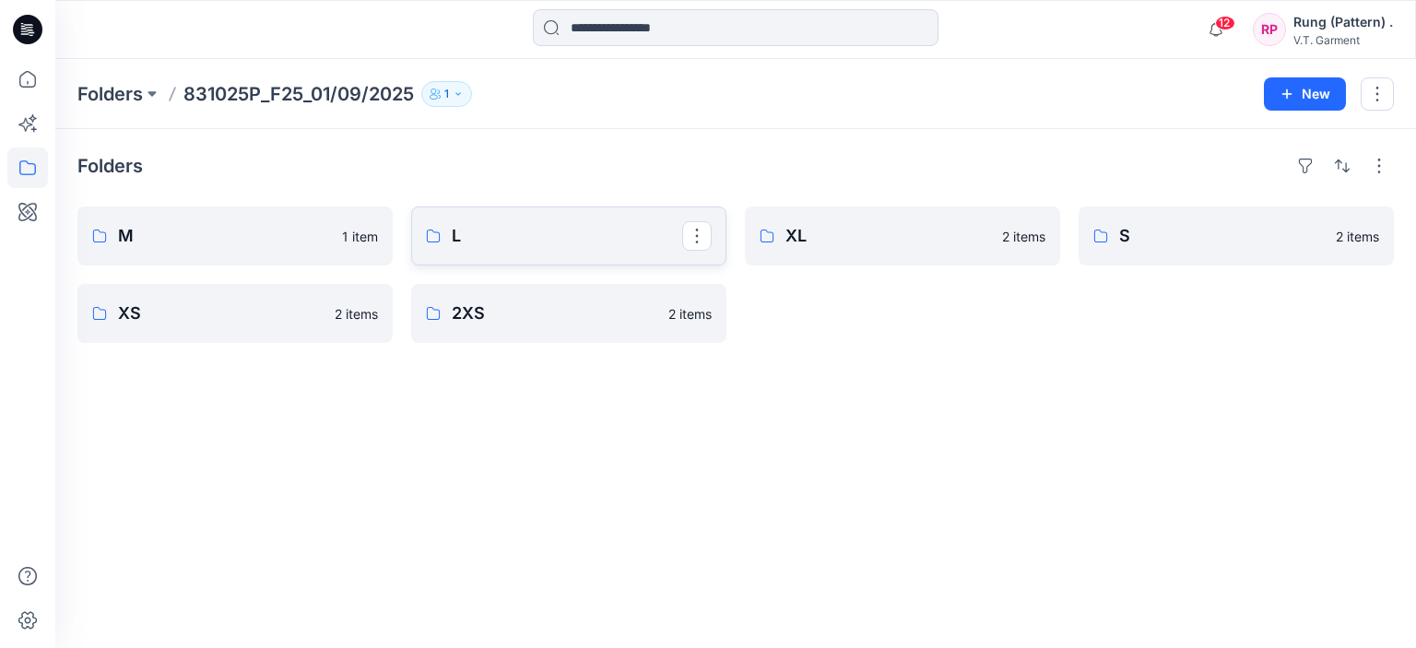
click at [465, 239] on p "L" at bounding box center [567, 236] width 230 height 26
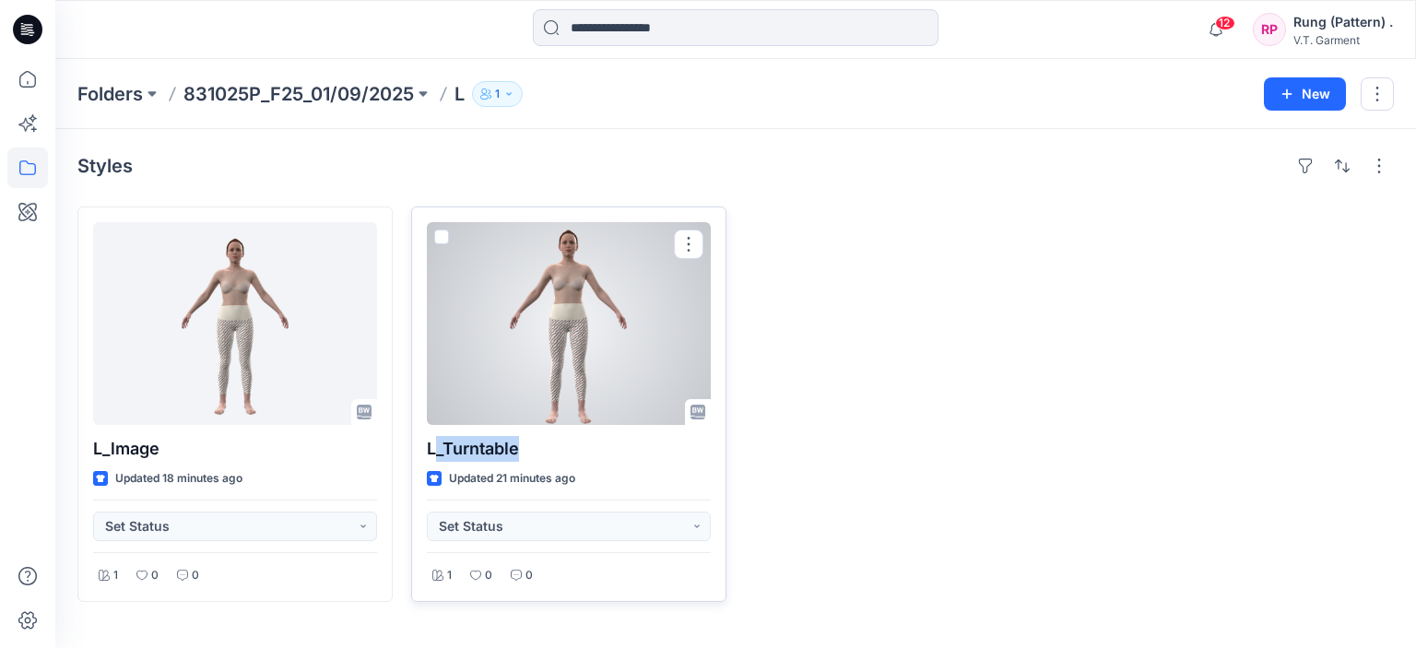
drag, startPoint x: 527, startPoint y: 447, endPoint x: 439, endPoint y: 455, distance: 88.8
click at [439, 455] on p "L_Turntable" at bounding box center [569, 449] width 284 height 26
copy p "_Turntable"
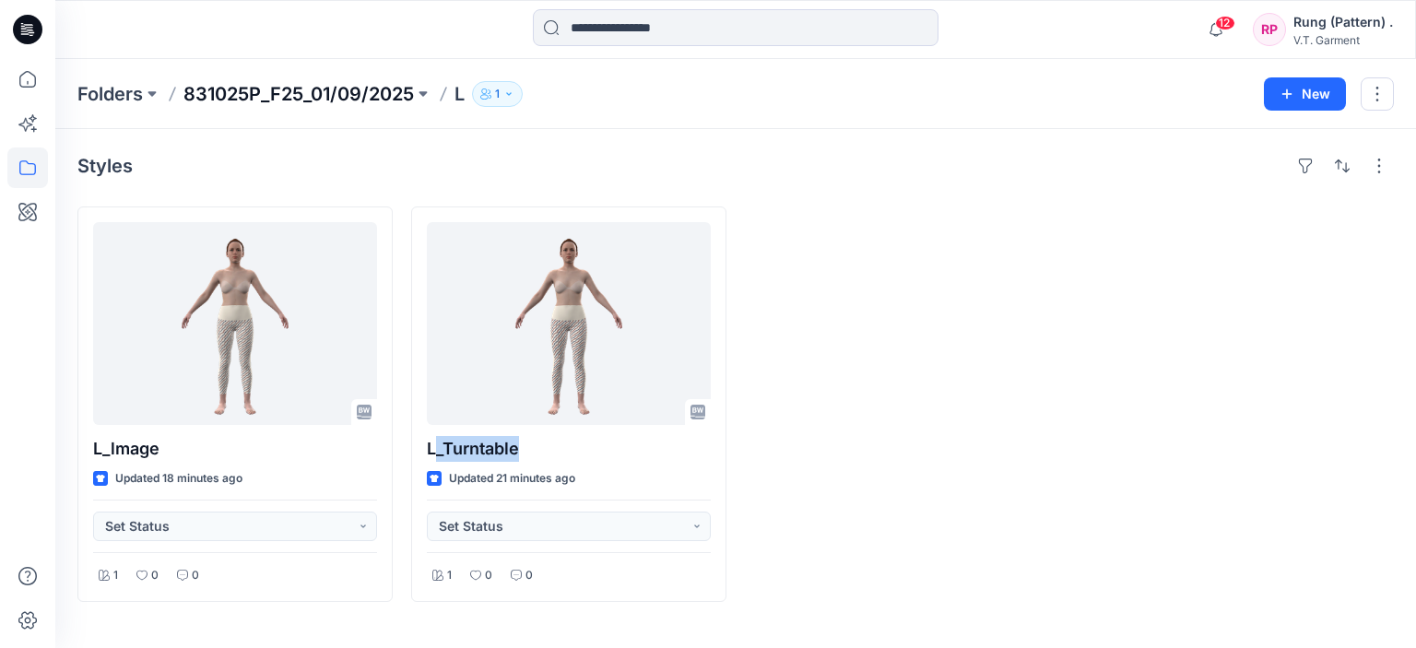
click at [293, 101] on p "831025P_F25_01/09/2025" at bounding box center [298, 94] width 230 height 26
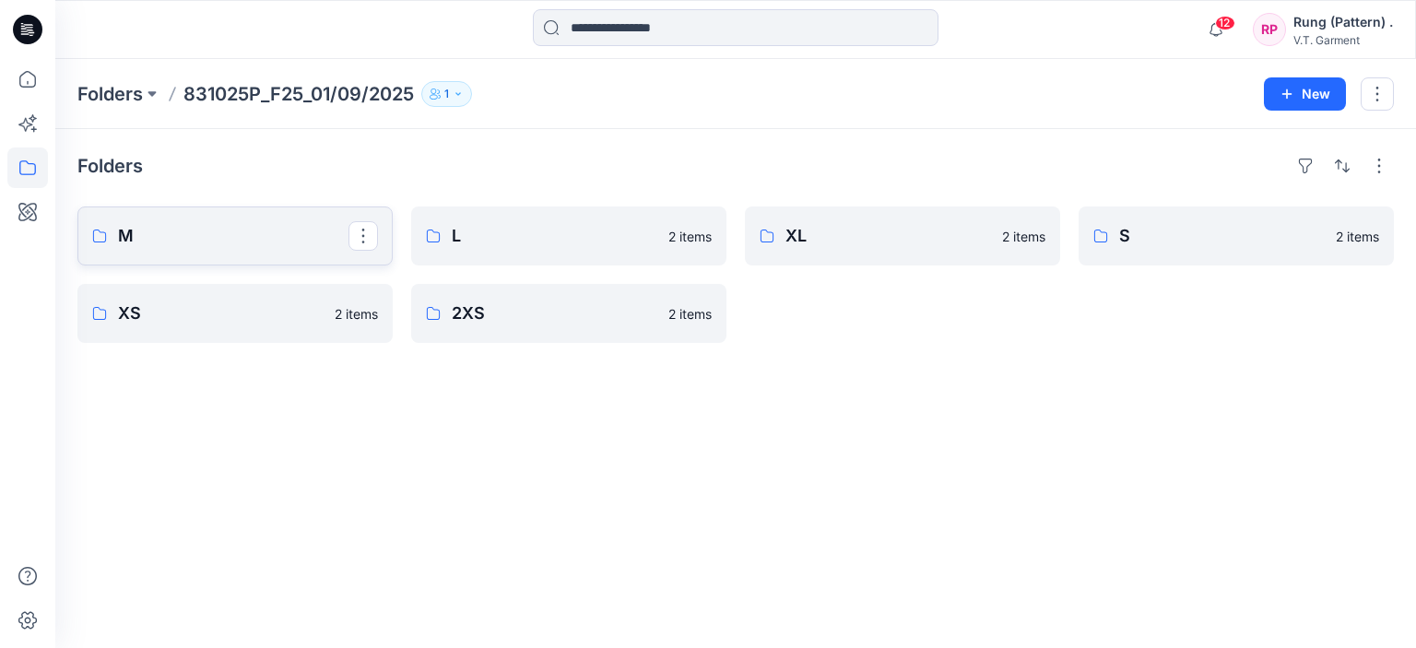
click at [188, 223] on p "M" at bounding box center [233, 236] width 230 height 26
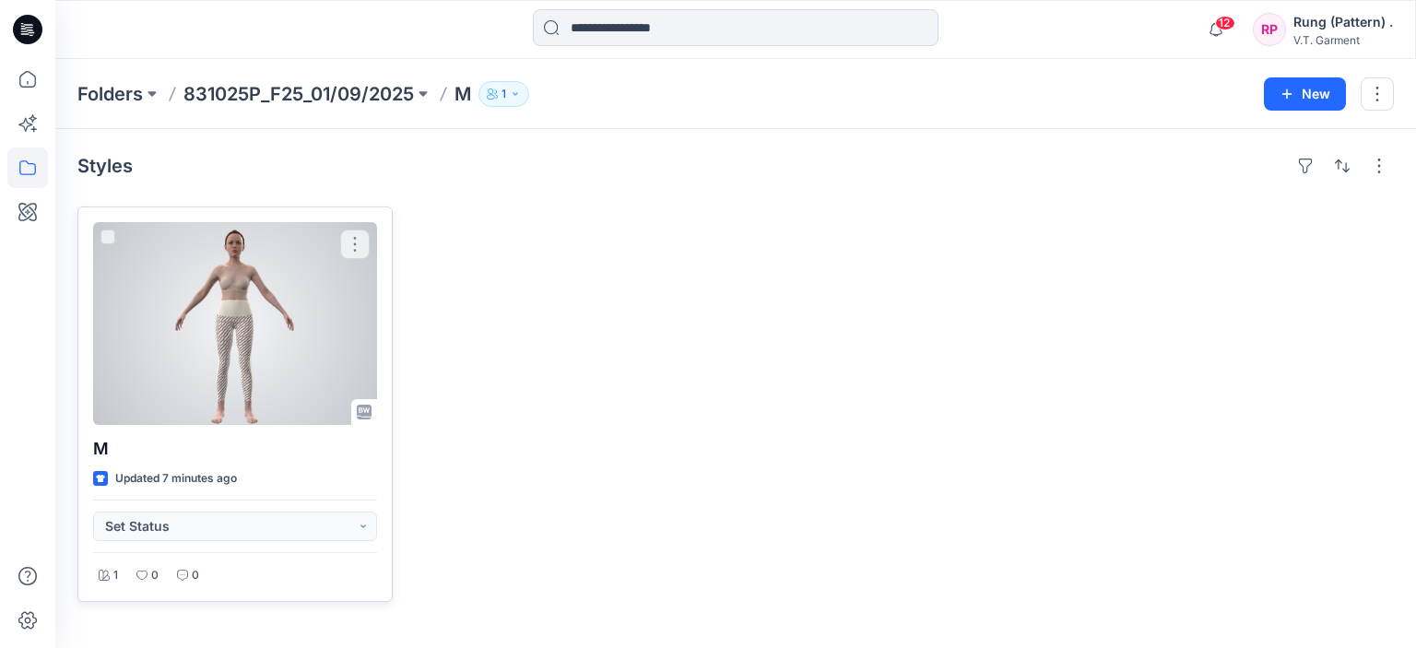
click at [372, 230] on div at bounding box center [235, 323] width 284 height 203
click at [360, 246] on button "button" at bounding box center [355, 245] width 30 height 30
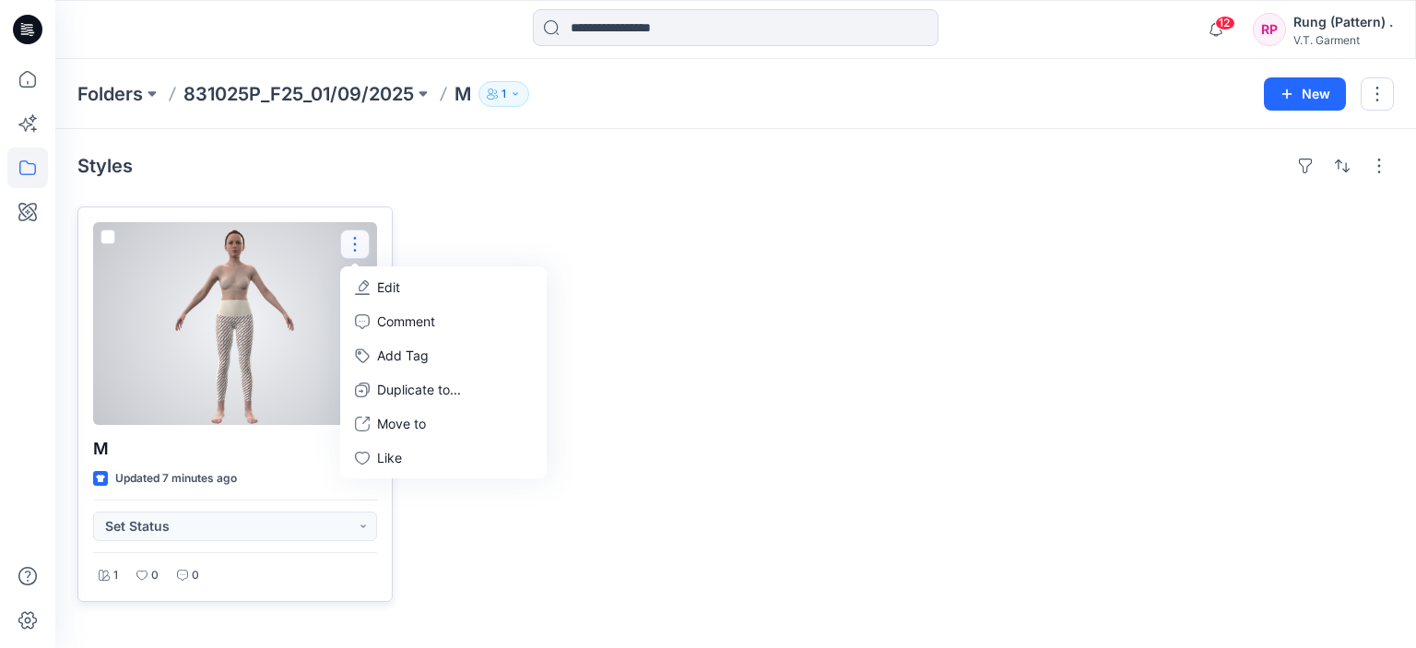
click at [411, 294] on button "Edit" at bounding box center [443, 287] width 199 height 34
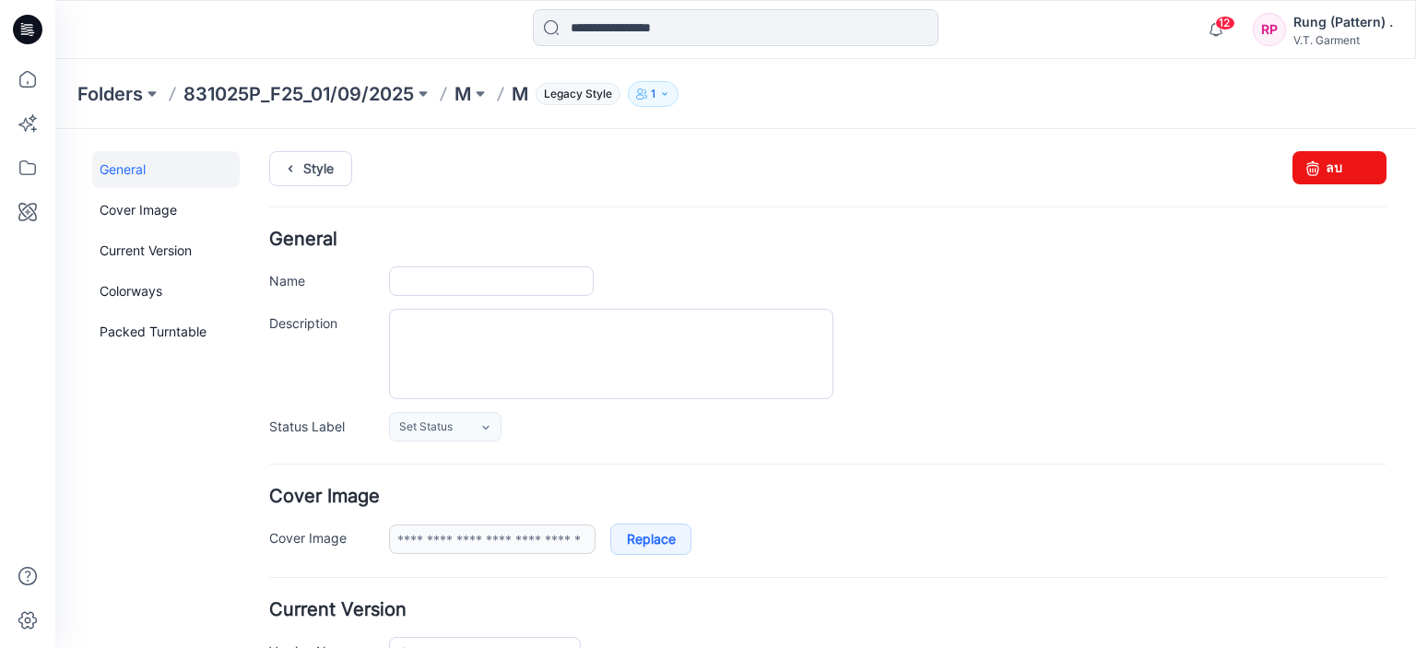
type input "*"
type input "**********"
click at [440, 282] on input "*" at bounding box center [491, 281] width 205 height 30
paste input "**********"
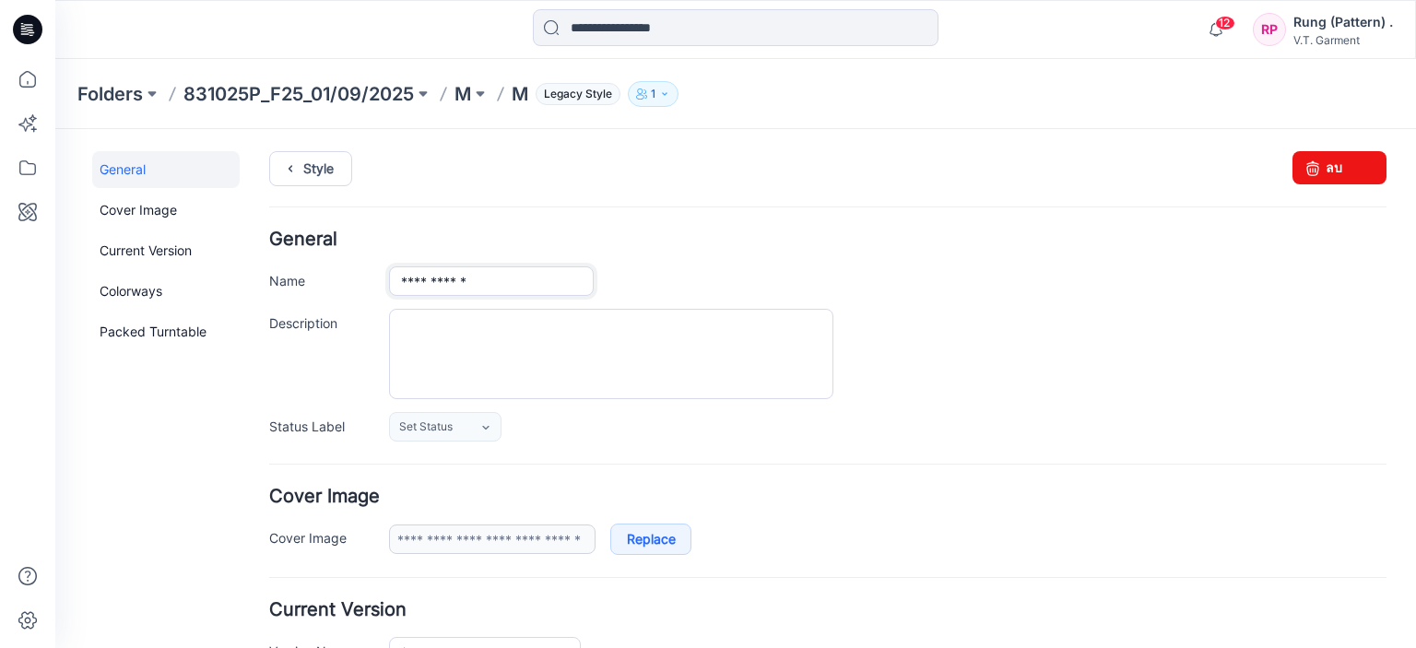
type input "**********"
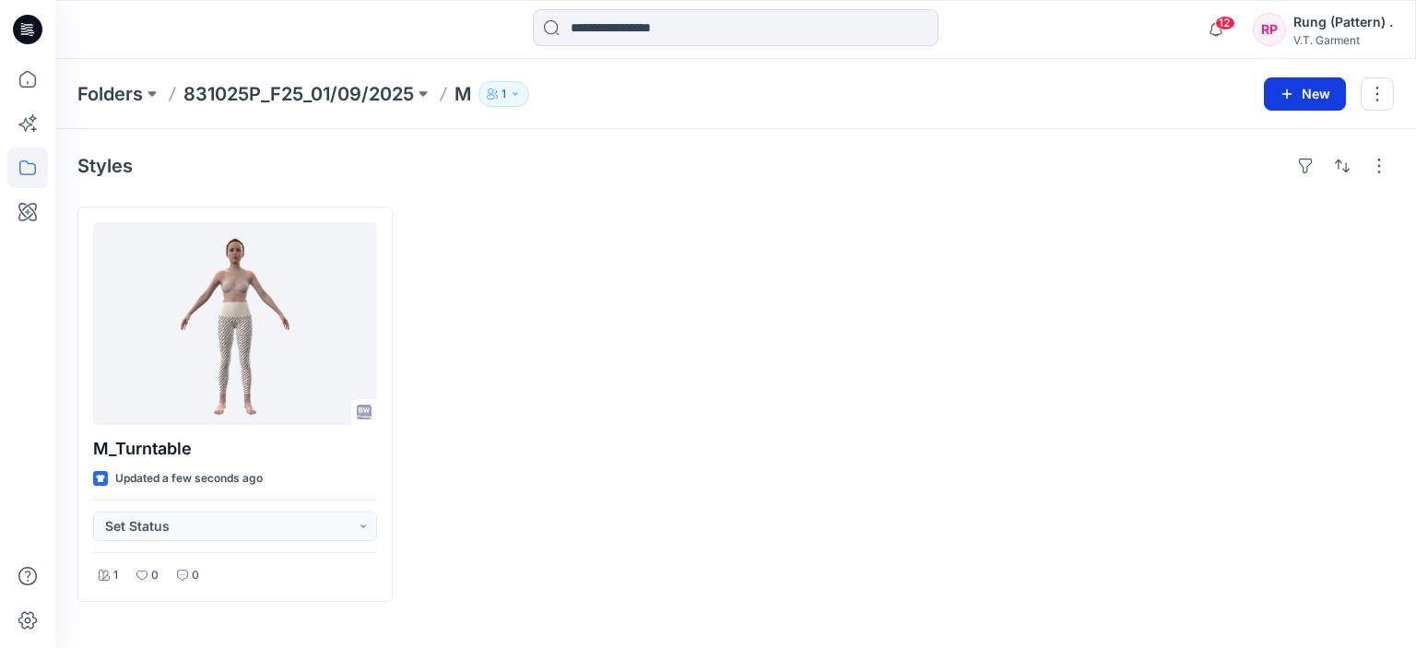
click at [1305, 89] on button "New" at bounding box center [1305, 93] width 82 height 33
click at [1276, 178] on p "New Folder" at bounding box center [1251, 174] width 68 height 19
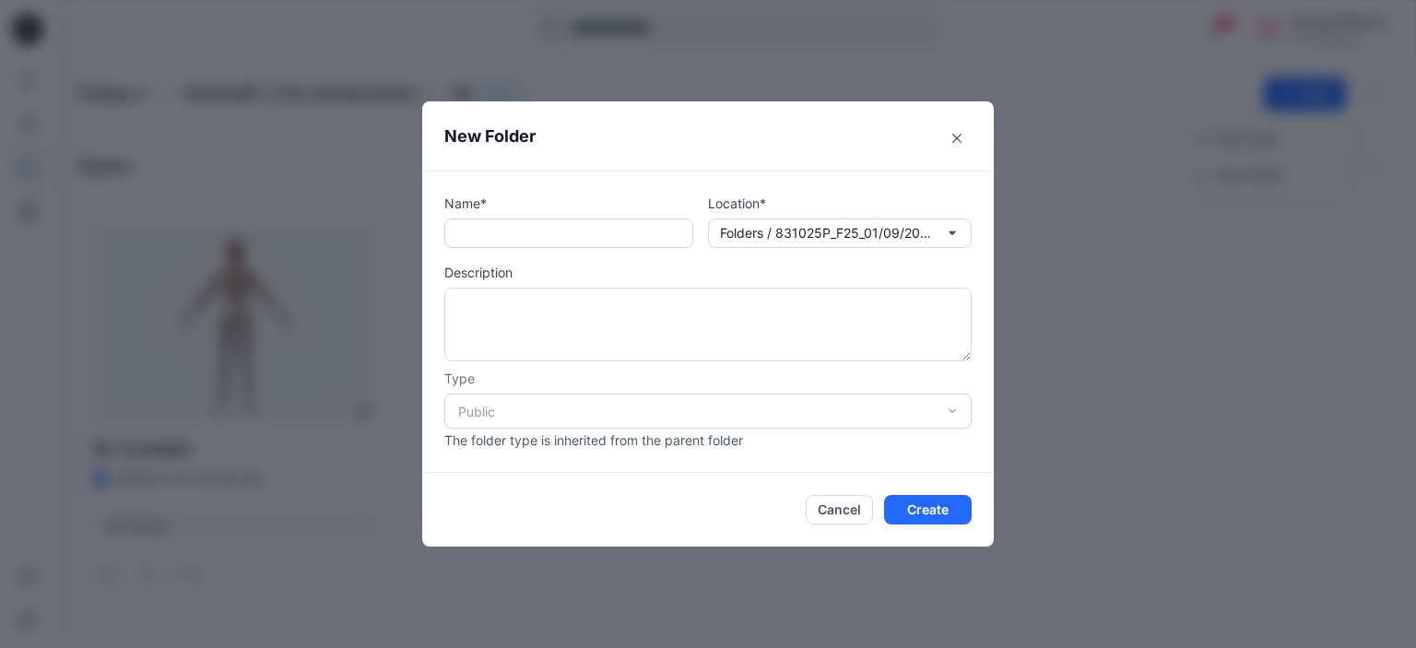
click at [623, 238] on input "text" at bounding box center [568, 233] width 249 height 30
type input "**"
click at [915, 511] on button "Create" at bounding box center [928, 510] width 88 height 30
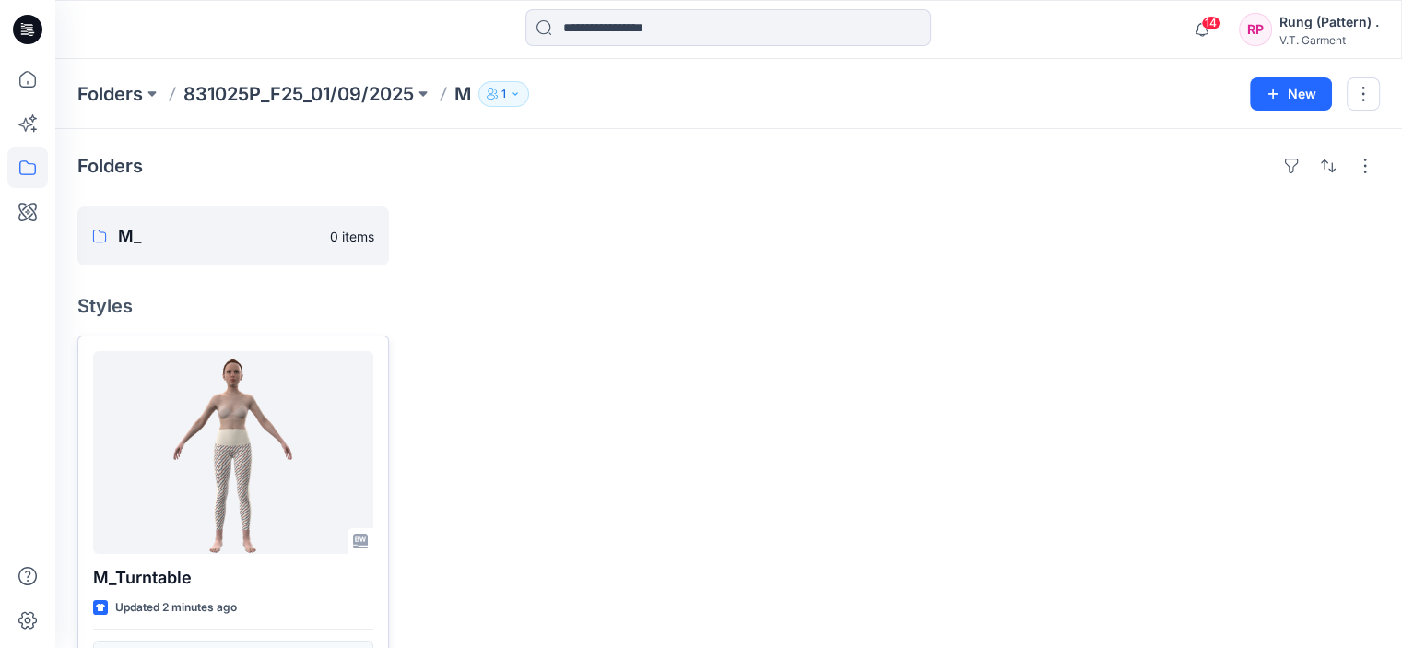
click at [230, 388] on div at bounding box center [233, 452] width 280 height 203
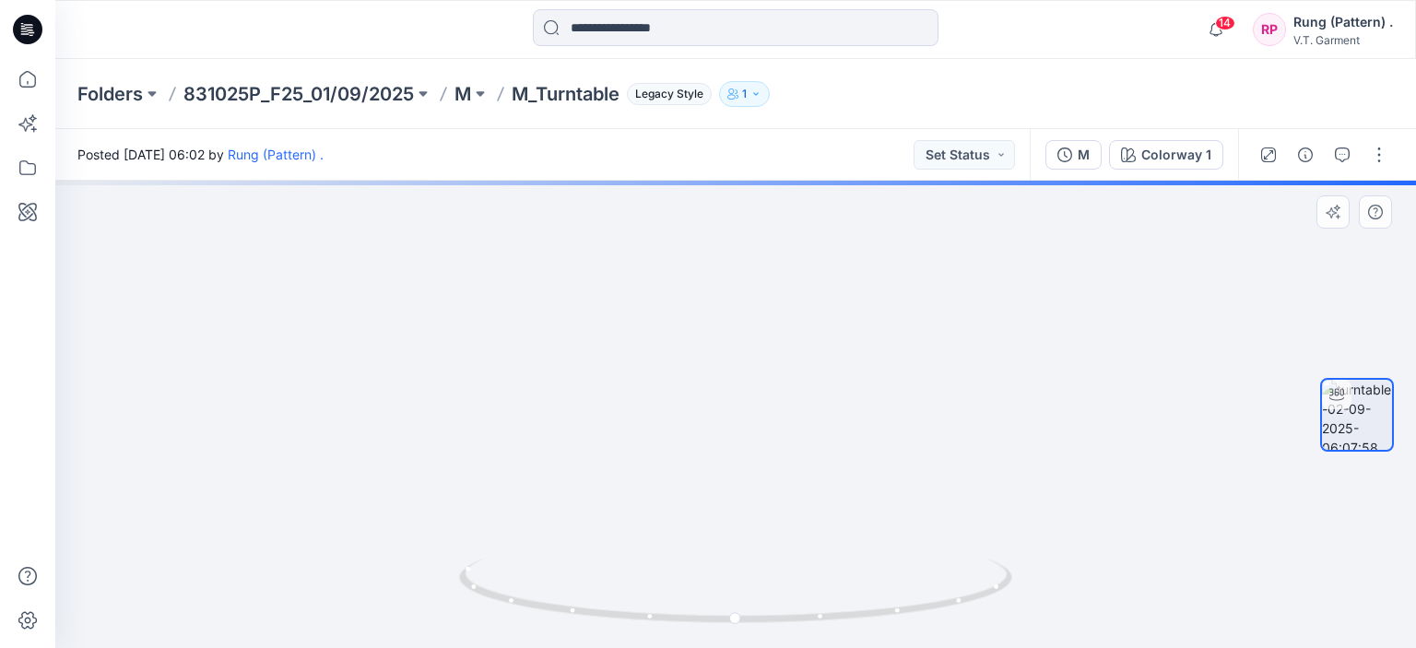
drag, startPoint x: 811, startPoint y: 432, endPoint x: 864, endPoint y: 357, distance: 92.1
click at [864, 357] on img at bounding box center [735, 64] width 1031 height 1167
click at [341, 83] on p "831025P_F25_01/09/2025" at bounding box center [298, 94] width 230 height 26
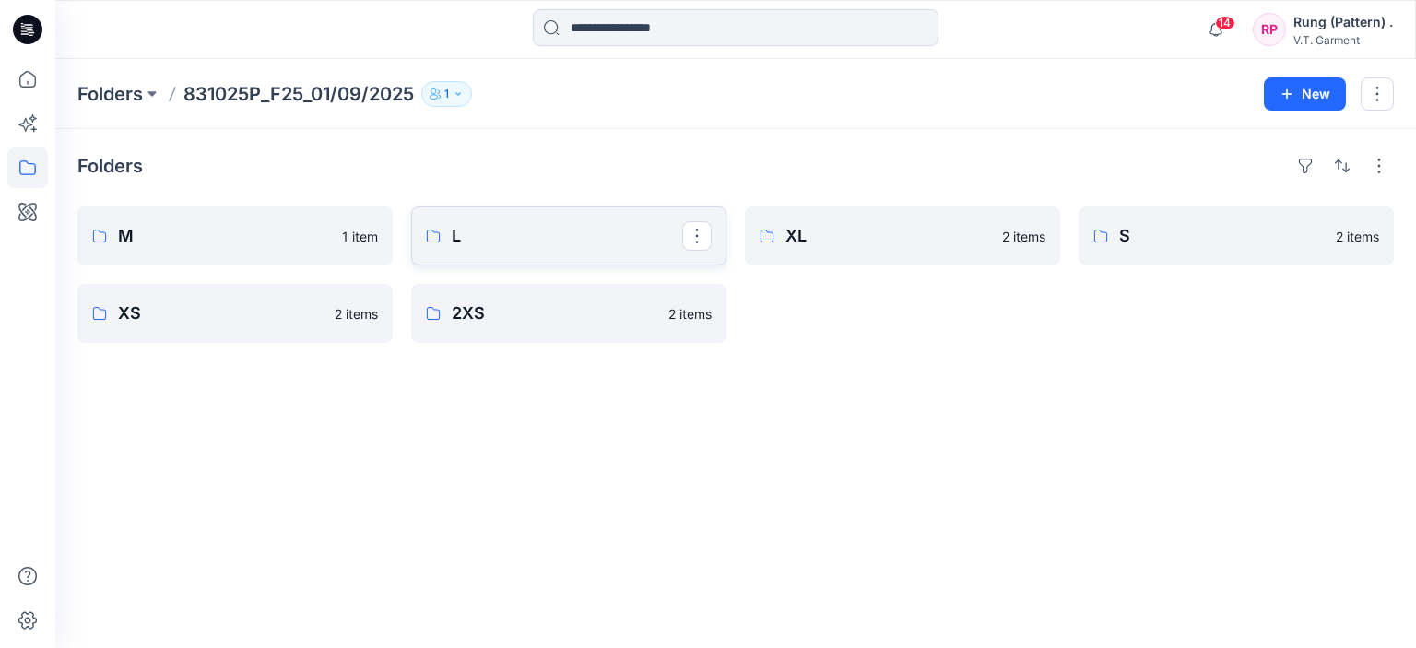
click at [524, 239] on p "L" at bounding box center [567, 236] width 230 height 26
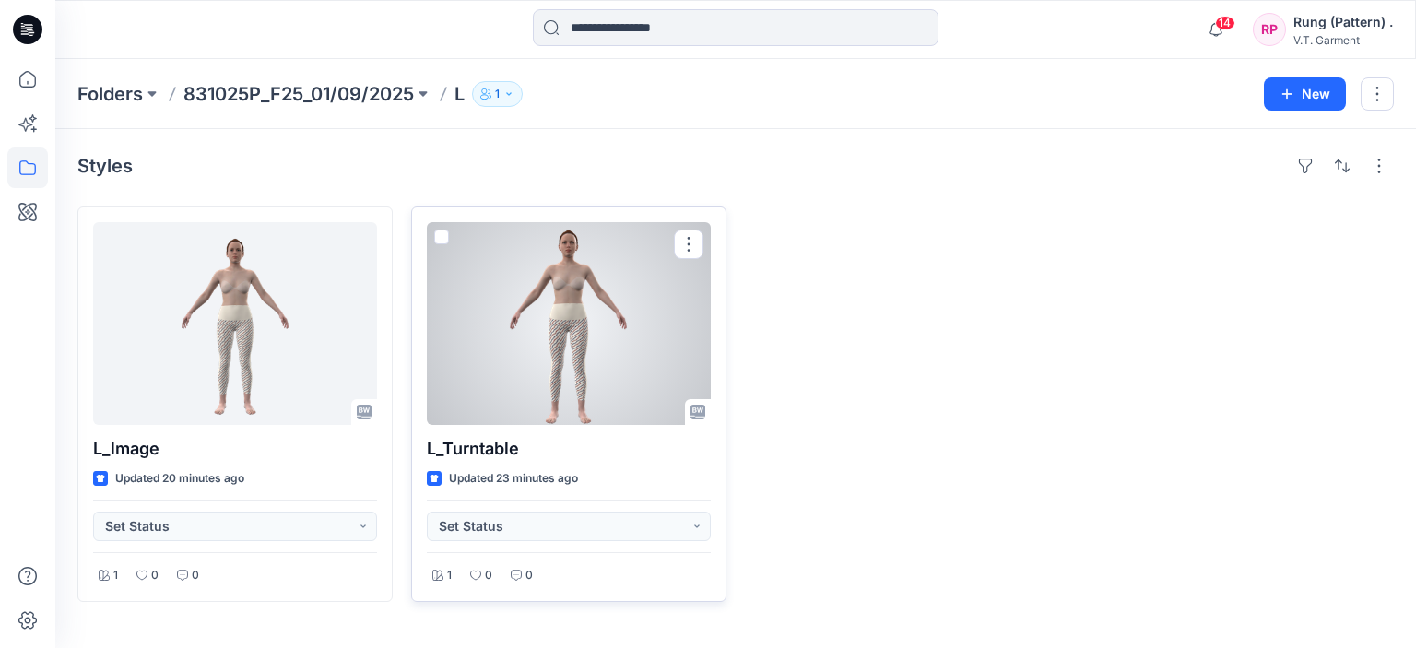
click at [558, 344] on div at bounding box center [569, 323] width 284 height 203
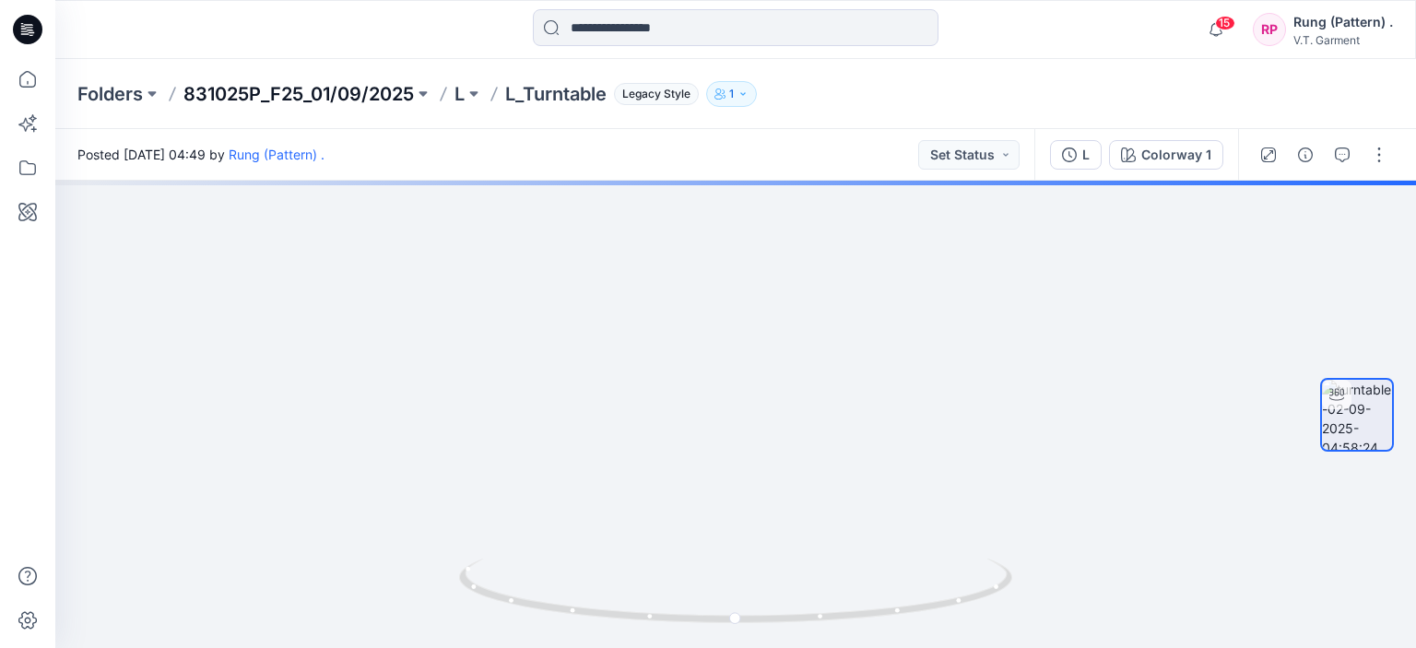
click at [343, 104] on p "831025P_F25_01/09/2025" at bounding box center [298, 94] width 230 height 26
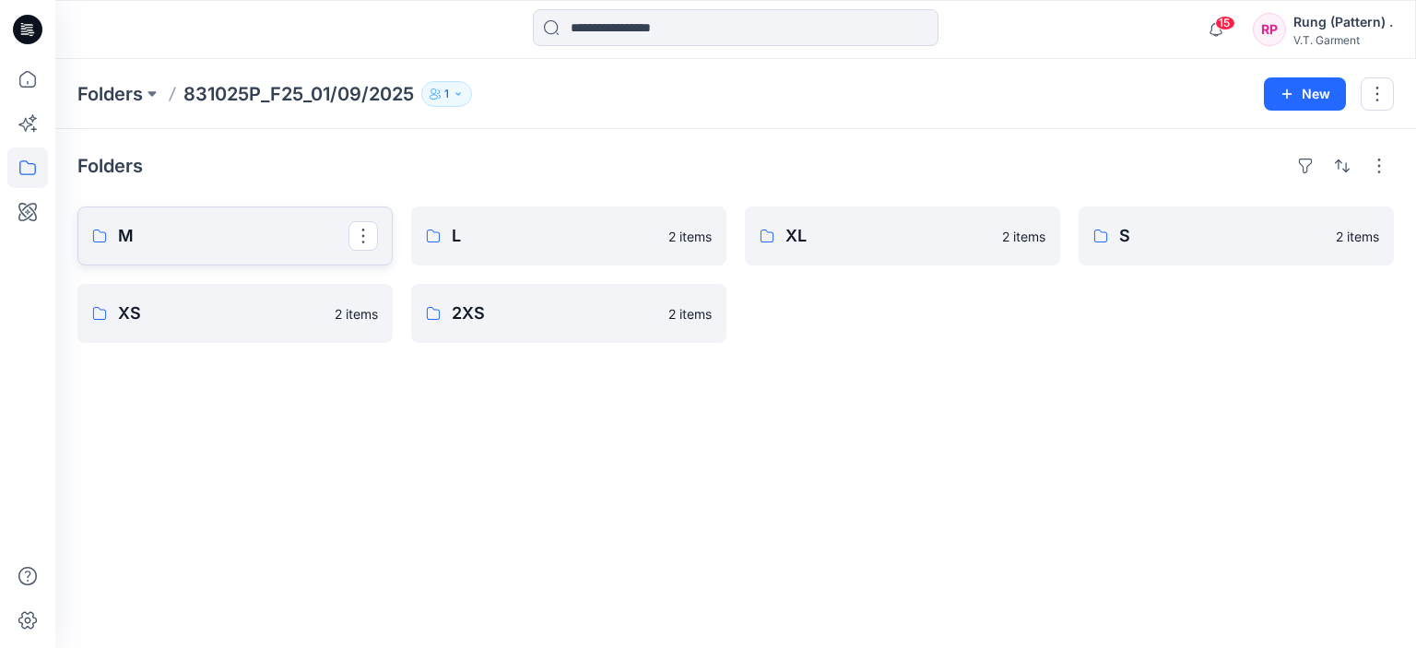
click at [267, 245] on p "M" at bounding box center [233, 236] width 230 height 26
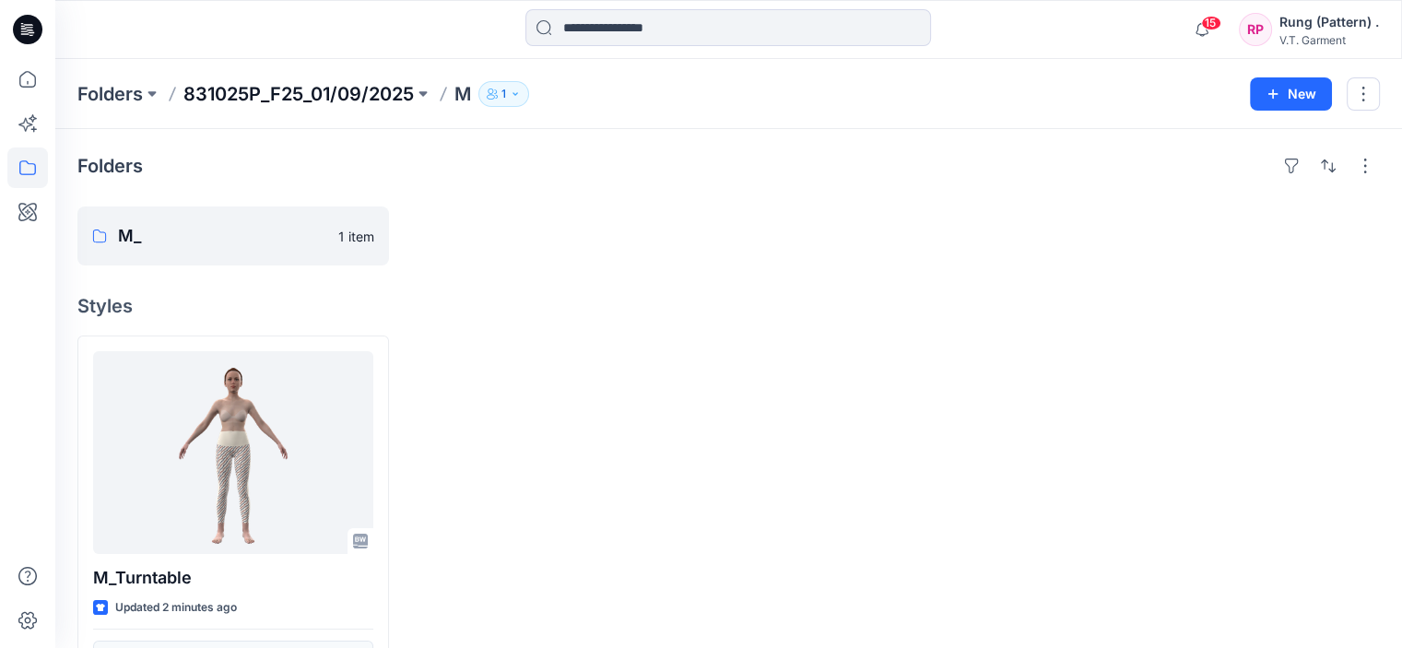
click at [385, 100] on p "831025P_F25_01/09/2025" at bounding box center [298, 94] width 230 height 26
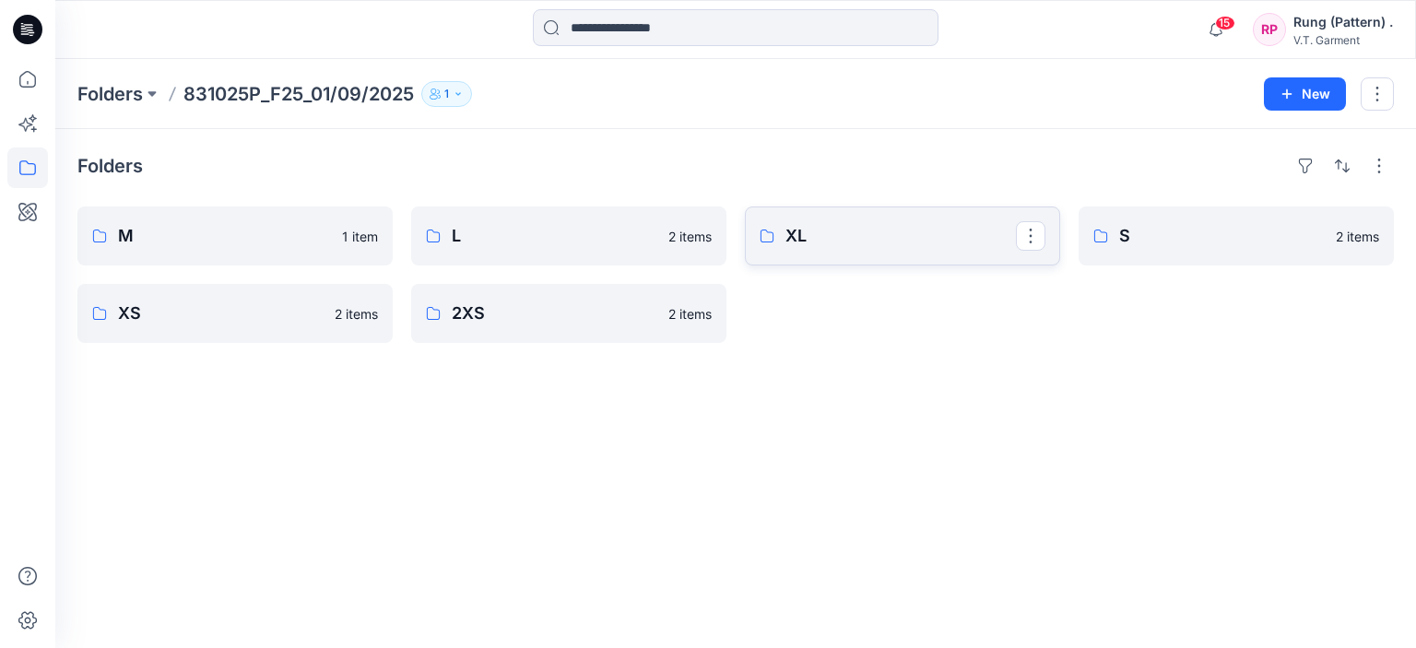
click at [864, 241] on p "XL" at bounding box center [900, 236] width 230 height 26
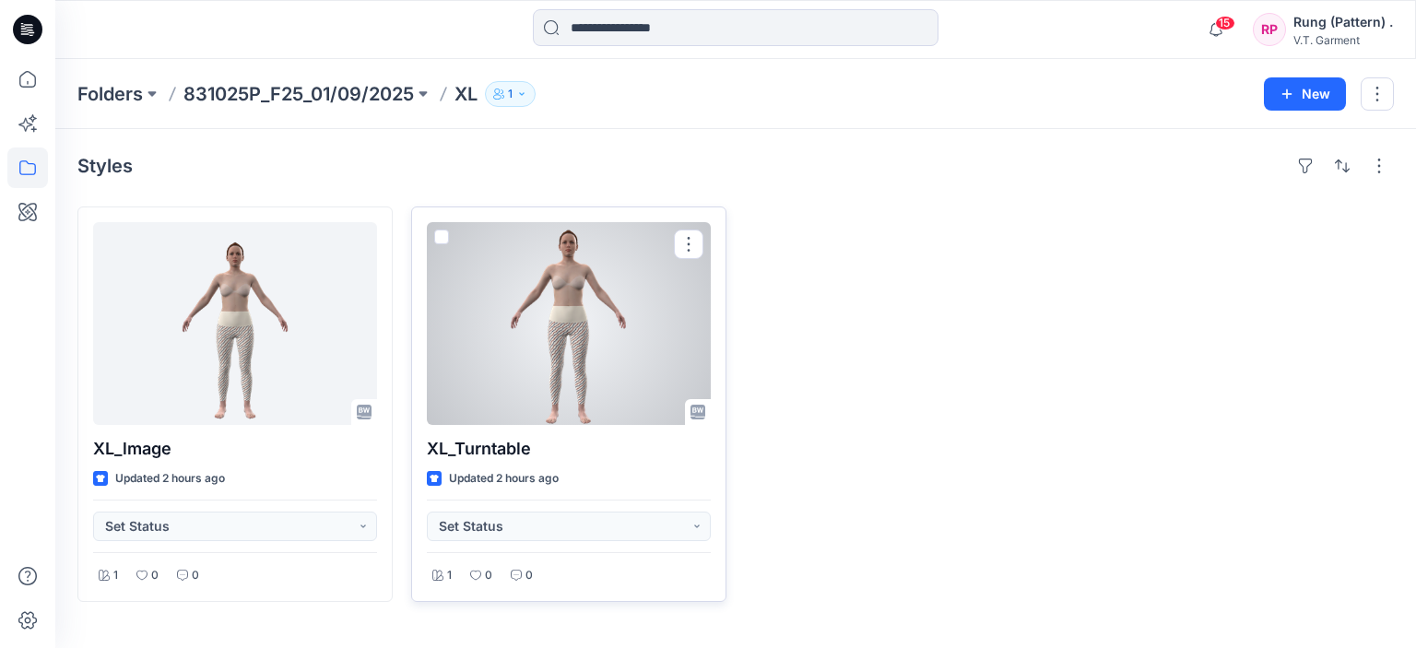
click at [594, 316] on div at bounding box center [569, 323] width 284 height 203
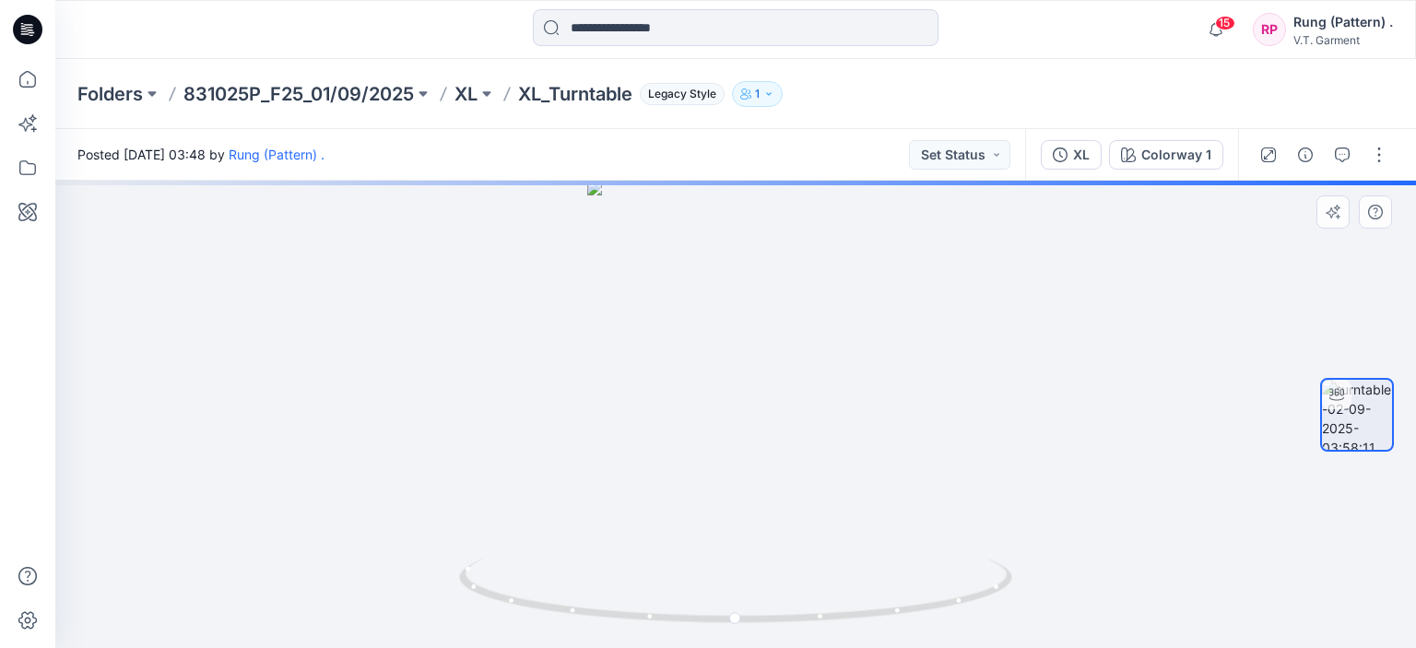
click at [723, 412] on div at bounding box center [735, 414] width 1361 height 467
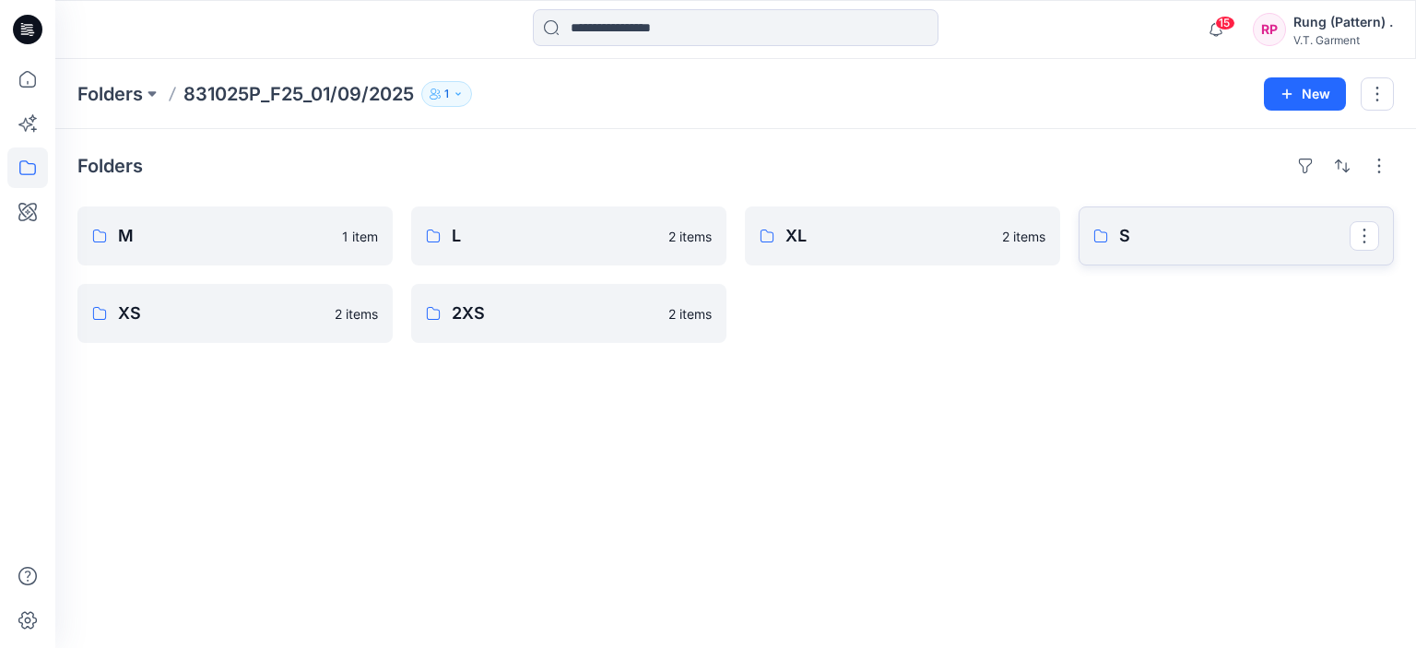
click at [1165, 246] on p "S" at bounding box center [1234, 236] width 230 height 26
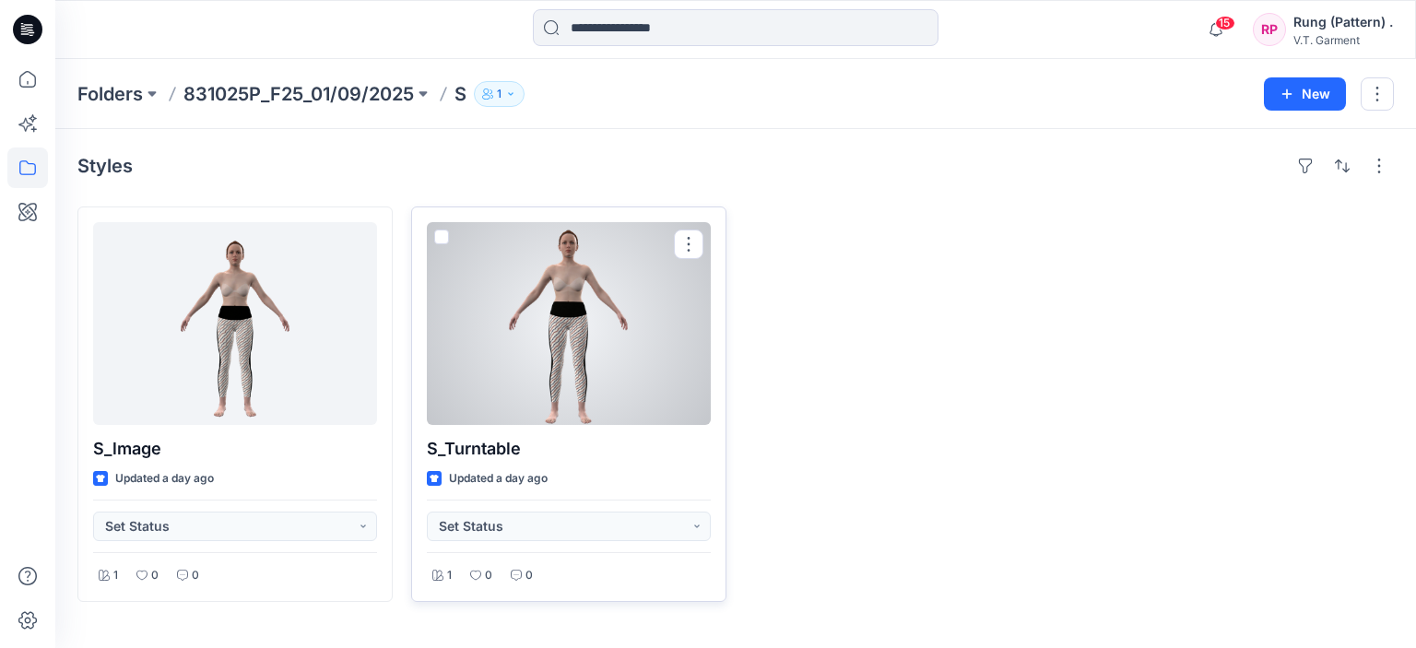
click at [575, 337] on div at bounding box center [569, 323] width 284 height 203
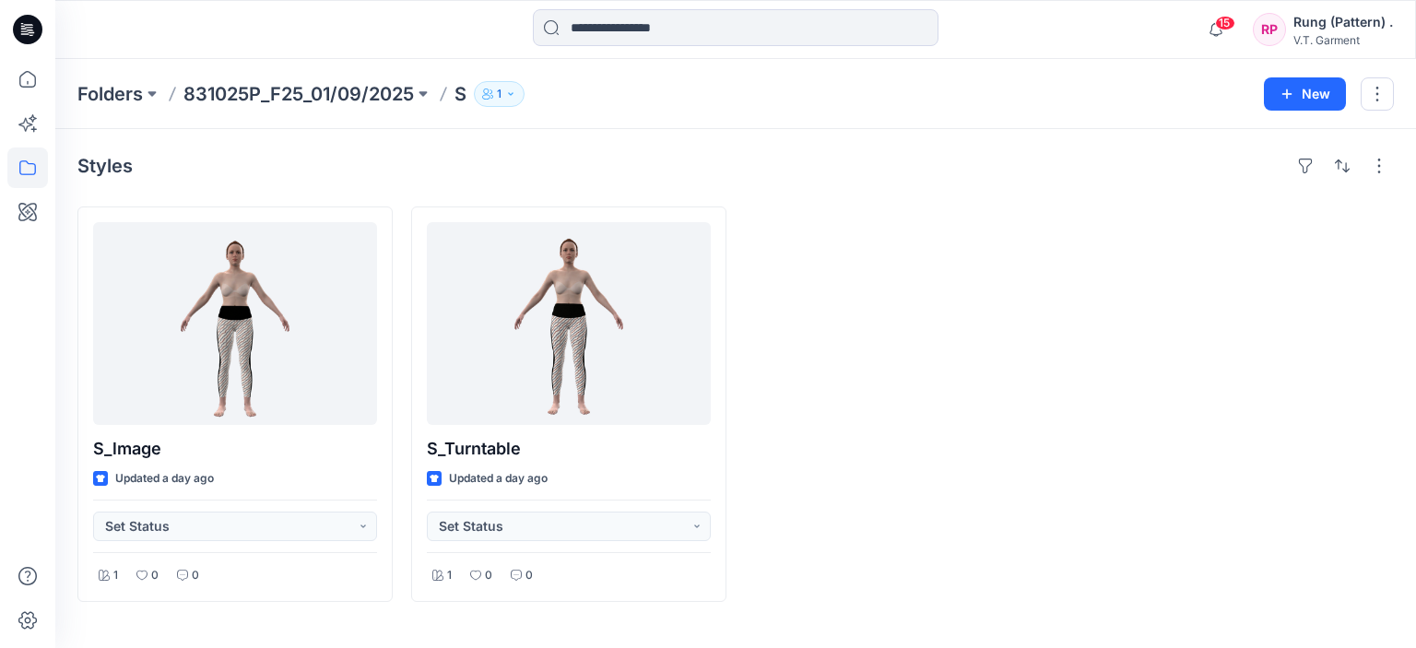
click at [378, 97] on p "831025P_F25_01/09/2025" at bounding box center [298, 94] width 230 height 26
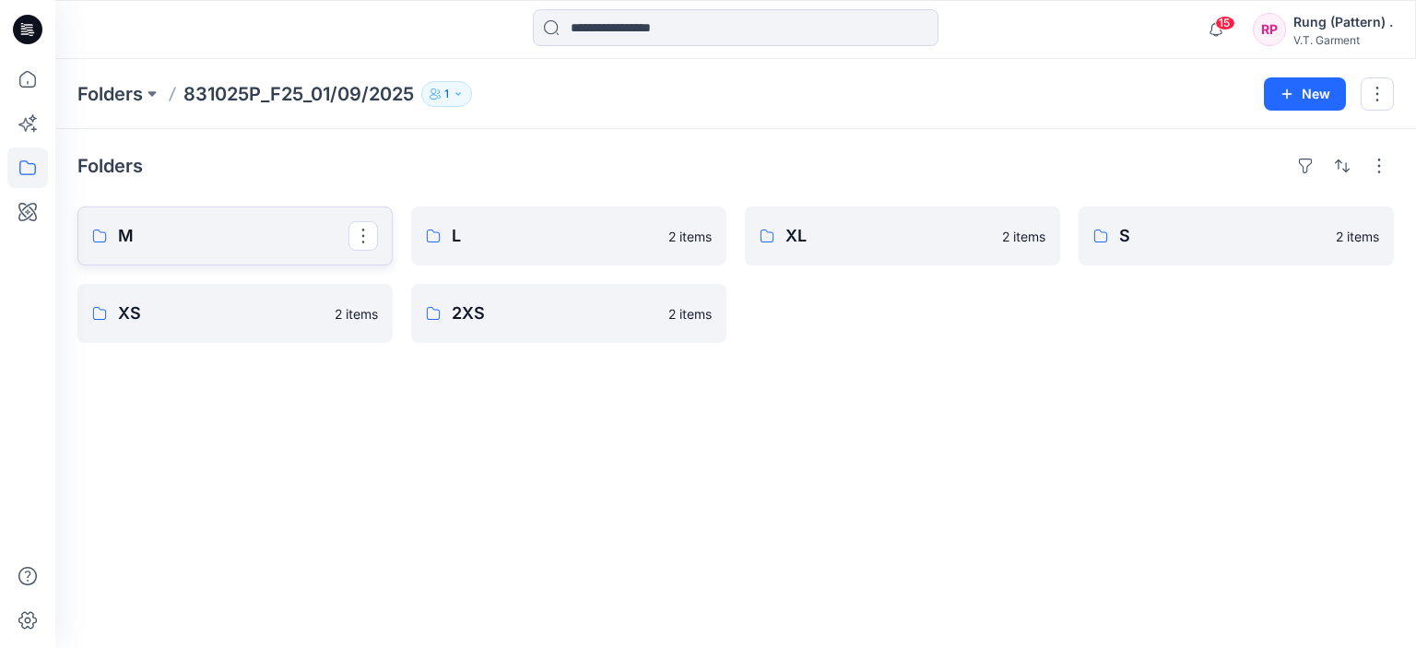
click at [296, 225] on p "M" at bounding box center [233, 236] width 230 height 26
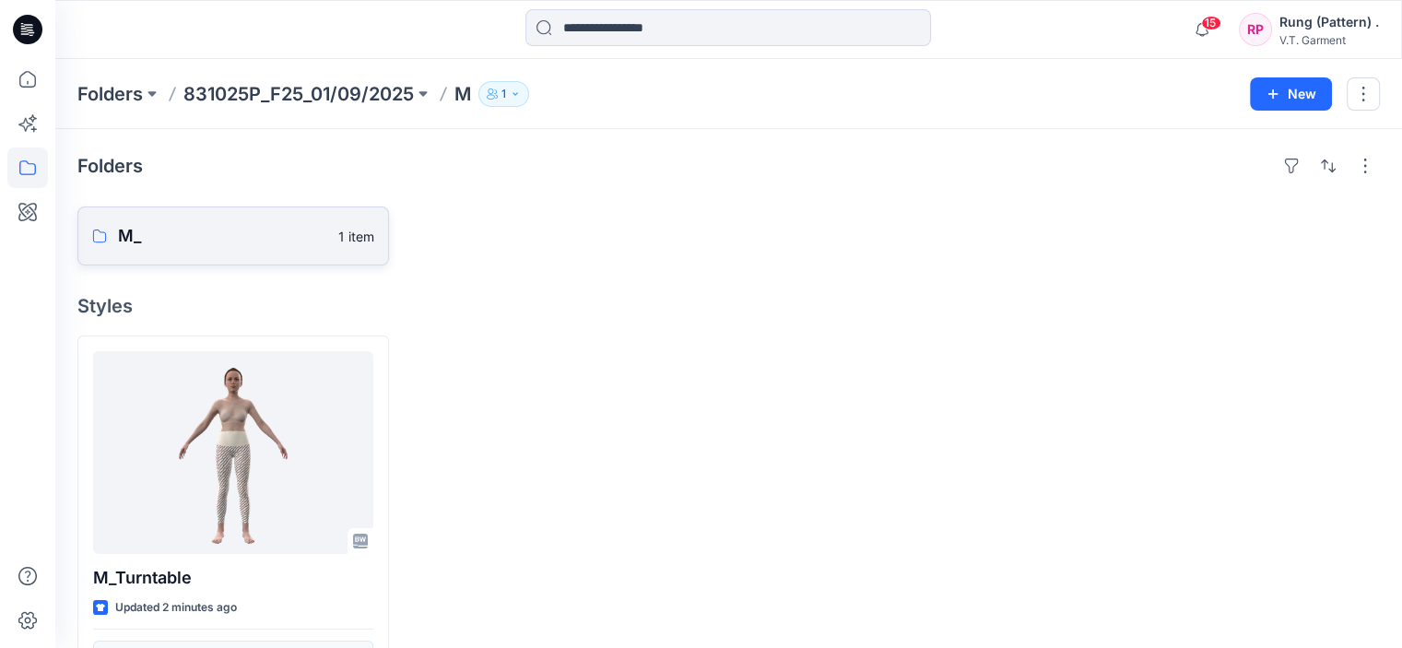
click at [250, 224] on p "M_" at bounding box center [222, 236] width 209 height 26
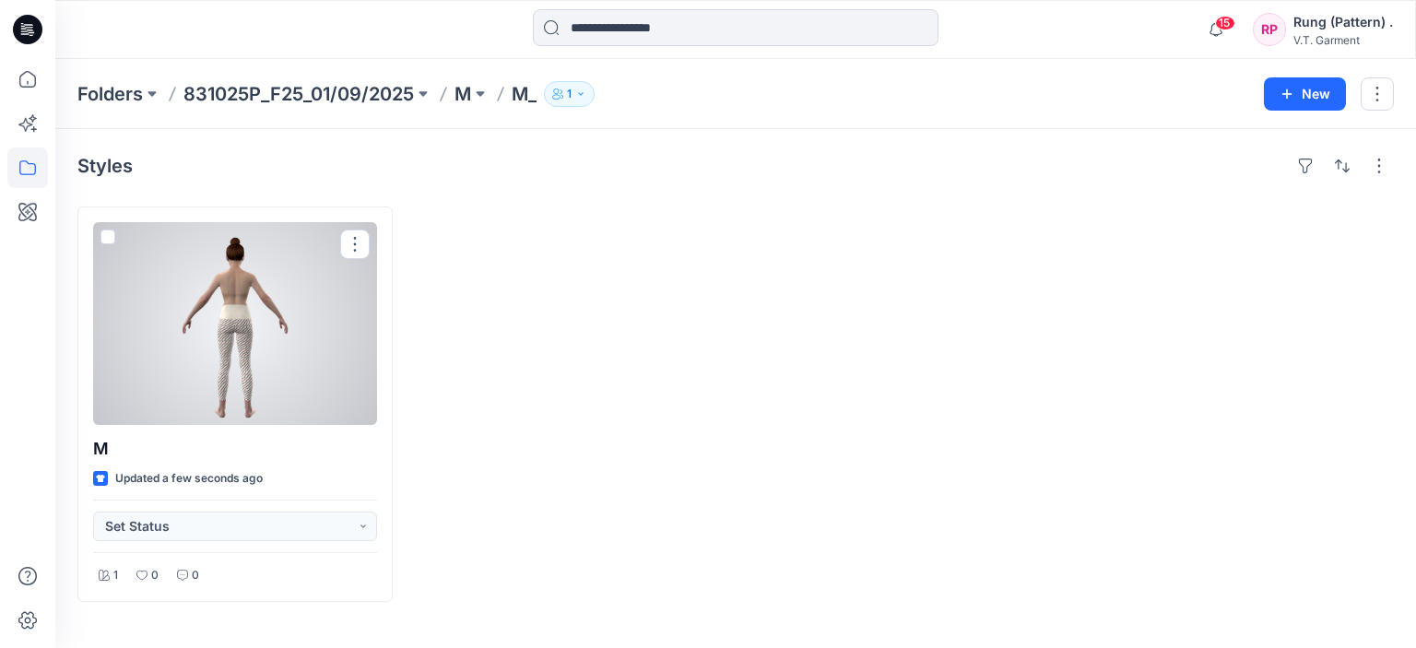
click at [273, 325] on div at bounding box center [235, 323] width 284 height 203
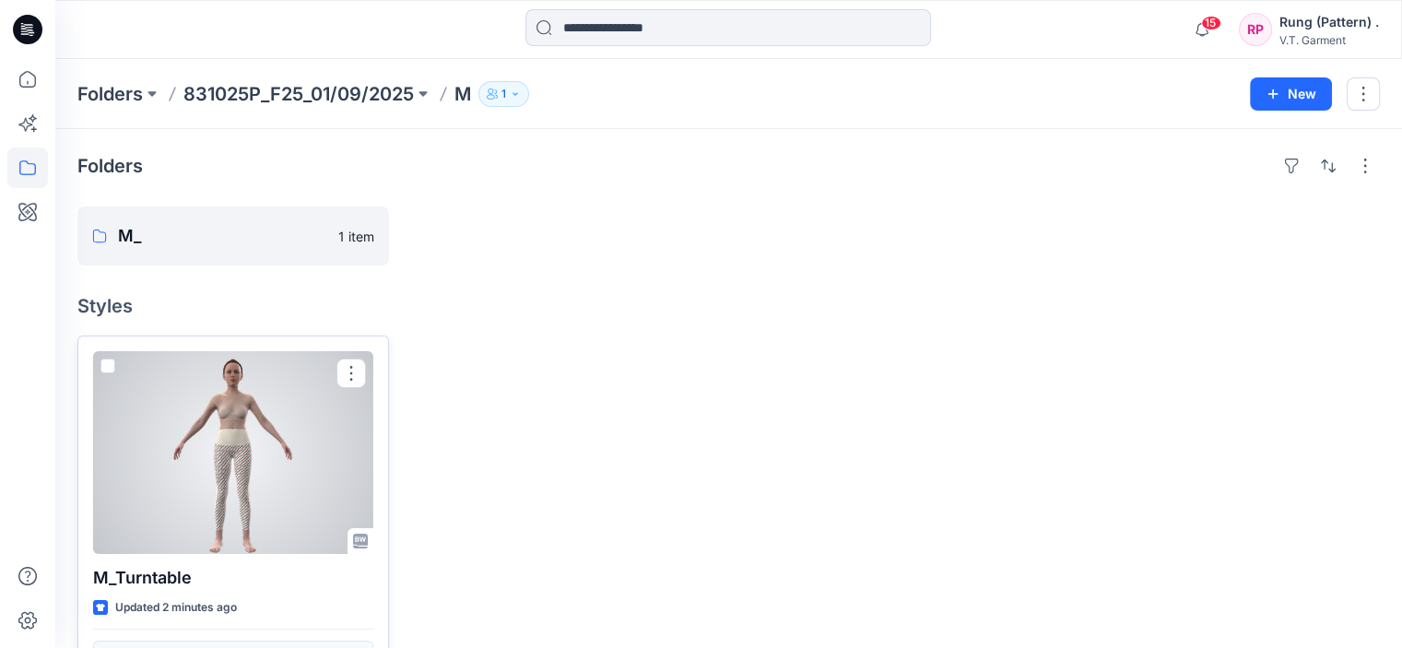
click at [300, 429] on div at bounding box center [233, 452] width 280 height 203
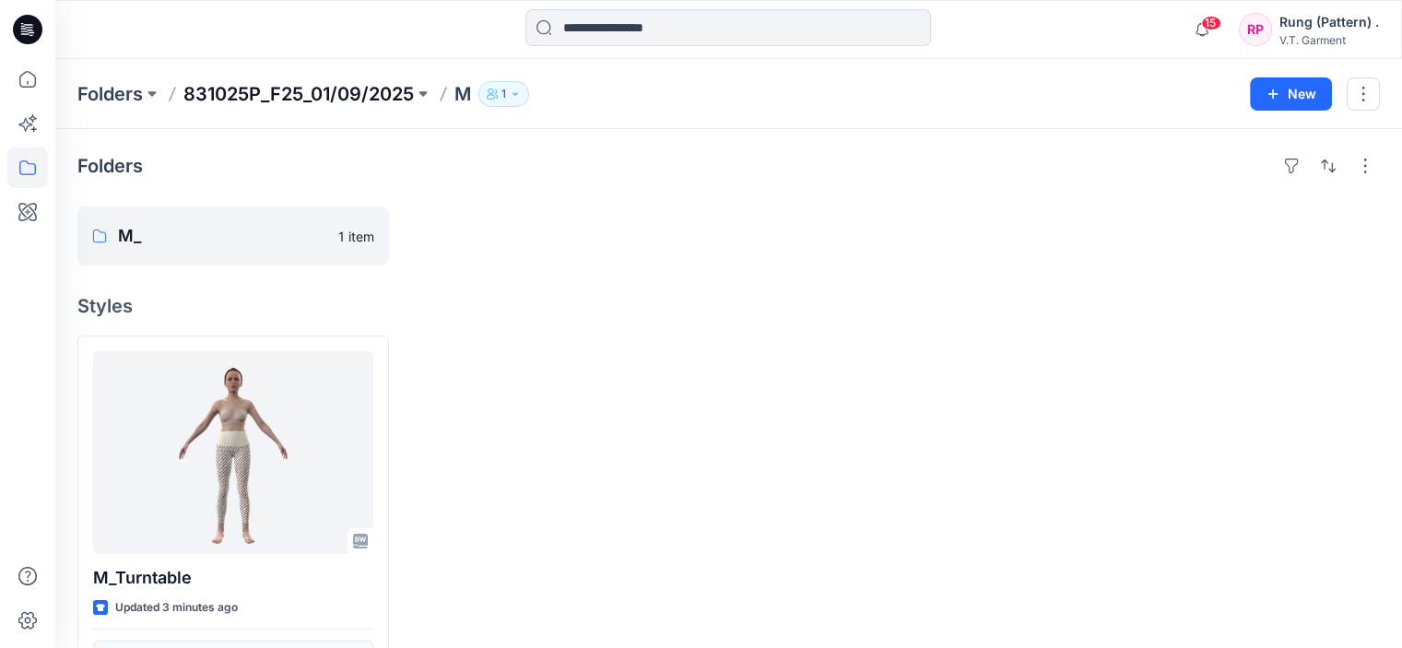
click at [321, 87] on p "831025P_F25_01/09/2025" at bounding box center [298, 94] width 230 height 26
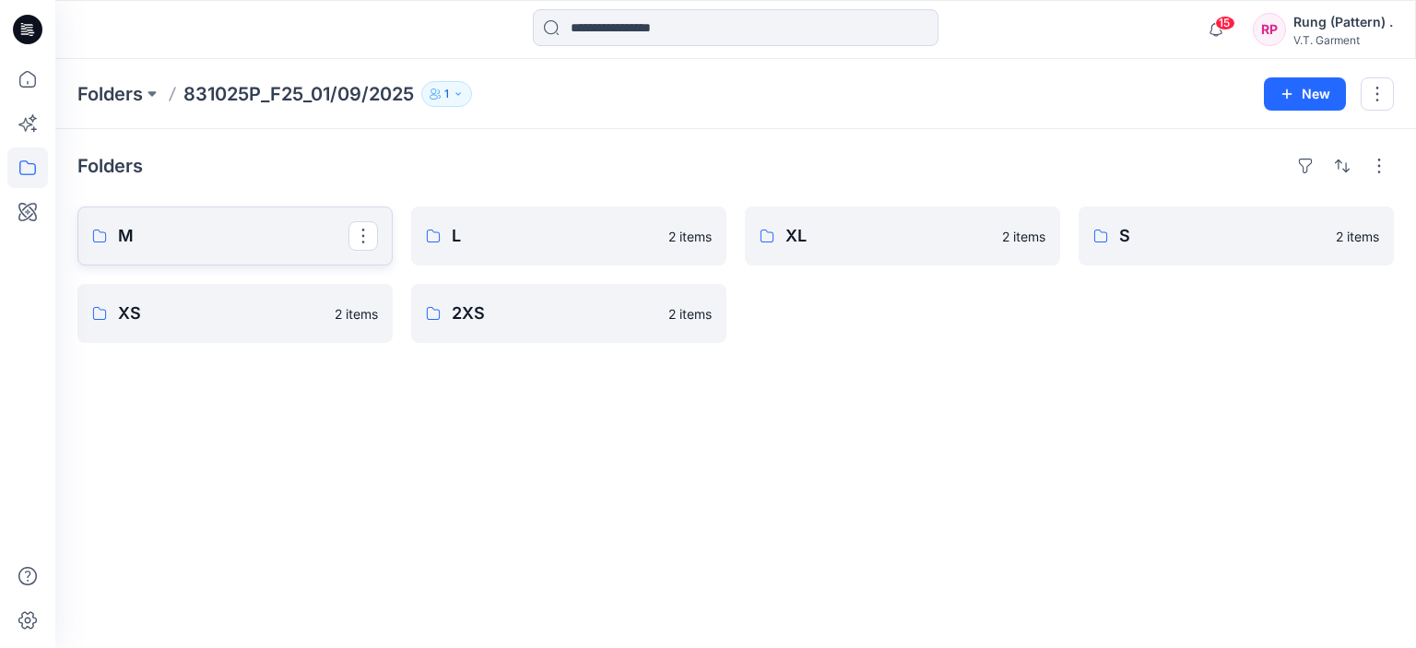
click at [232, 231] on p "M" at bounding box center [233, 236] width 230 height 26
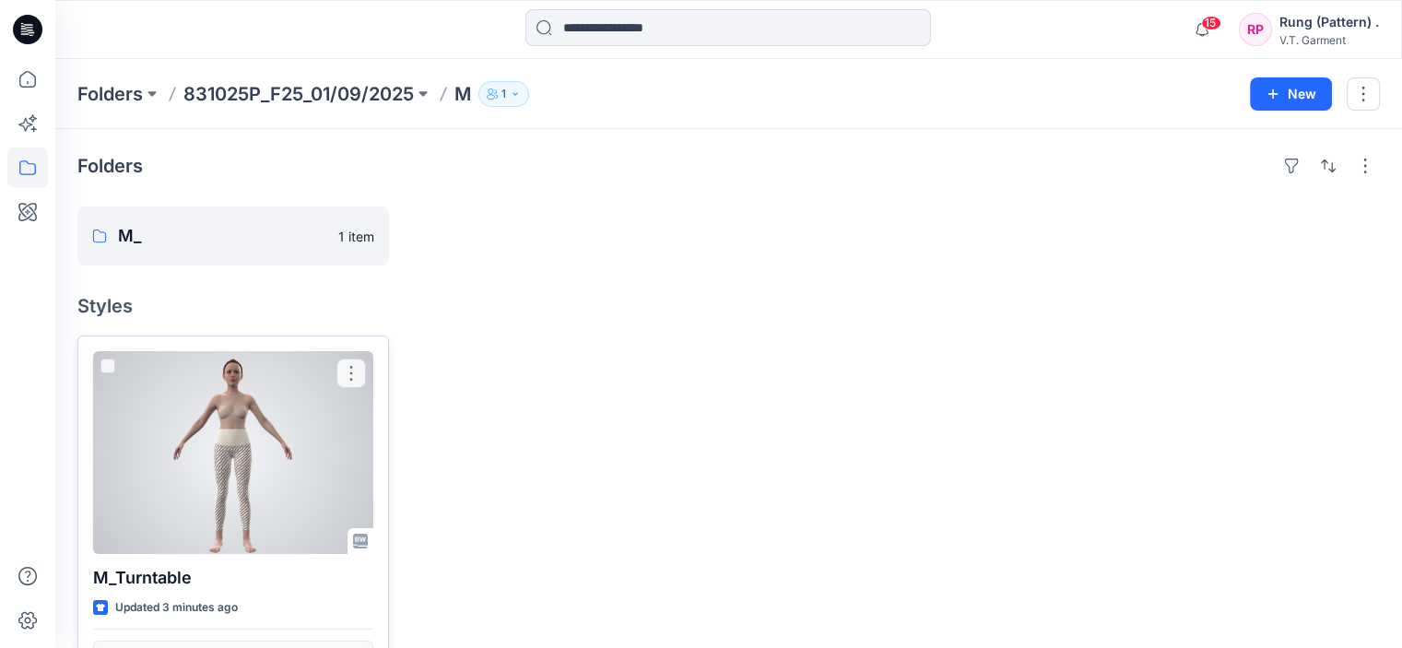
click at [240, 410] on div at bounding box center [233, 452] width 280 height 203
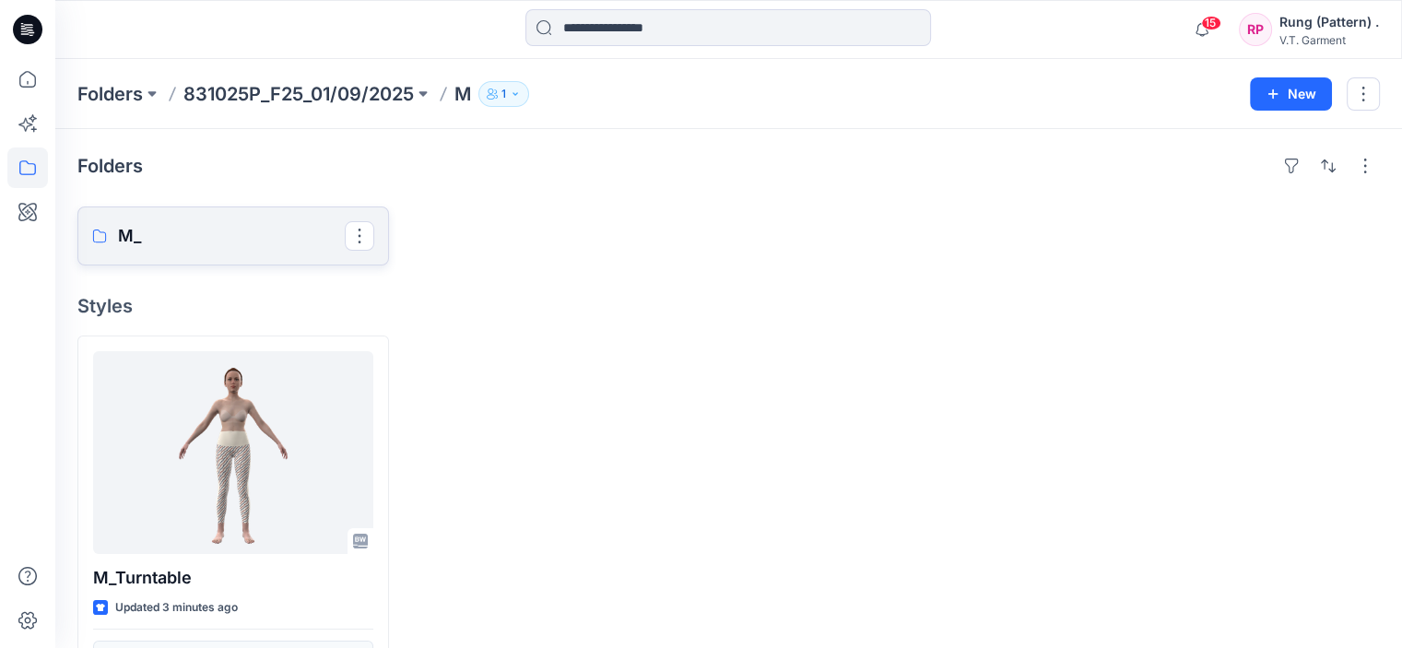
click at [280, 228] on p "M_" at bounding box center [231, 236] width 227 height 26
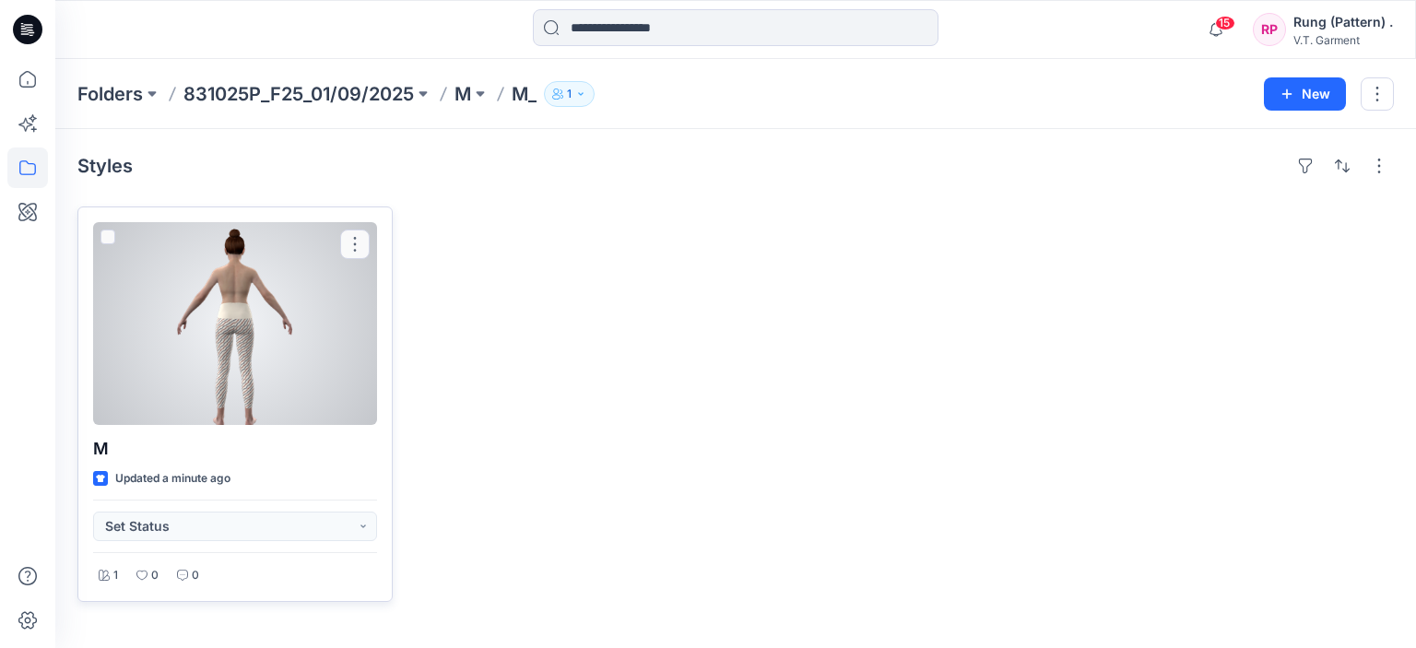
click at [328, 342] on div at bounding box center [235, 323] width 284 height 203
click at [360, 241] on button "button" at bounding box center [355, 245] width 30 height 30
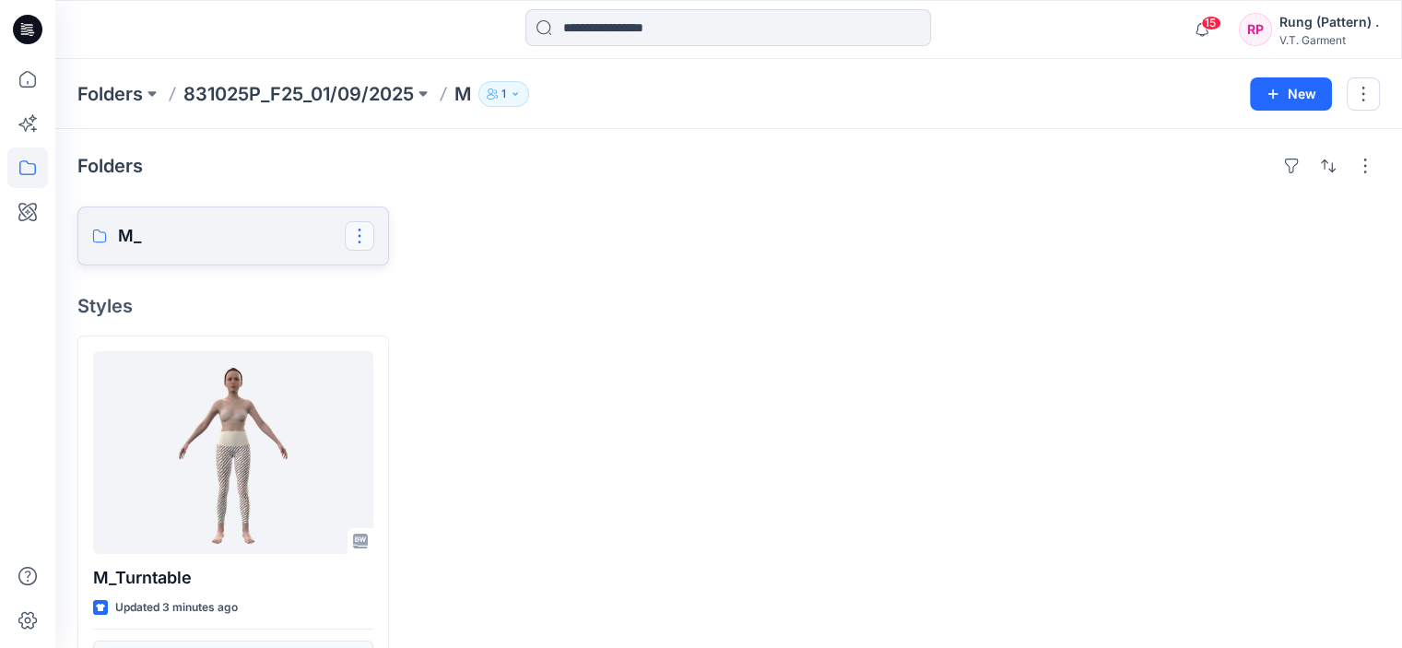
click at [367, 242] on button "button" at bounding box center [360, 236] width 30 height 30
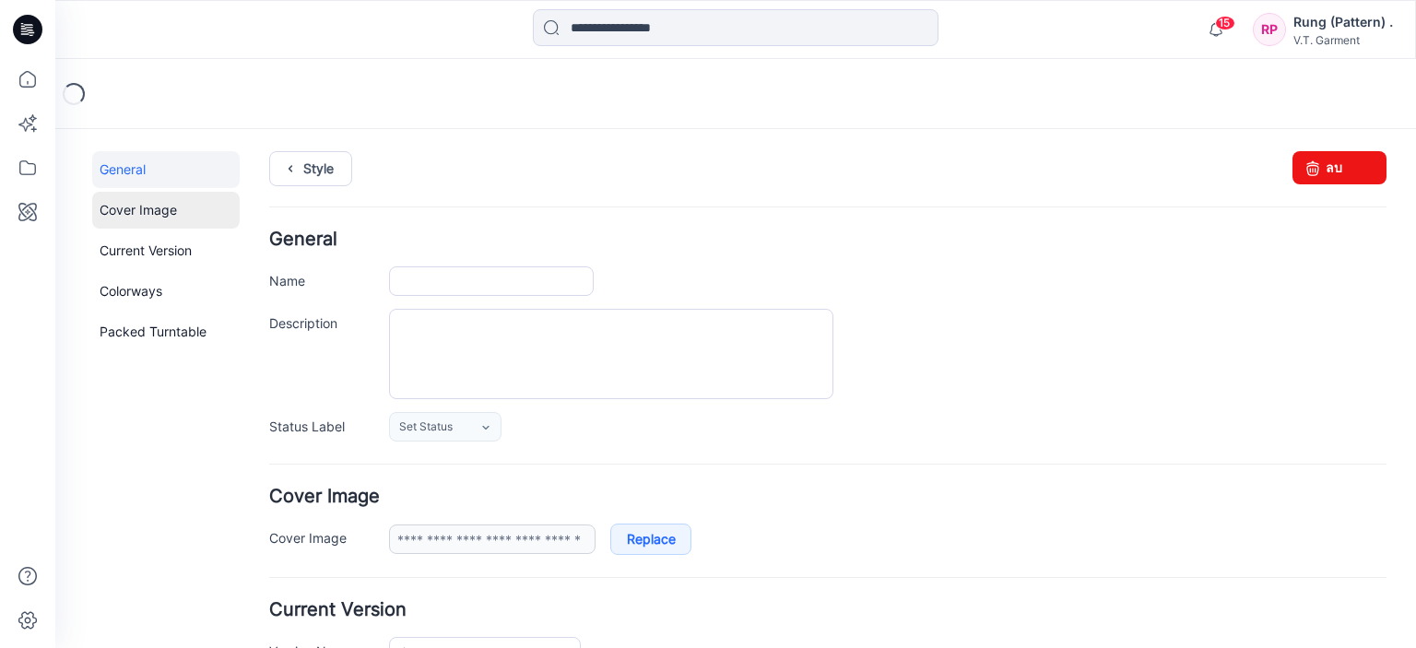
type input "*"
type input "**********"
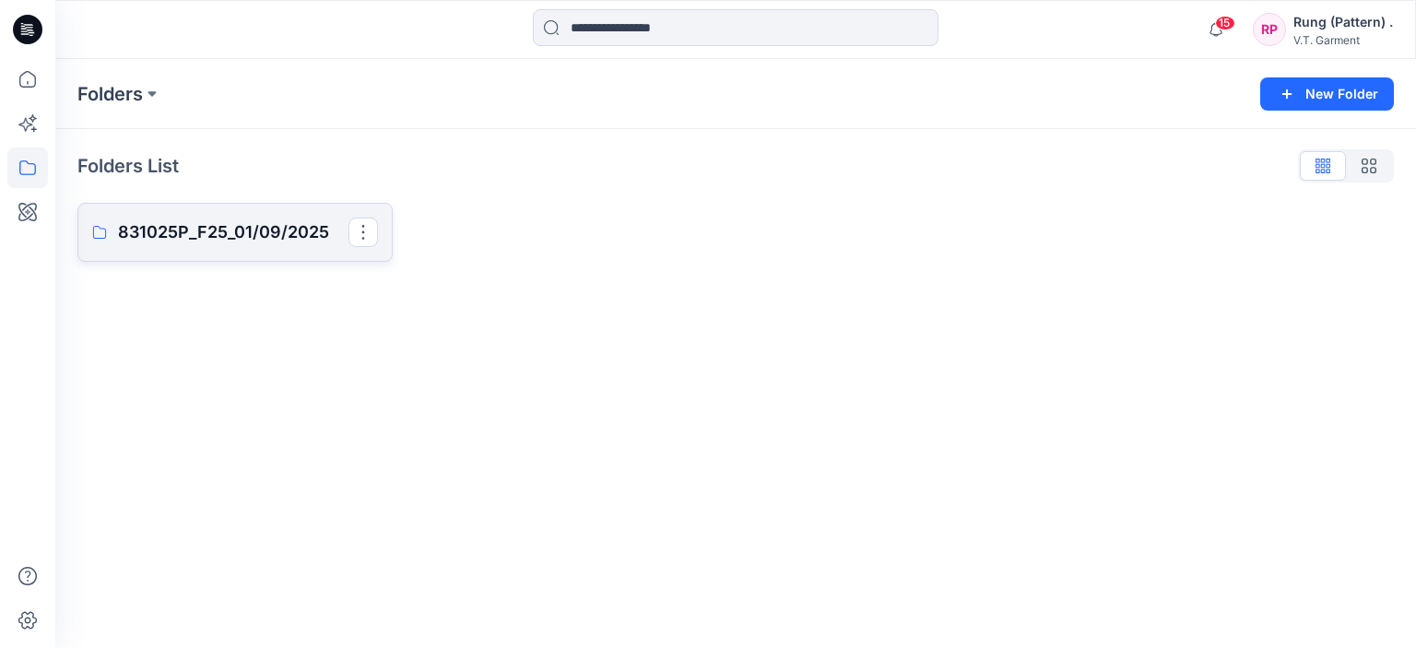
click at [210, 235] on p "831025P_F25_01/09/2025" at bounding box center [233, 232] width 230 height 26
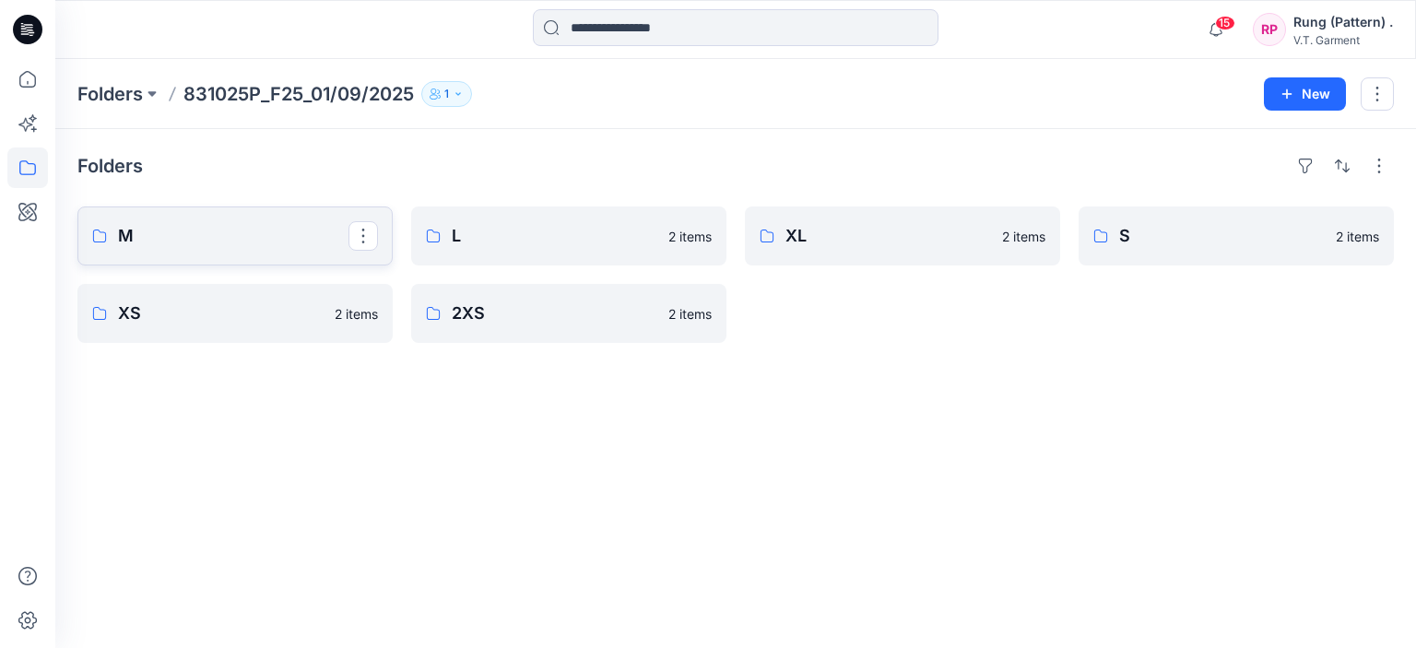
click at [210, 235] on p "M" at bounding box center [233, 236] width 230 height 26
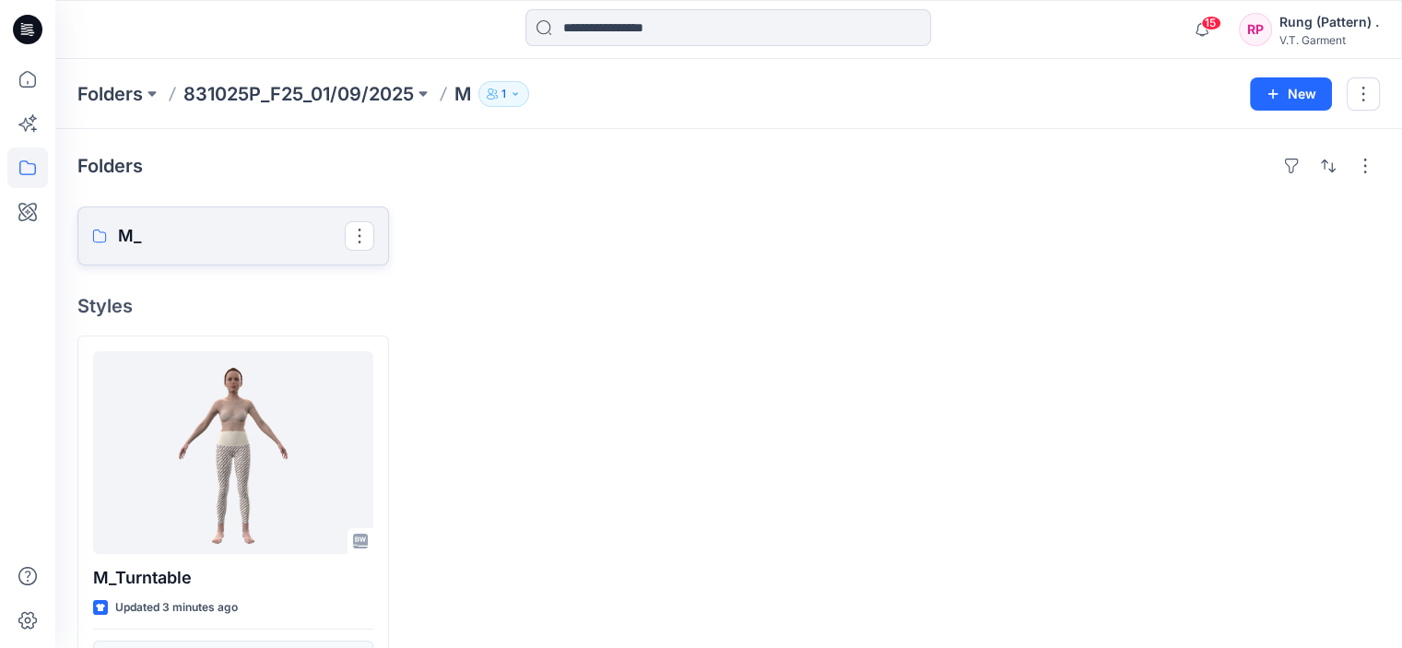
click at [212, 238] on p "M_" at bounding box center [231, 236] width 227 height 26
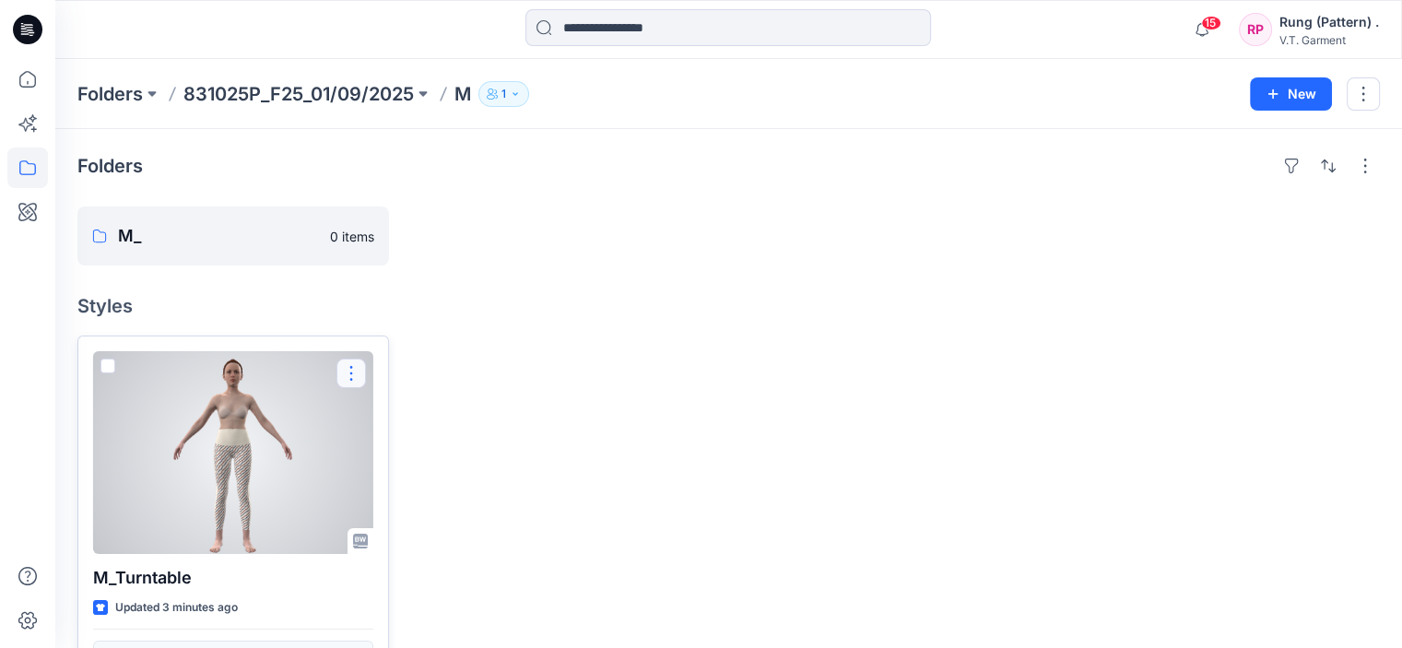
click at [348, 383] on button "button" at bounding box center [352, 374] width 30 height 30
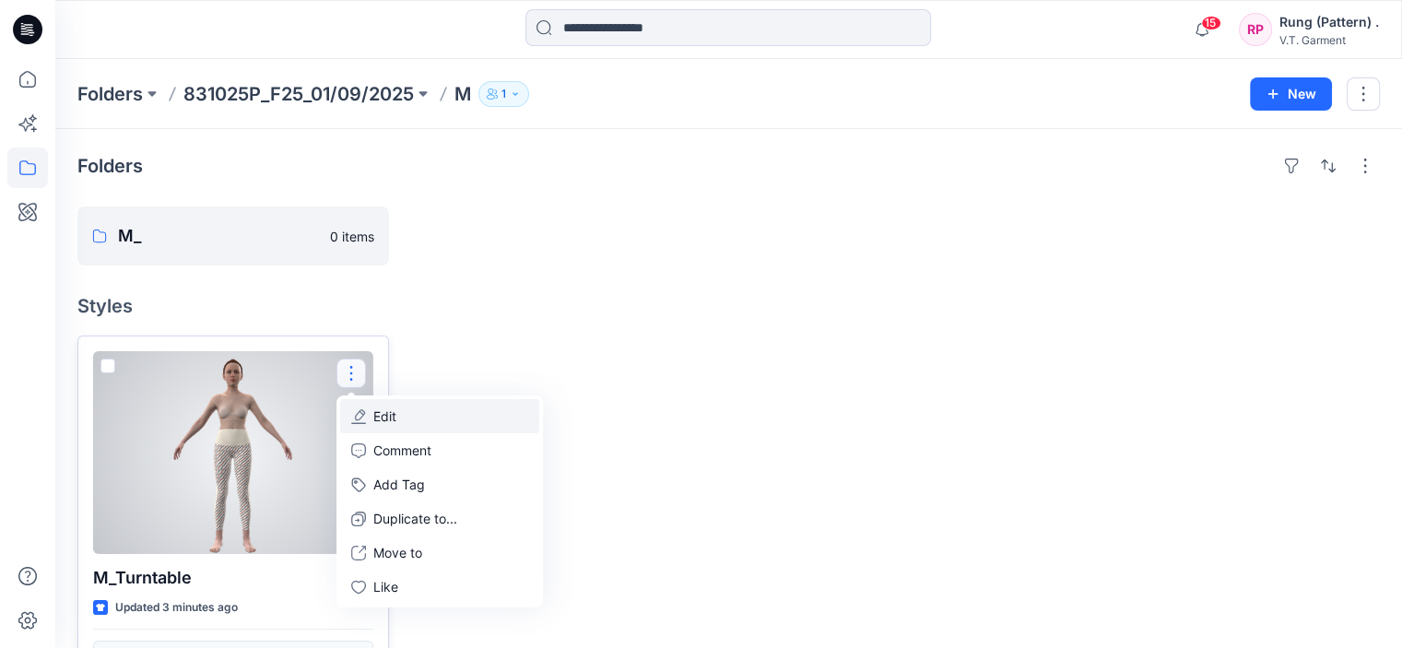
click at [391, 412] on p "Edit" at bounding box center [384, 416] width 23 height 19
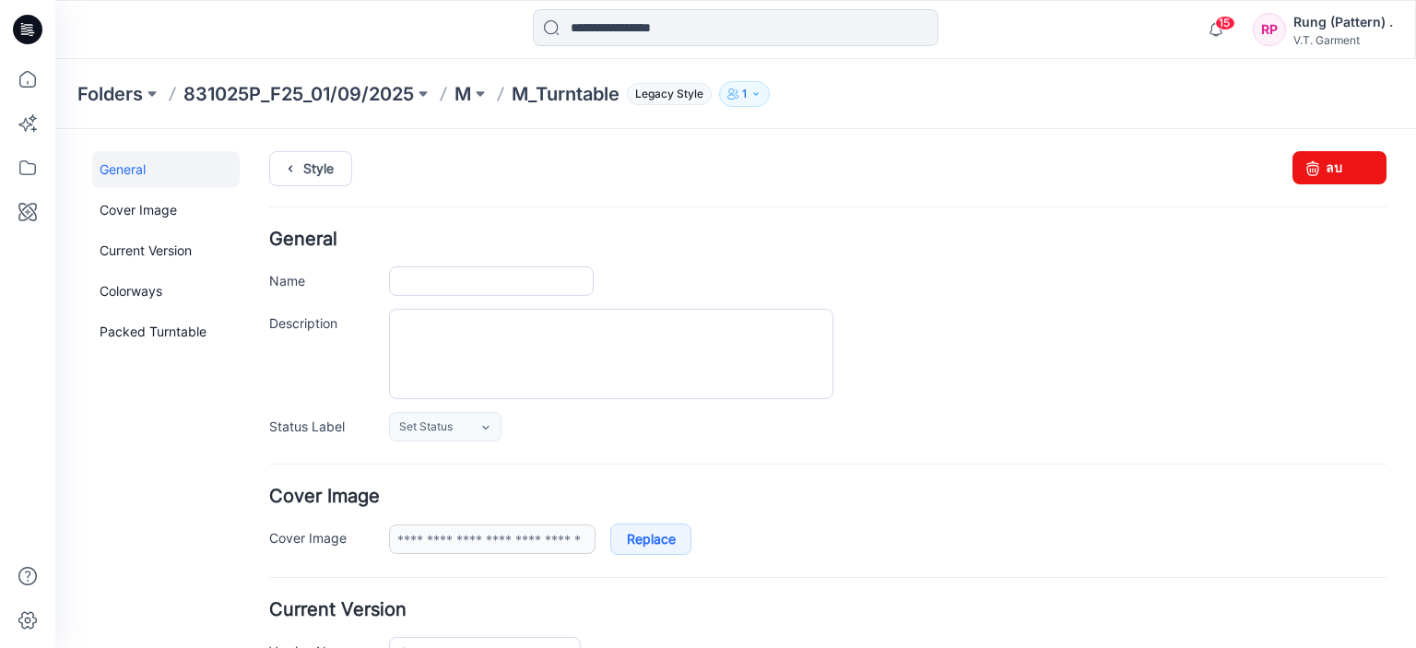
type input "**********"
click at [1351, 162] on link "ลบ" at bounding box center [1340, 167] width 94 height 33
type input "**********"
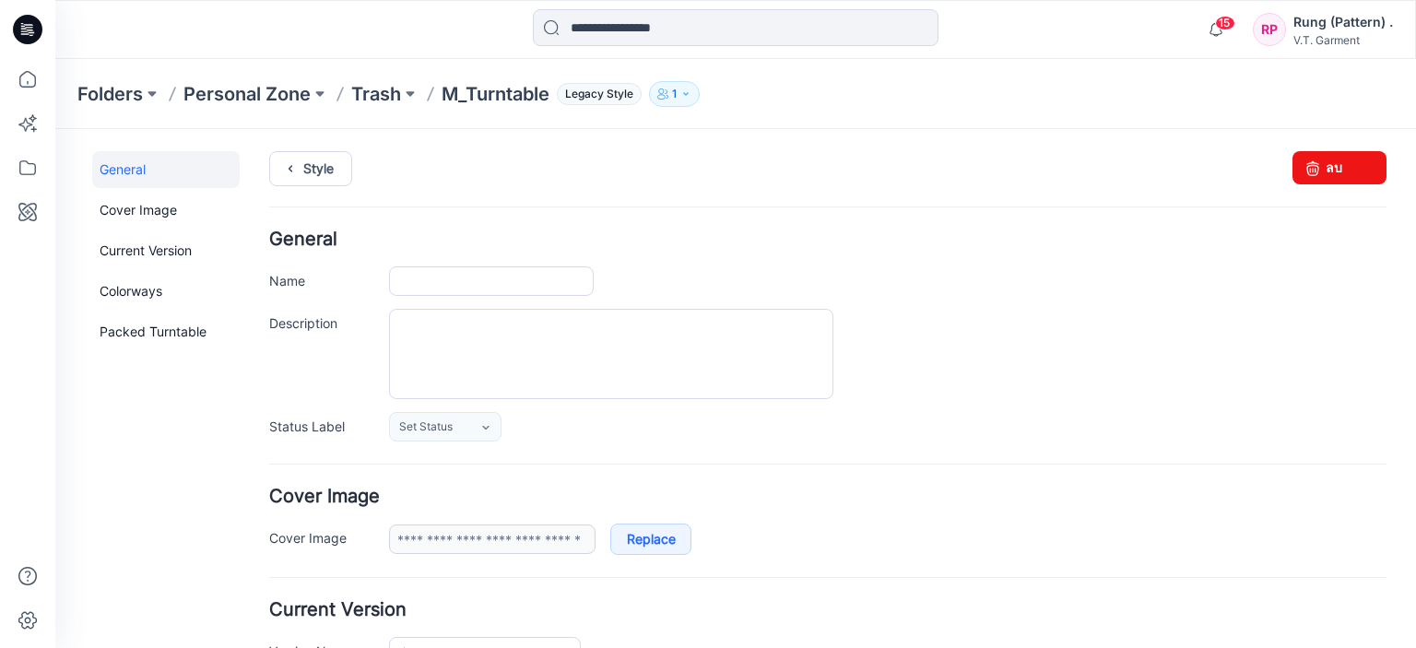
type input "**********"
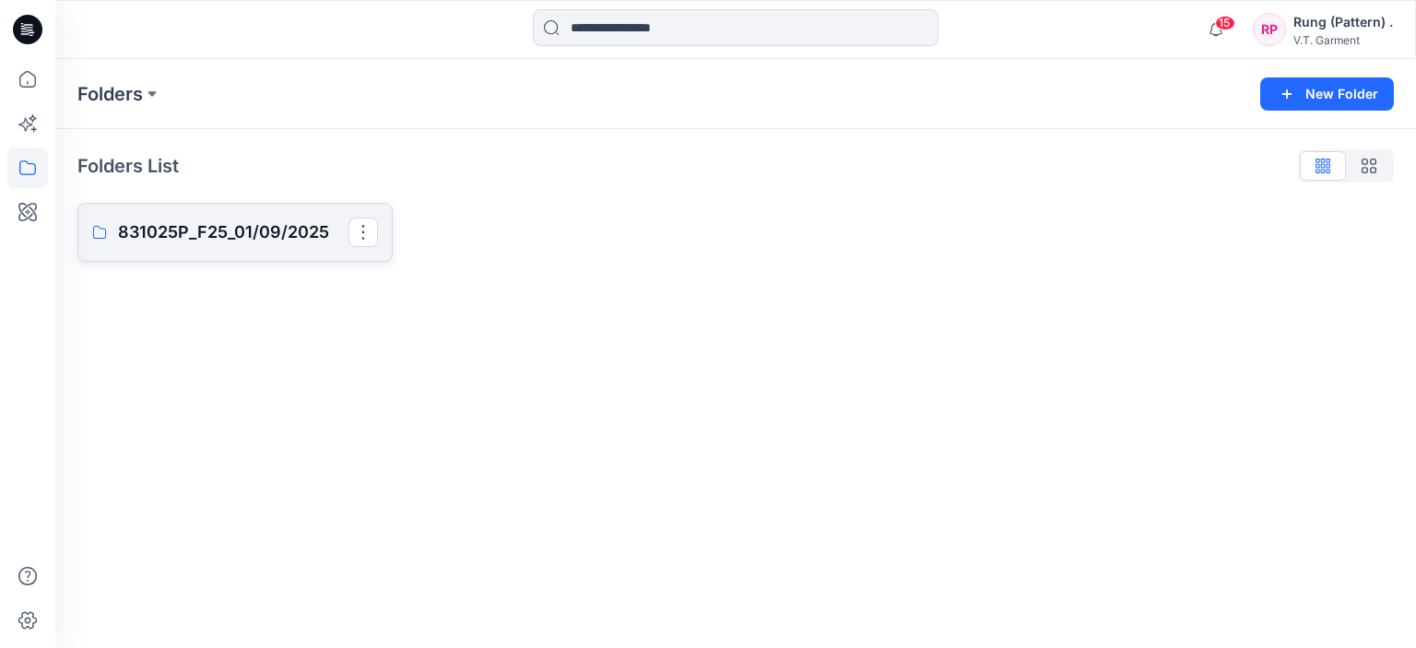
click at [210, 233] on p "831025P_F25_01/09/2025" at bounding box center [233, 232] width 230 height 26
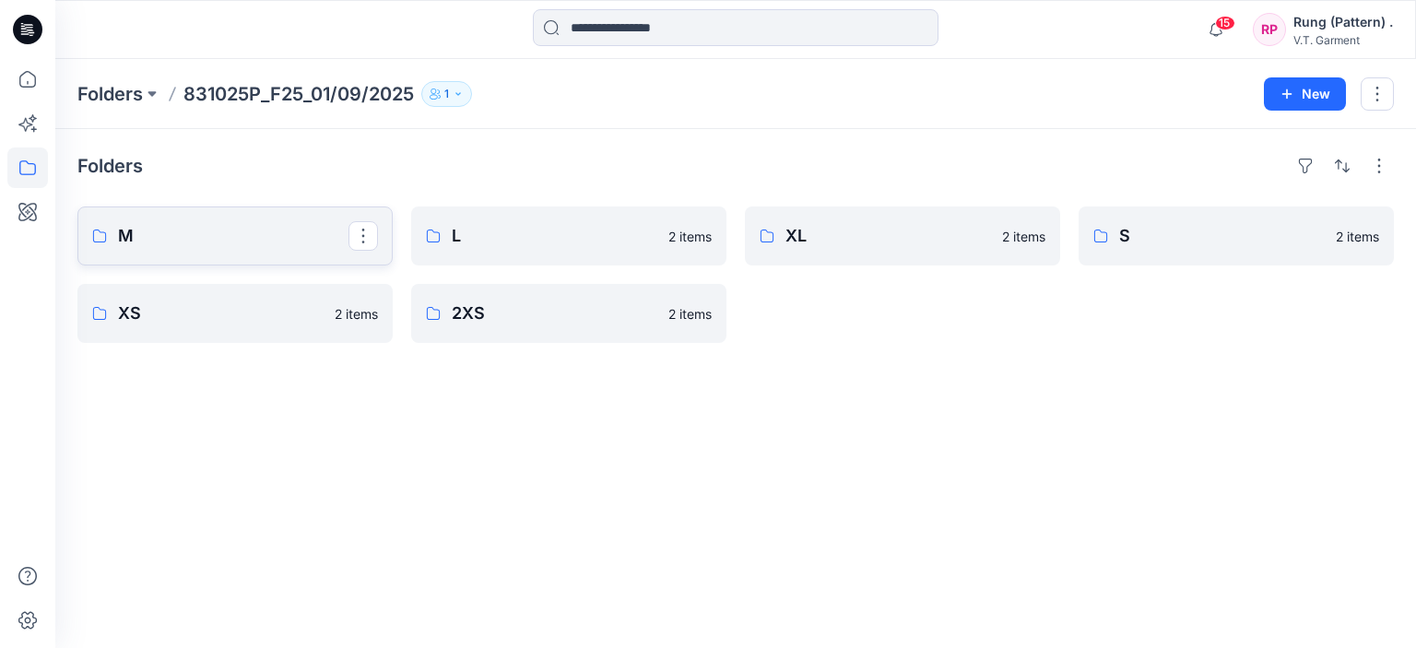
click at [172, 229] on p "M" at bounding box center [233, 236] width 230 height 26
